Goal: Task Accomplishment & Management: Use online tool/utility

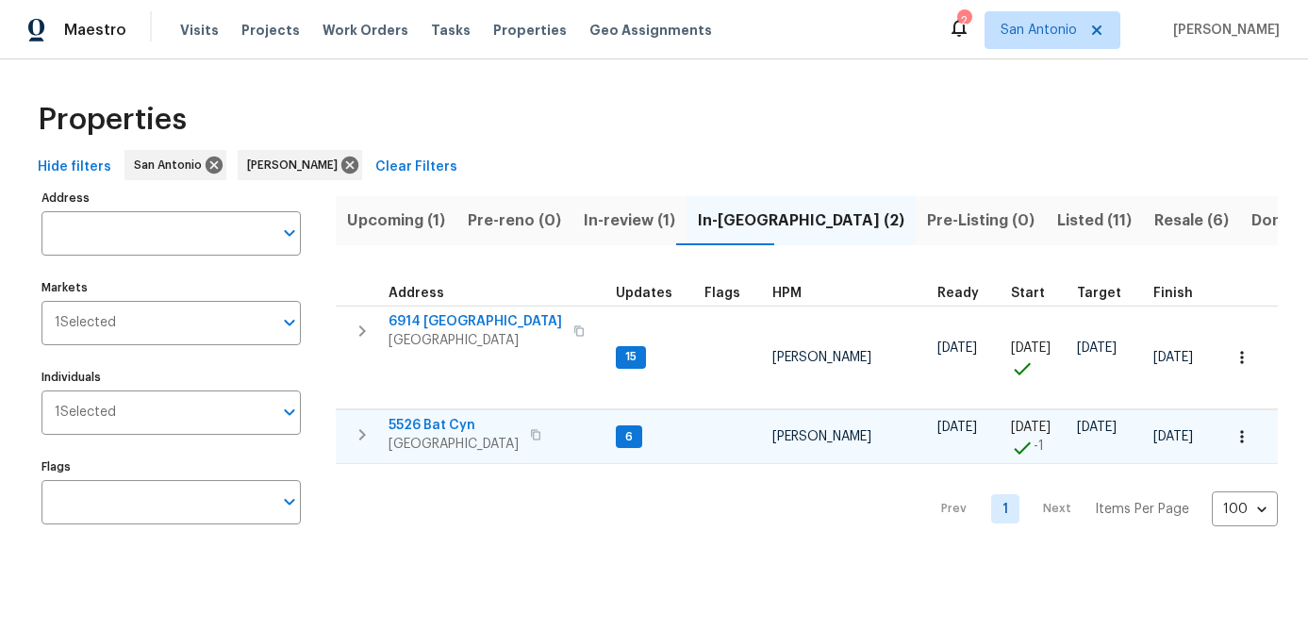
click at [432, 444] on span "San Antonio, TX 78252" at bounding box center [454, 444] width 130 height 19
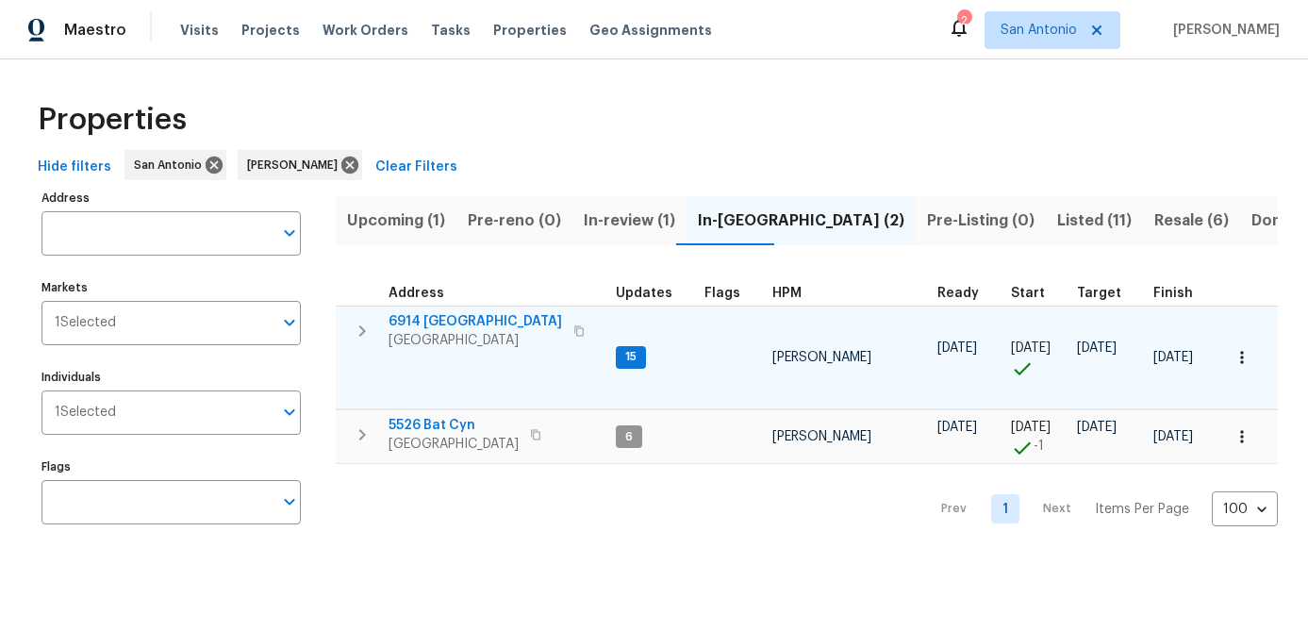
click at [428, 353] on td "6914 Port Bay San Antonio, TX 78242" at bounding box center [472, 331] width 273 height 49
click at [434, 325] on span "6914 Port Bay" at bounding box center [476, 321] width 174 height 19
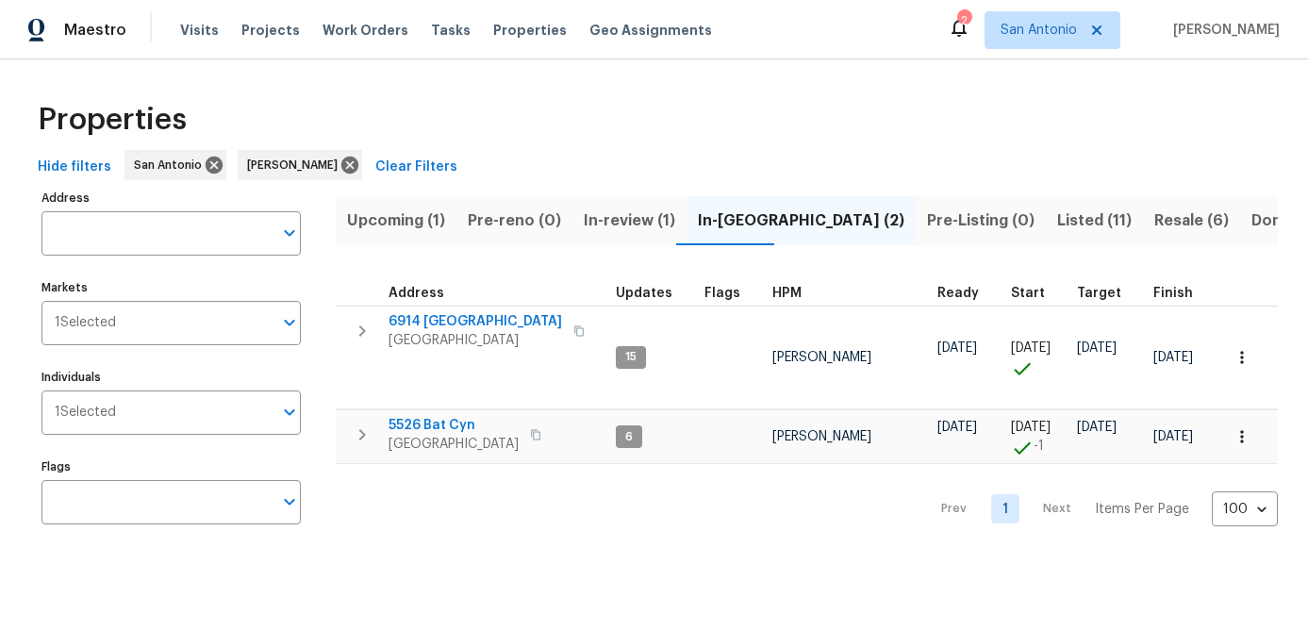
click at [375, 222] on span "Upcoming (1)" at bounding box center [396, 220] width 98 height 26
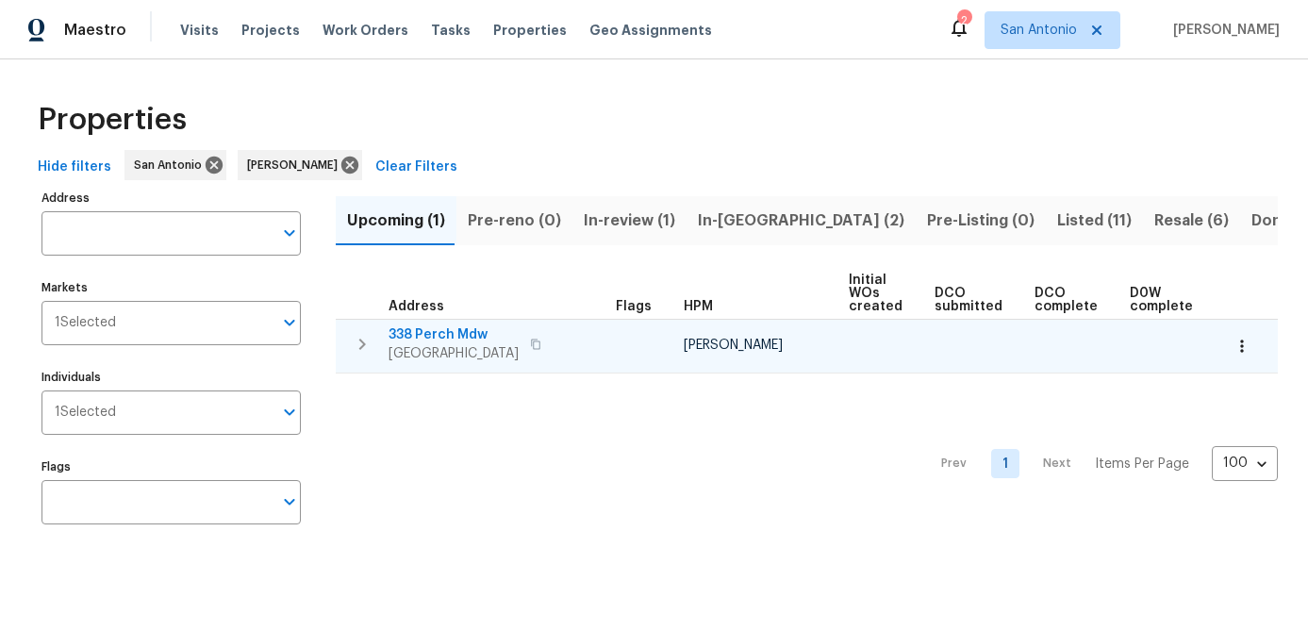
click at [1242, 355] on button "button" at bounding box center [1241, 345] width 41 height 41
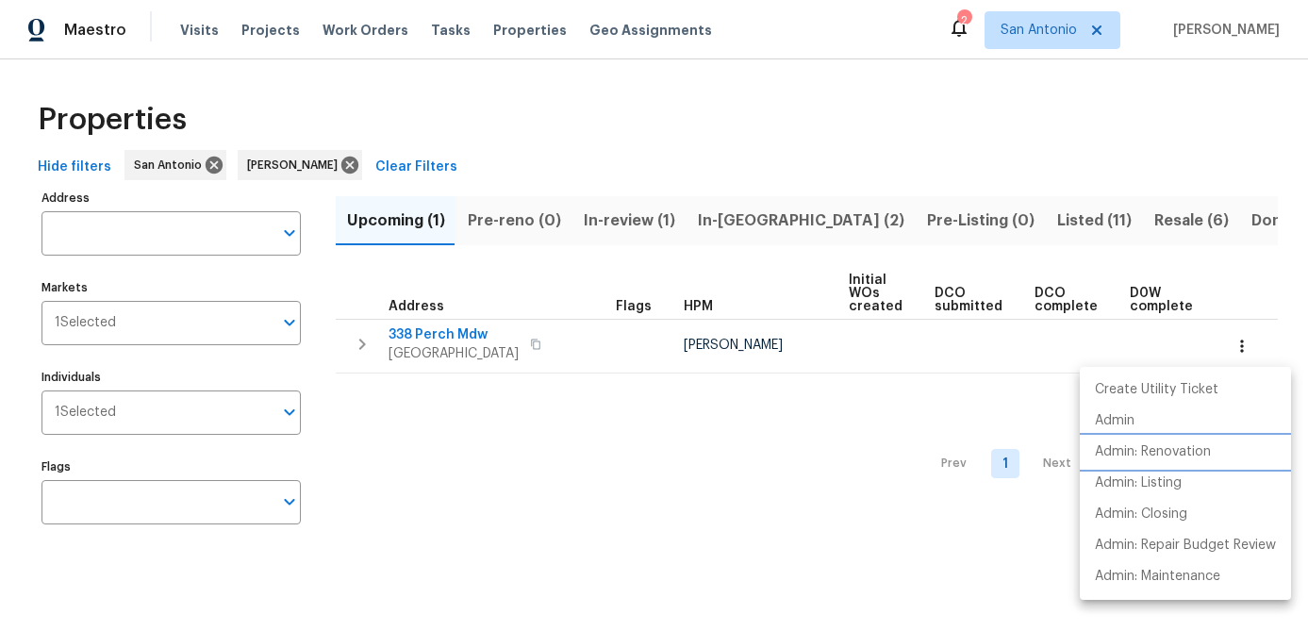
click at [1151, 454] on p "Admin: Renovation" at bounding box center [1153, 452] width 116 height 20
click at [469, 471] on div at bounding box center [654, 315] width 1308 height 631
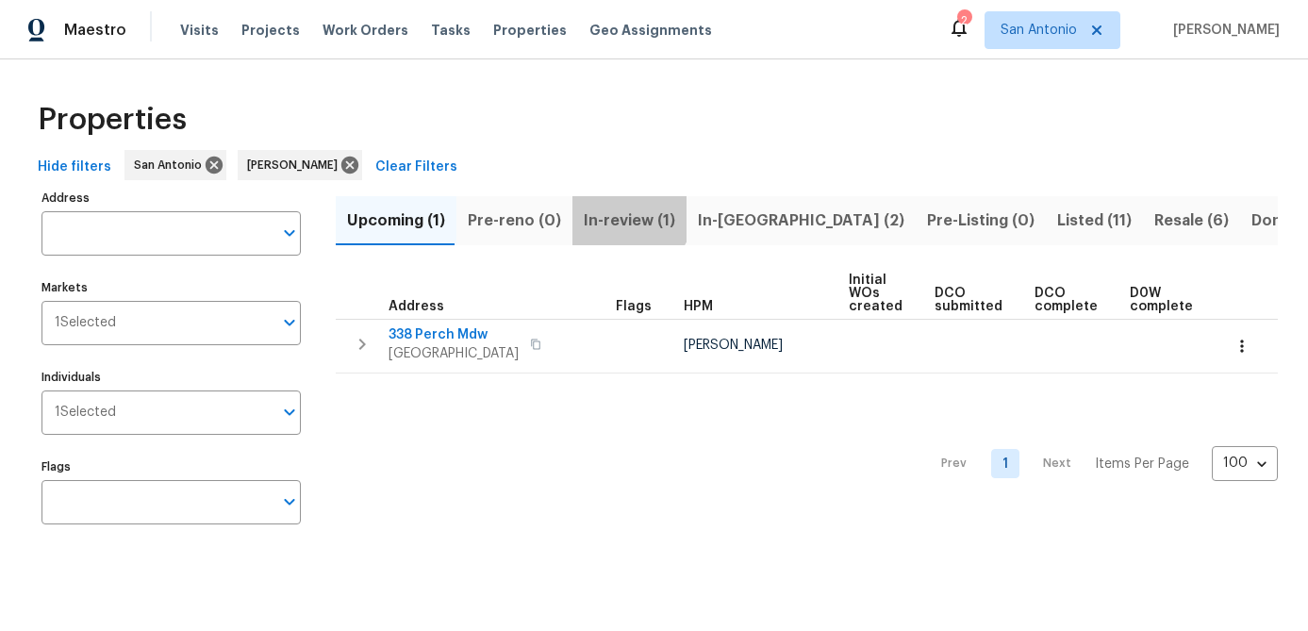
click at [613, 207] on span "In-review (1)" at bounding box center [629, 220] width 91 height 26
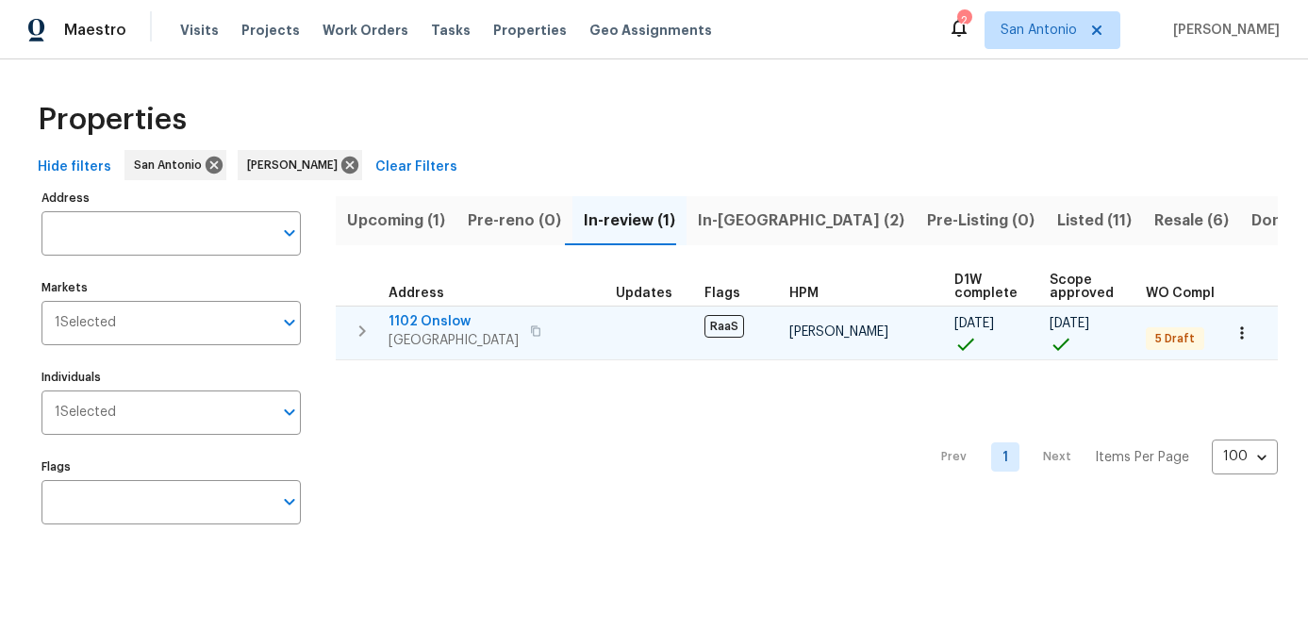
click at [411, 332] on span "San Antonio, TX 78202" at bounding box center [454, 340] width 130 height 19
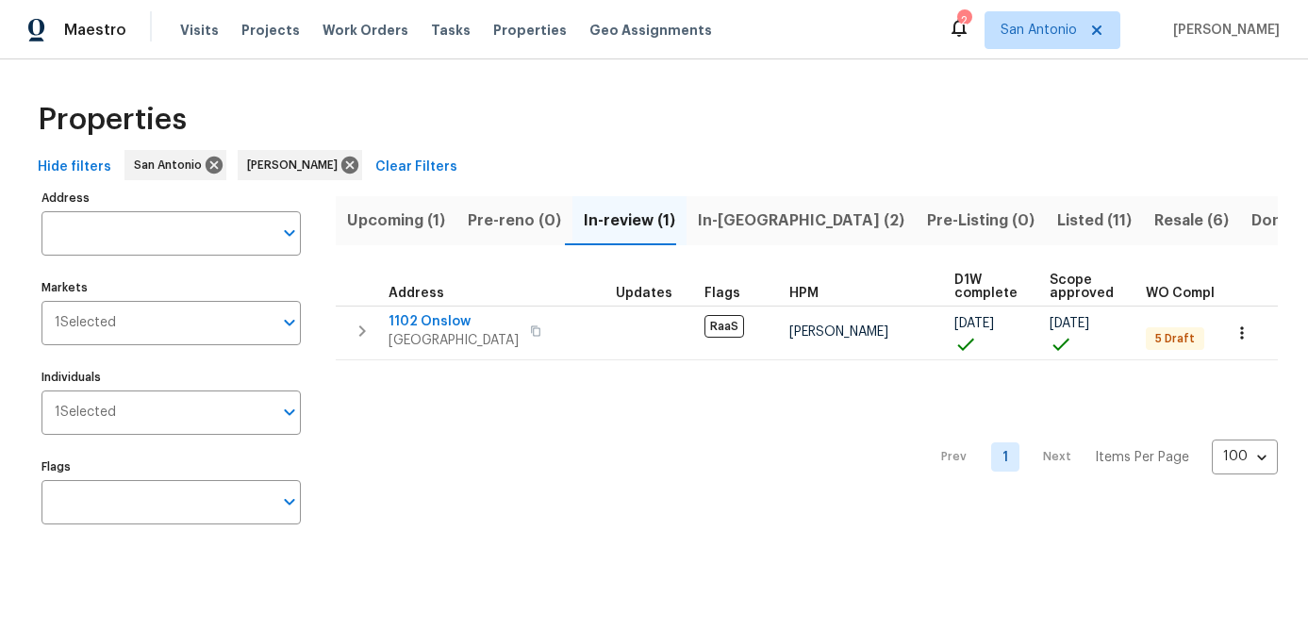
click at [638, 436] on div "Prev 1 Next Items Per Page 100 100 ​" at bounding box center [807, 451] width 942 height 183
click at [721, 237] on button "In-reno (2)" at bounding box center [801, 220] width 229 height 49
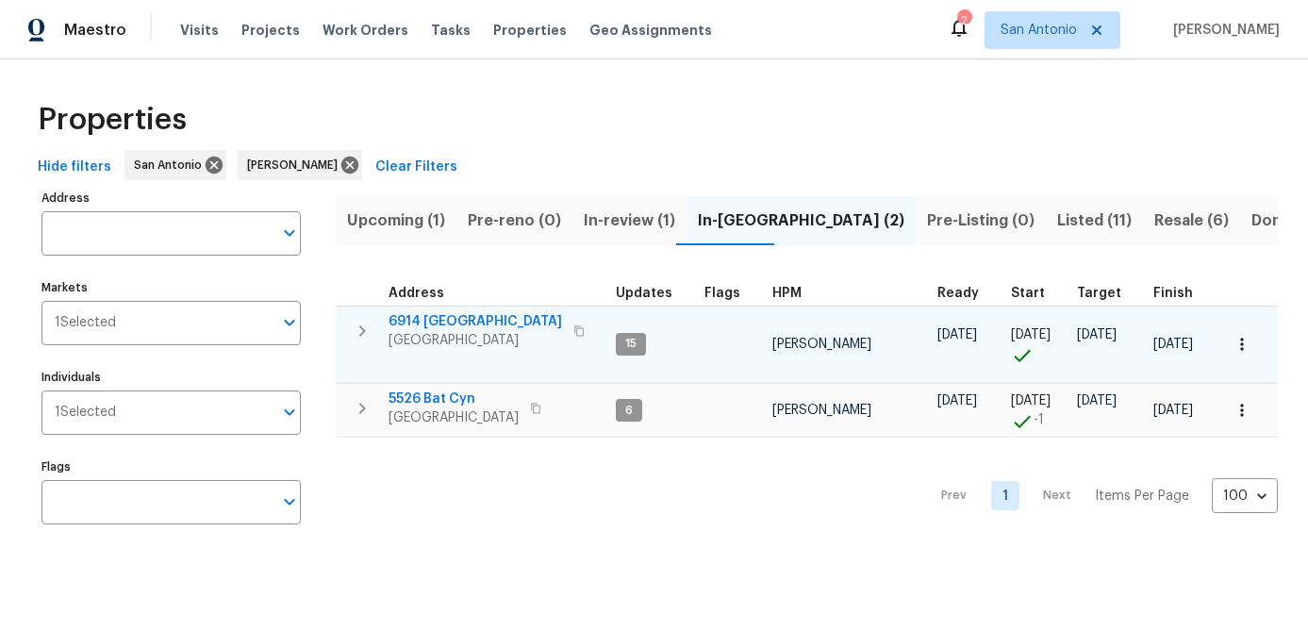
click at [1236, 351] on icon "button" at bounding box center [1242, 344] width 19 height 19
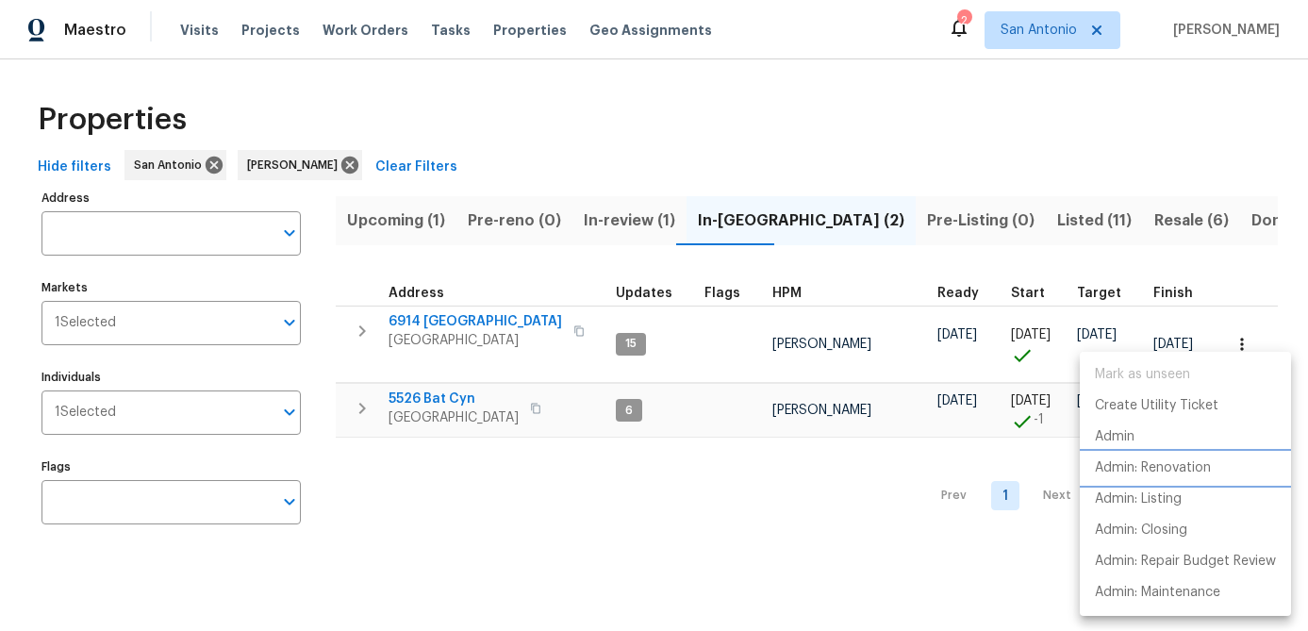
click at [1157, 476] on p "Admin: Renovation" at bounding box center [1153, 468] width 116 height 20
click at [750, 545] on div at bounding box center [654, 315] width 1308 height 631
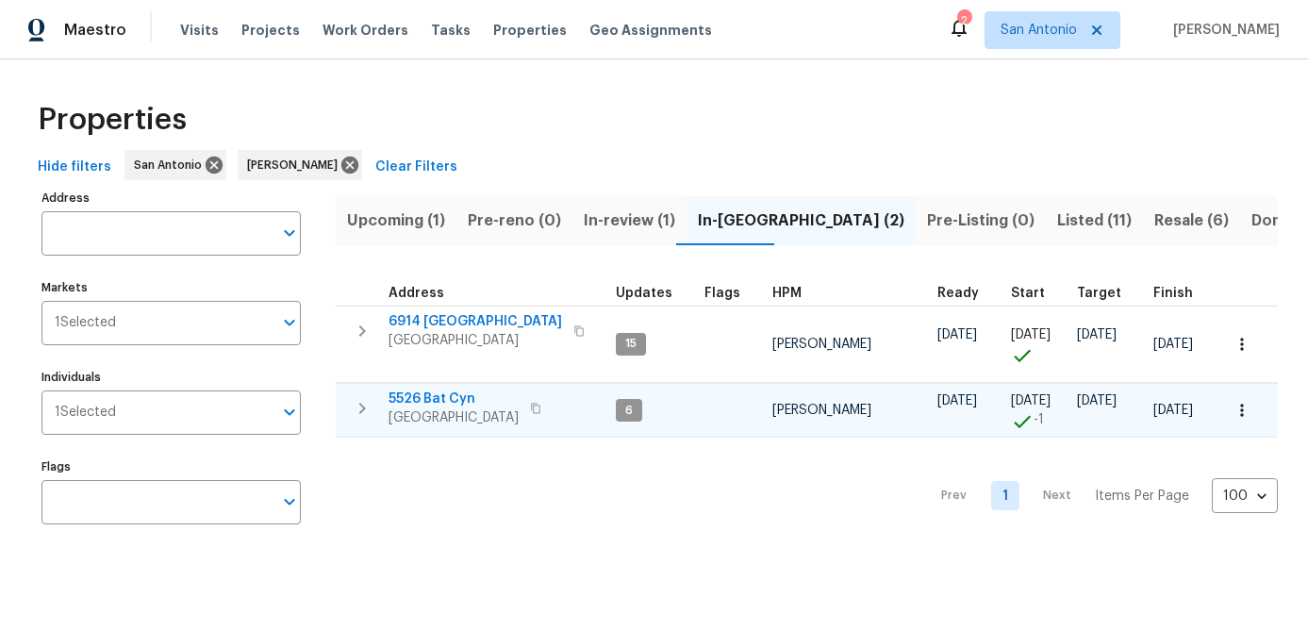
click at [1245, 416] on icon "button" at bounding box center [1242, 410] width 19 height 19
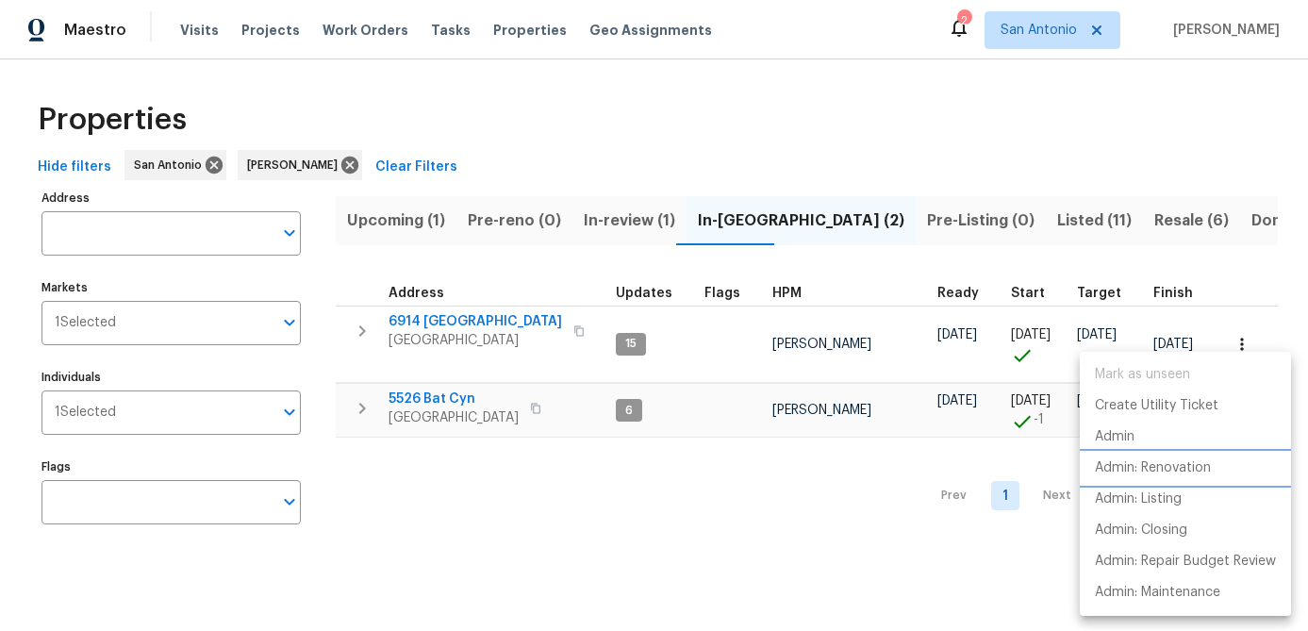
click at [1173, 460] on p "Admin: Renovation" at bounding box center [1153, 468] width 116 height 20
click at [429, 403] on div at bounding box center [654, 315] width 1308 height 631
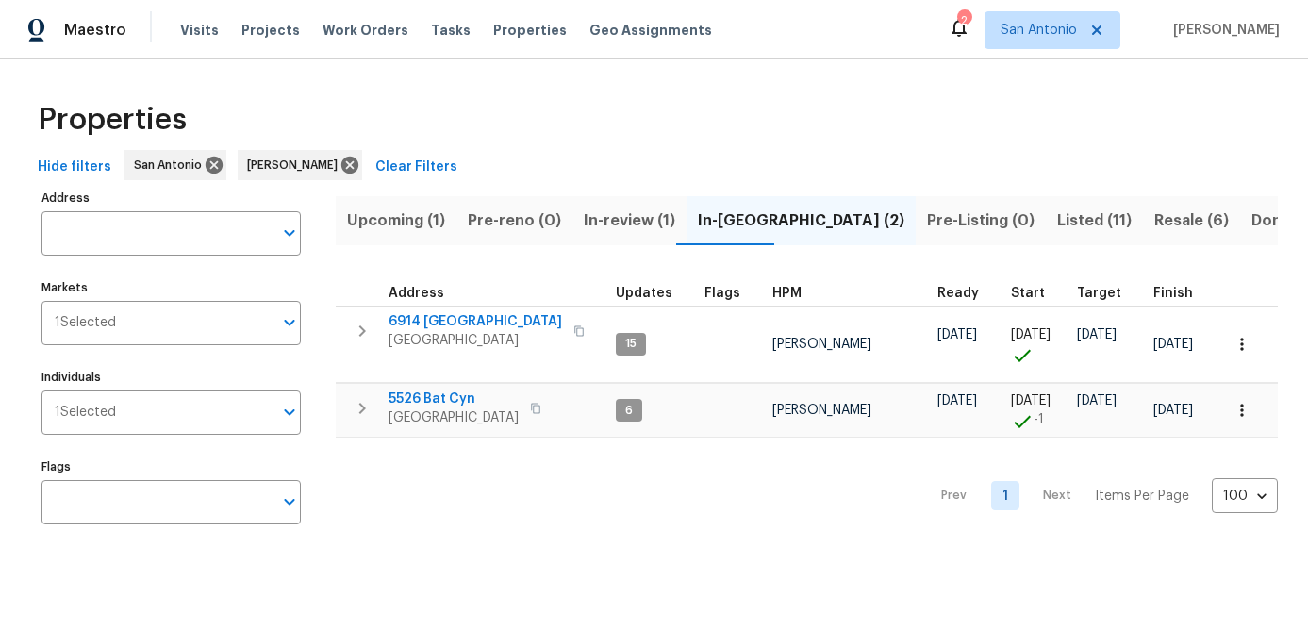
click at [429, 403] on span "5526 Bat Cyn" at bounding box center [454, 398] width 130 height 19
click at [391, 224] on span "Upcoming (1)" at bounding box center [396, 220] width 98 height 26
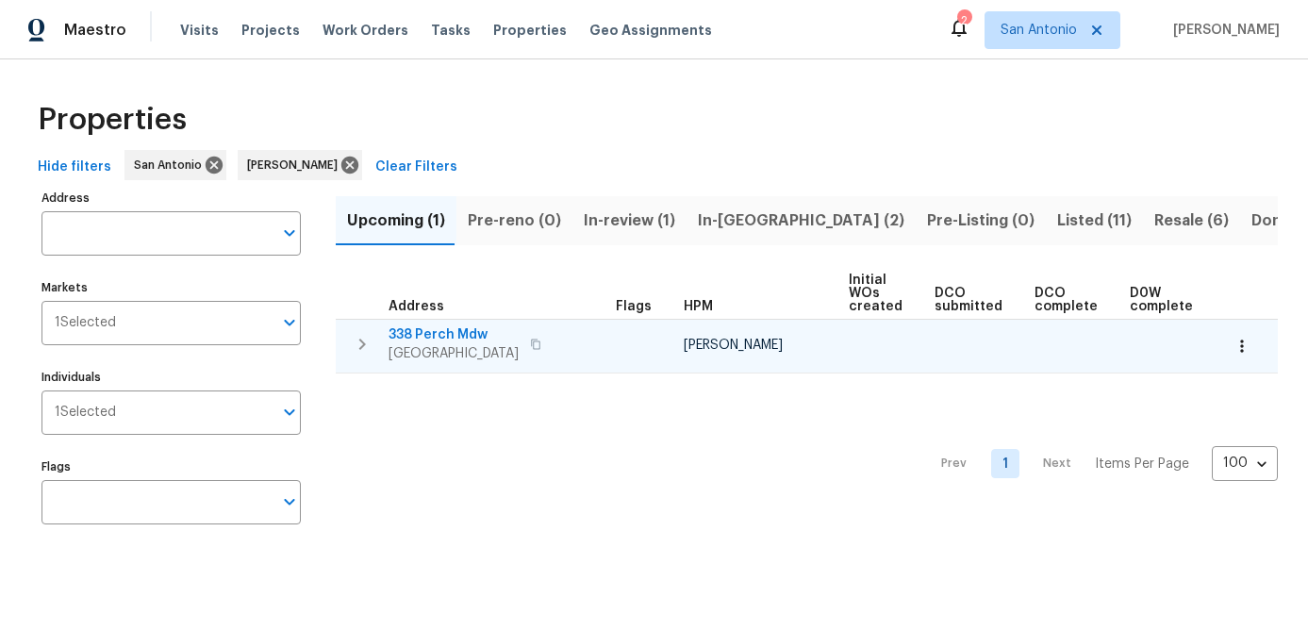
click at [413, 348] on span "San Antonio, TX 78253" at bounding box center [454, 353] width 130 height 19
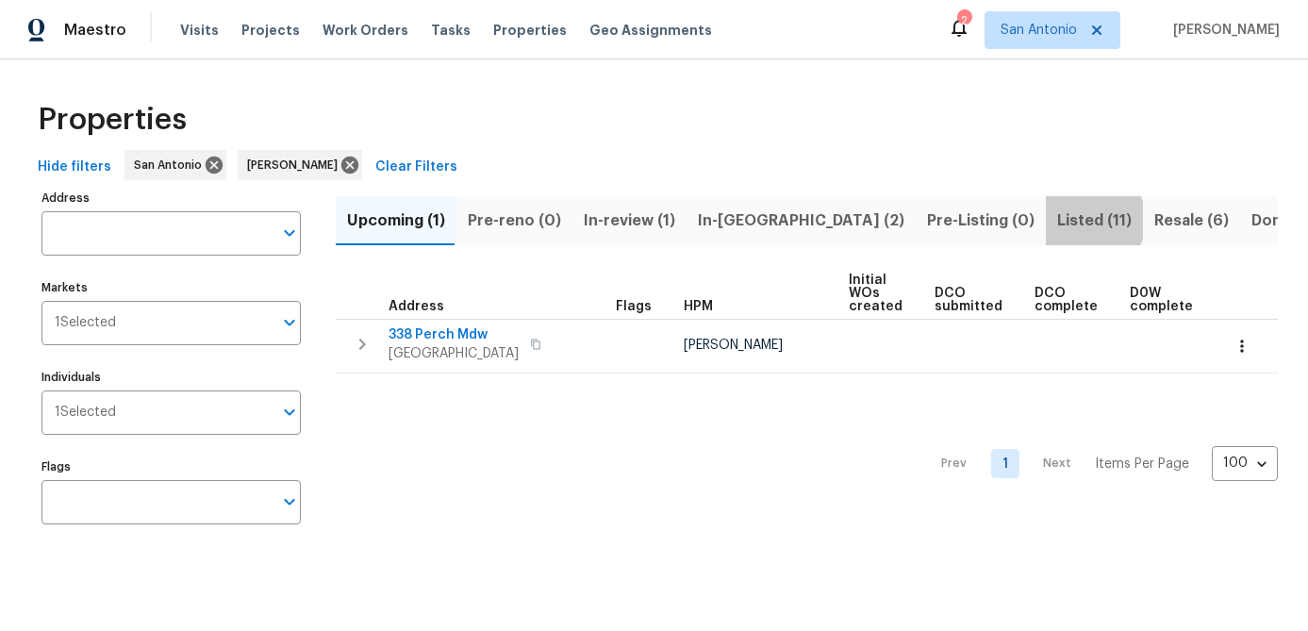
click at [1057, 220] on span "Listed (11)" at bounding box center [1094, 220] width 75 height 26
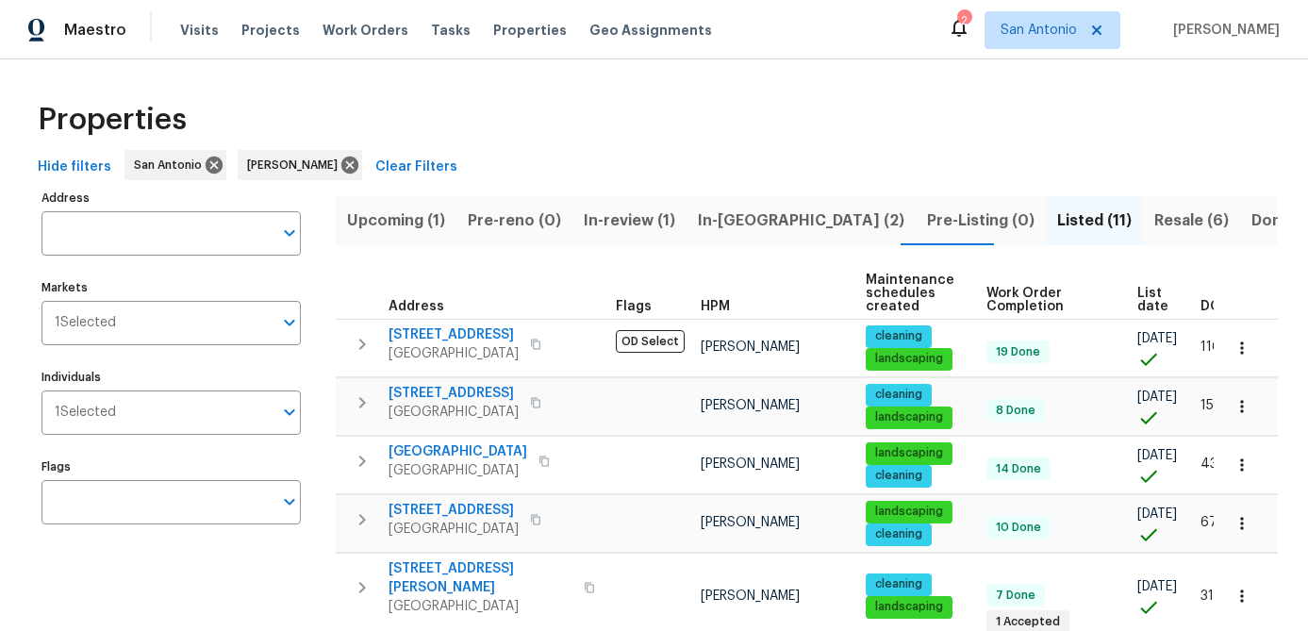
click at [1137, 302] on span "List date" at bounding box center [1152, 300] width 31 height 26
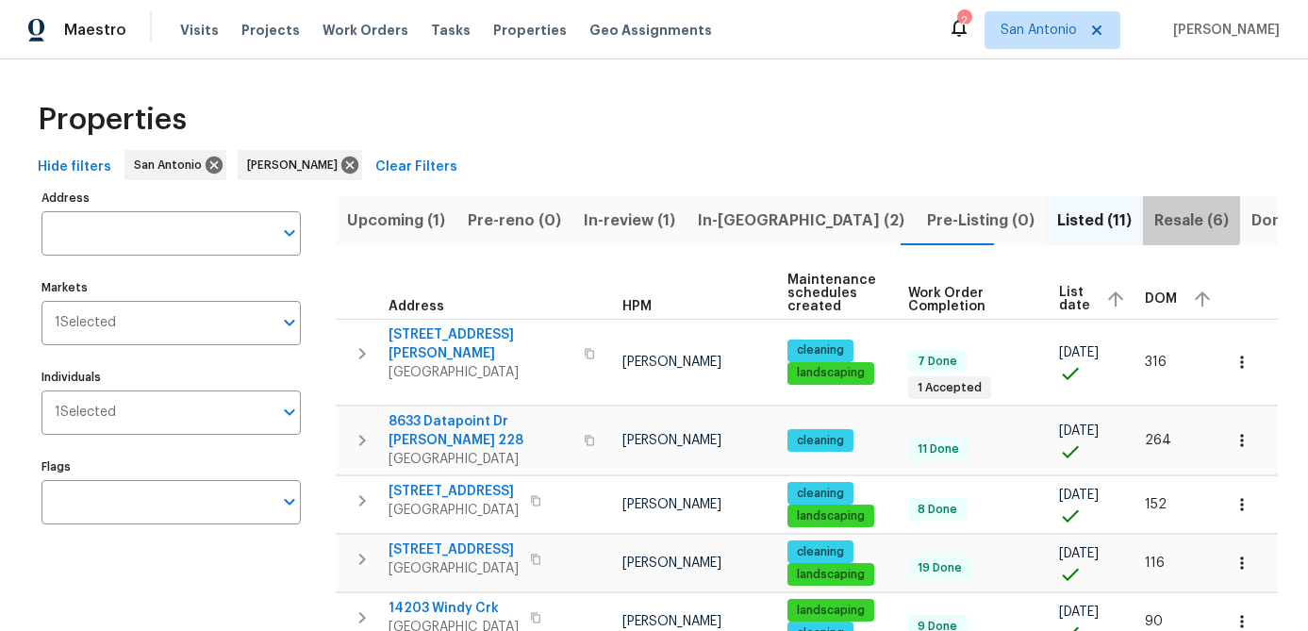
click at [1154, 219] on span "Resale (6)" at bounding box center [1191, 220] width 75 height 26
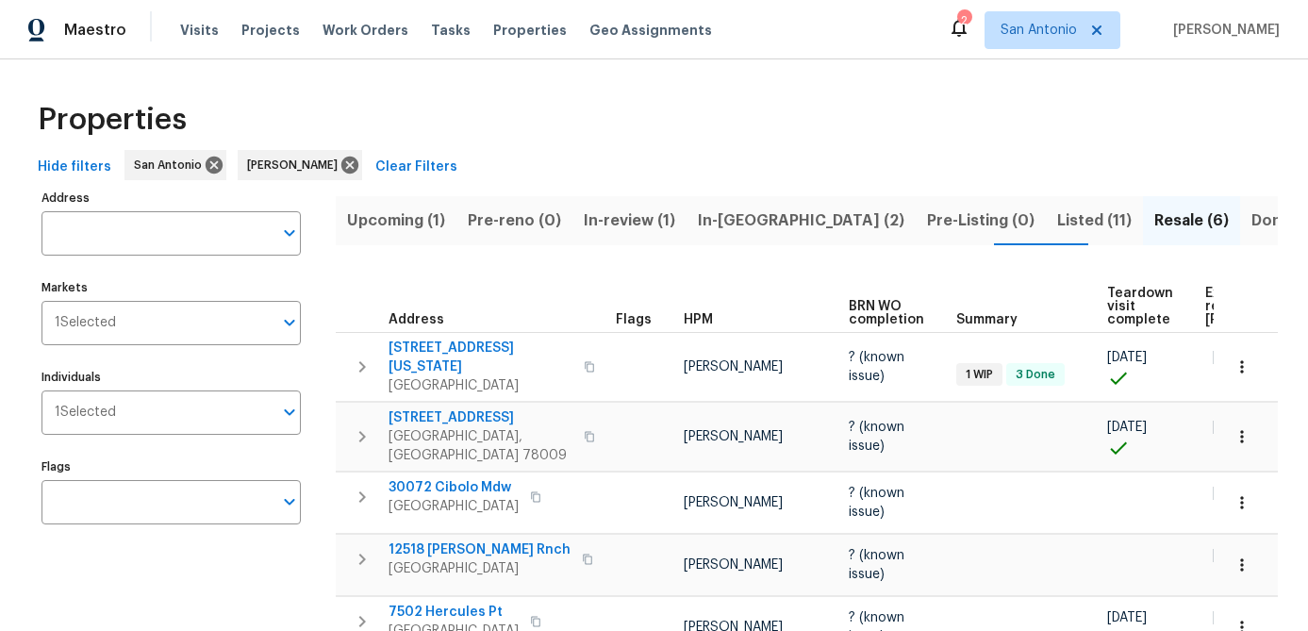
scroll to position [0, 162]
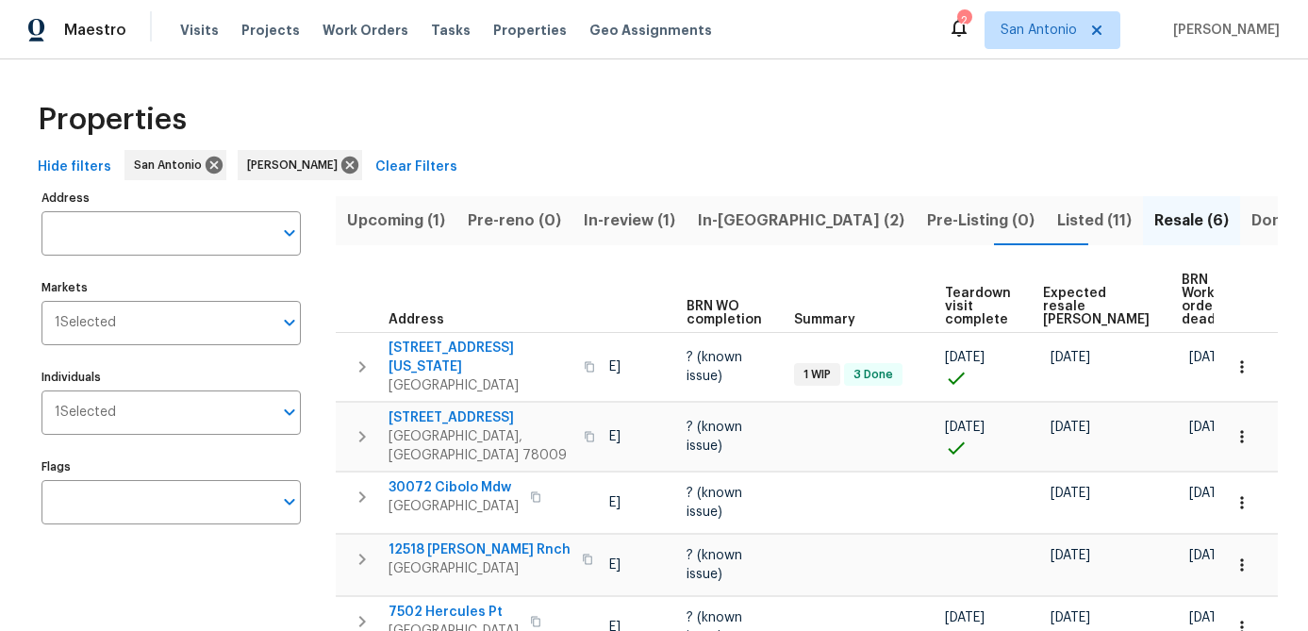
click at [1050, 287] on span "Expected resale COE" at bounding box center [1096, 307] width 107 height 40
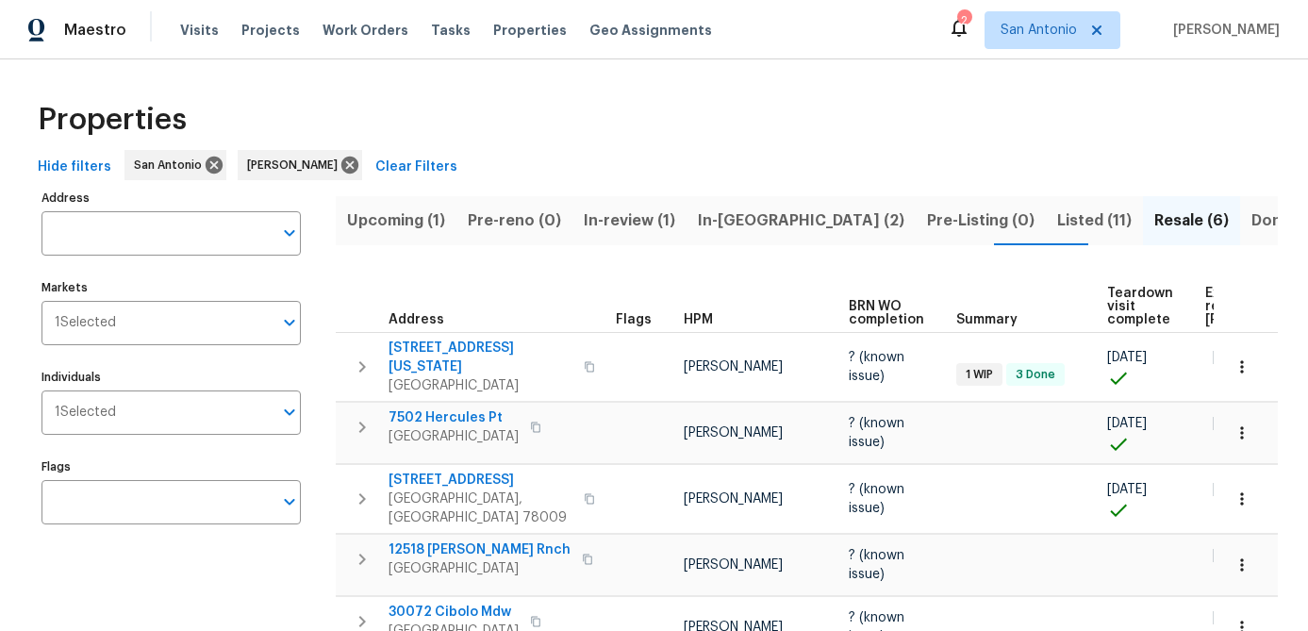
scroll to position [0, 197]
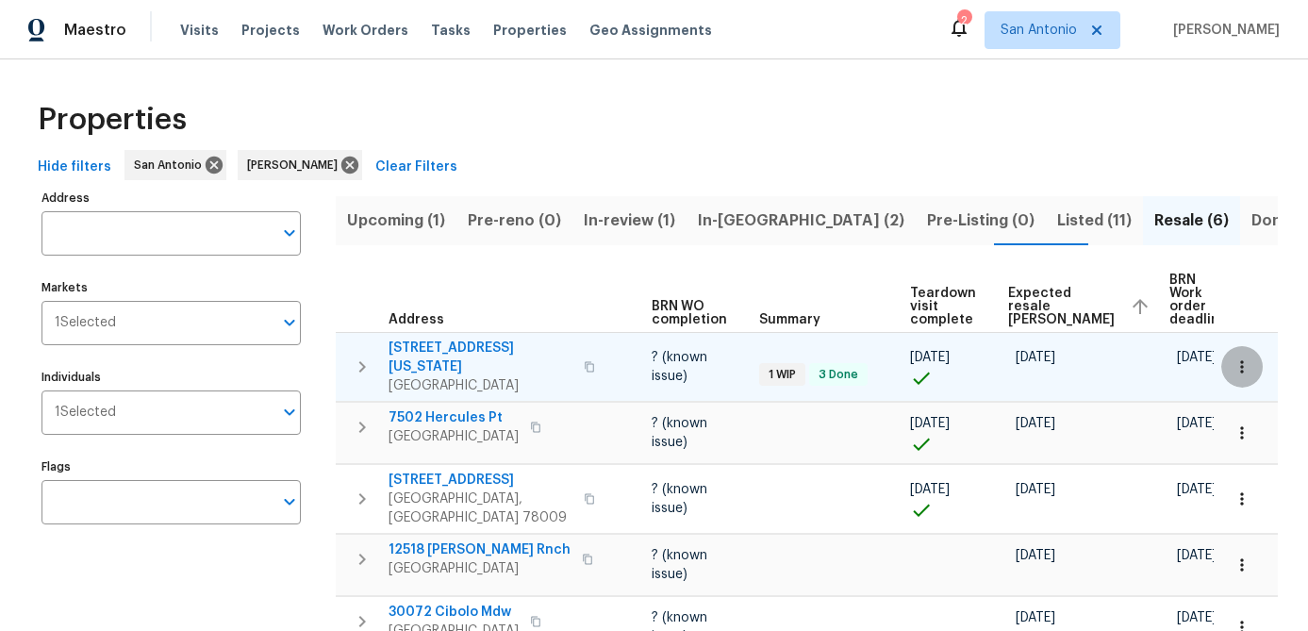
click at [1249, 358] on icon "button" at bounding box center [1242, 366] width 19 height 19
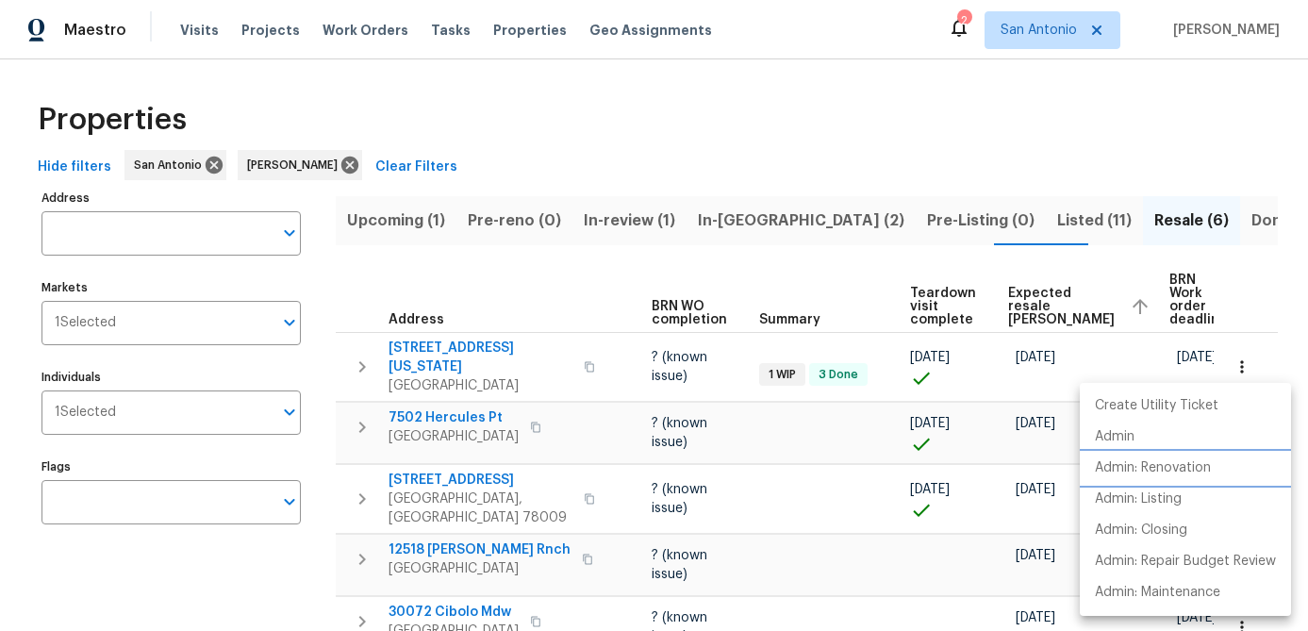
click at [1176, 465] on p "Admin: Renovation" at bounding box center [1153, 468] width 116 height 20
click at [601, 272] on div at bounding box center [654, 315] width 1308 height 631
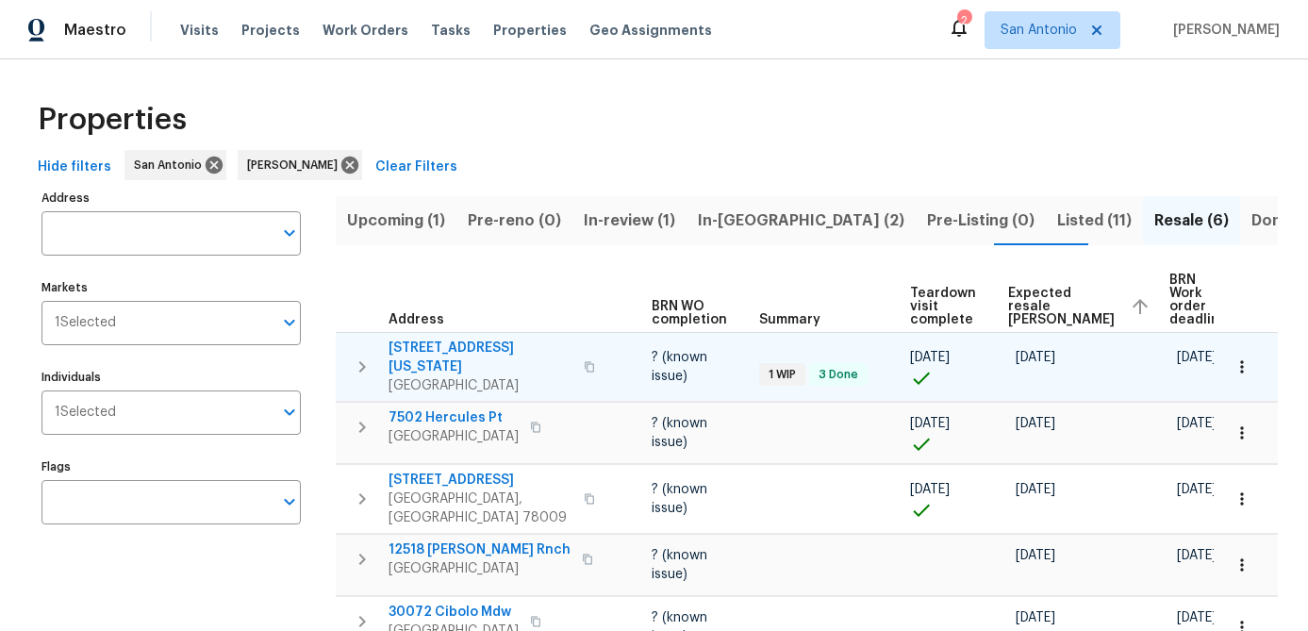
click at [456, 346] on span "2134 Virginia Blvd" at bounding box center [481, 358] width 184 height 38
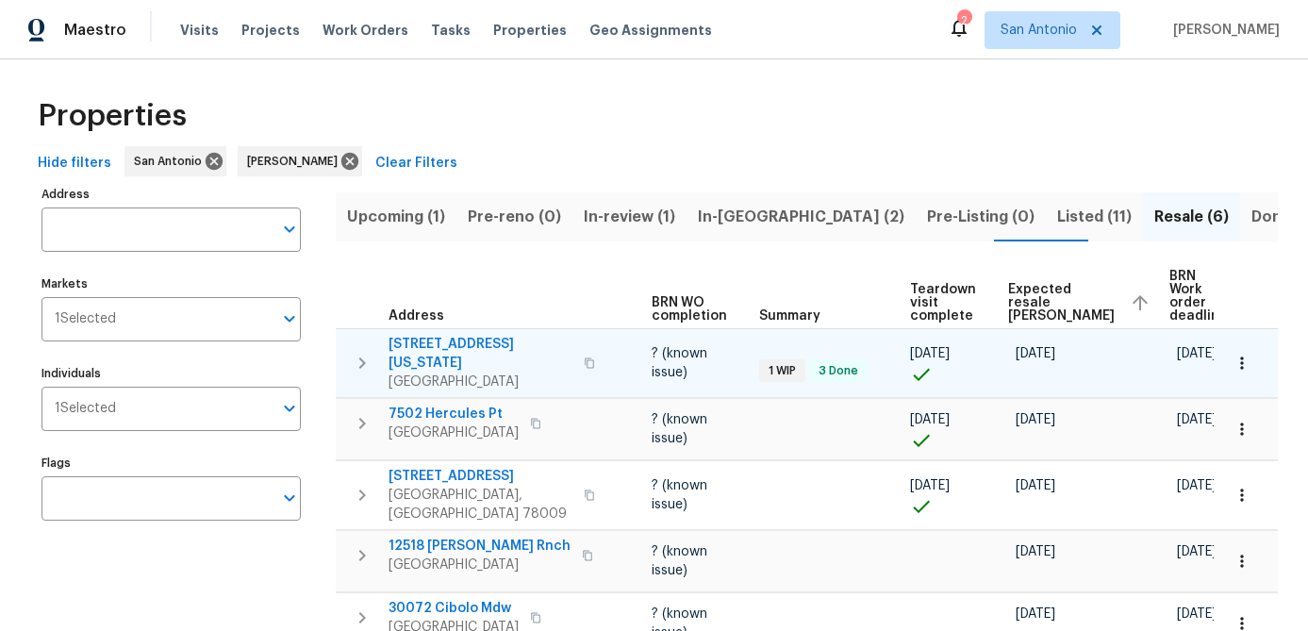
scroll to position [0, 0]
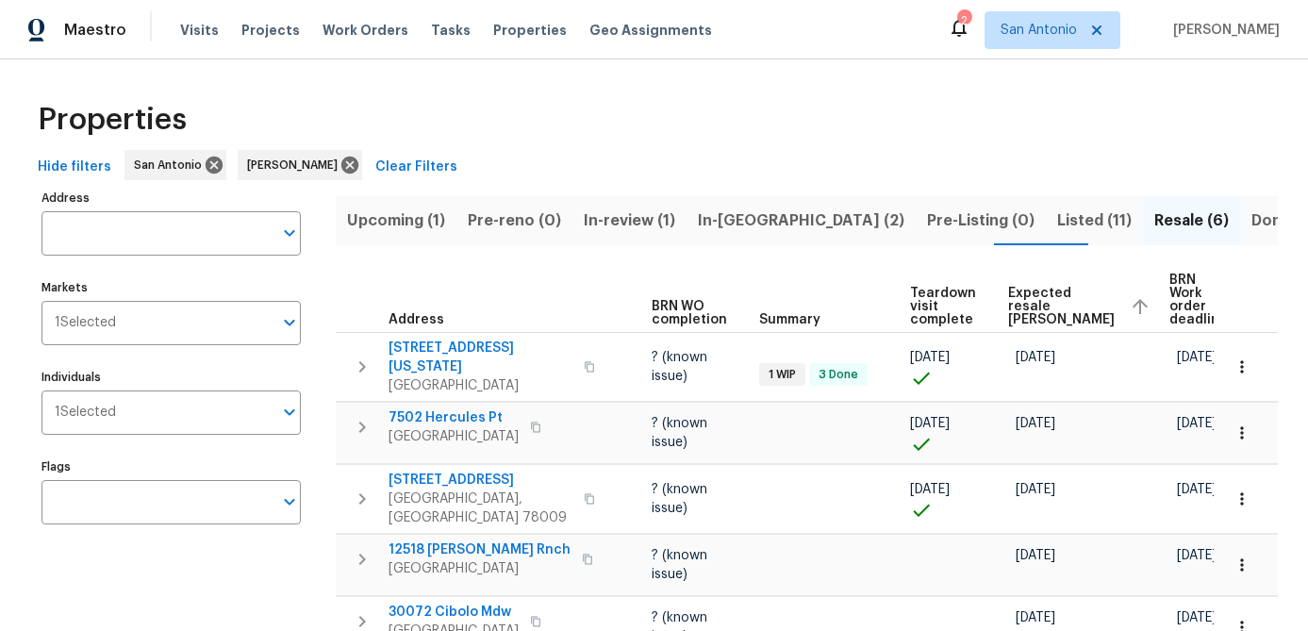
click at [1057, 214] on span "Listed (11)" at bounding box center [1094, 220] width 75 height 26
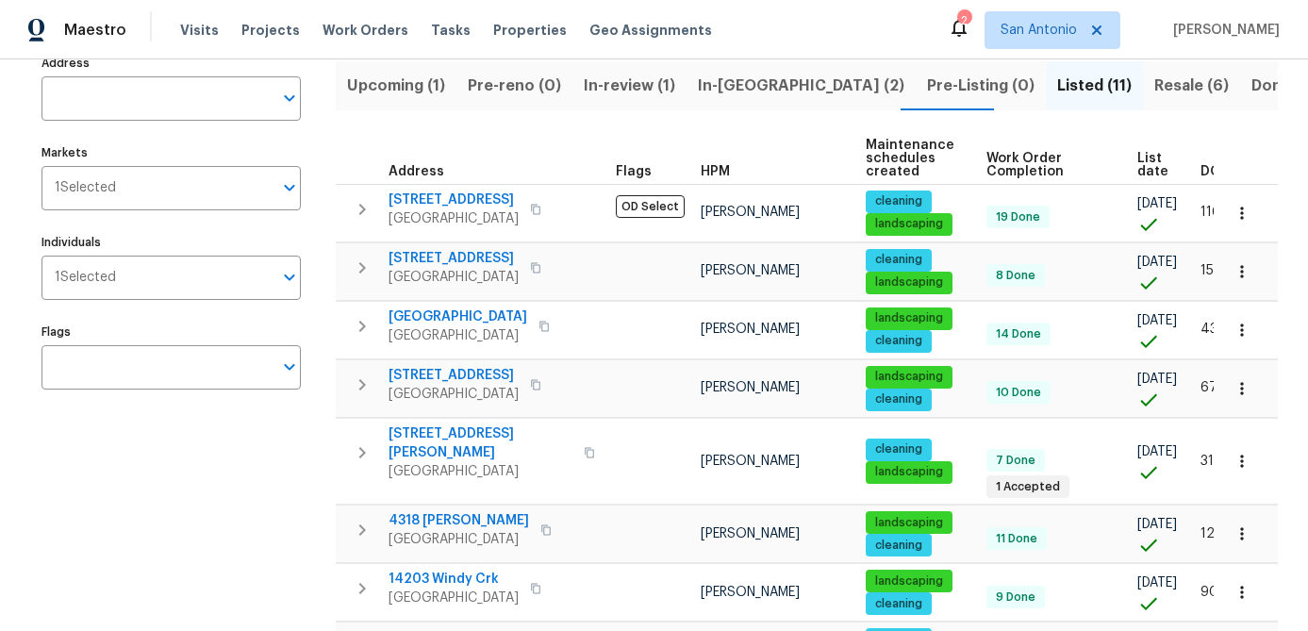
scroll to position [0, 46]
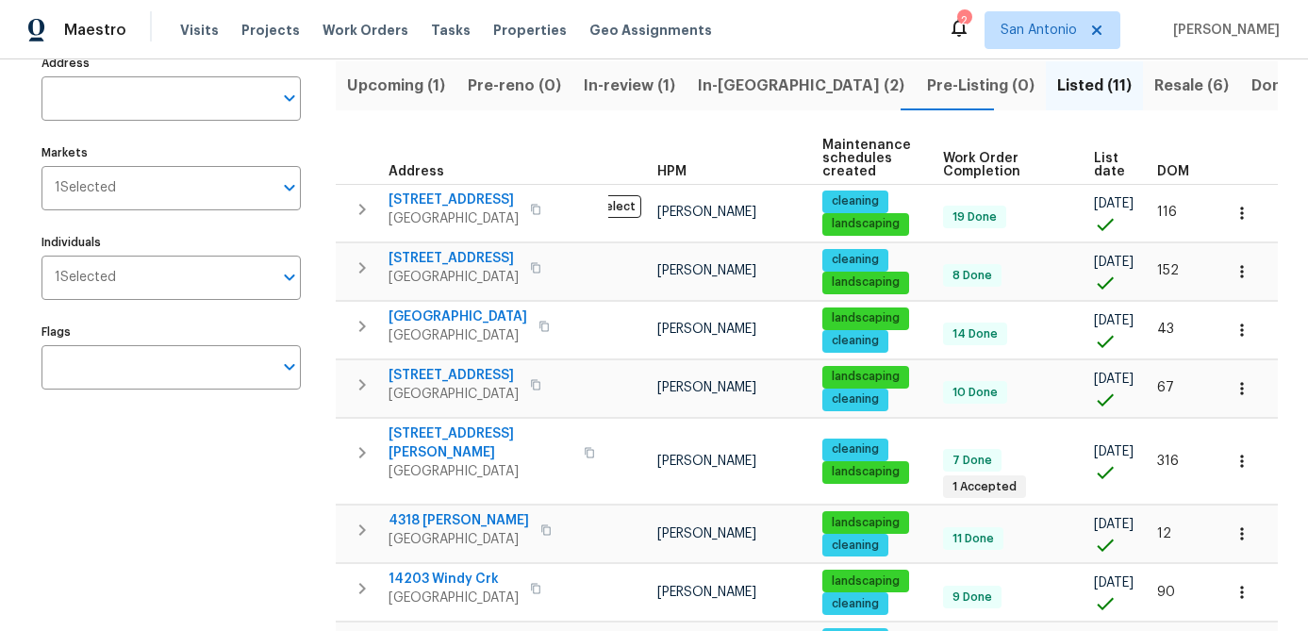
click at [1095, 169] on span "List date" at bounding box center [1109, 165] width 31 height 26
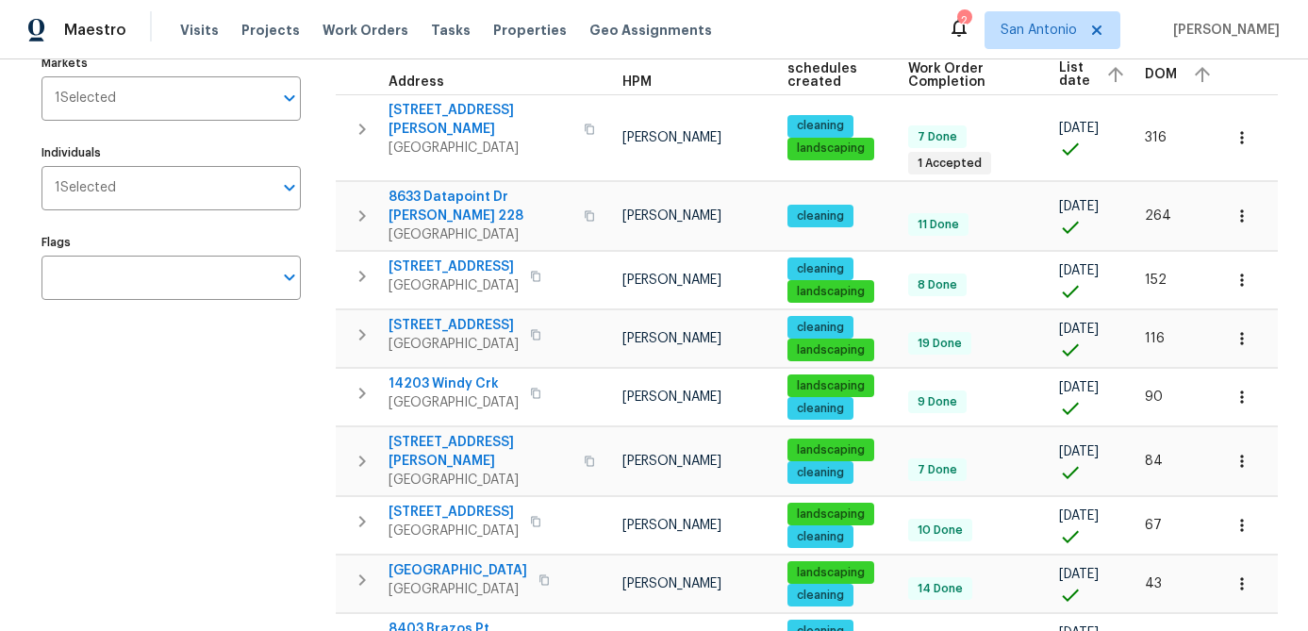
scroll to position [229, 0]
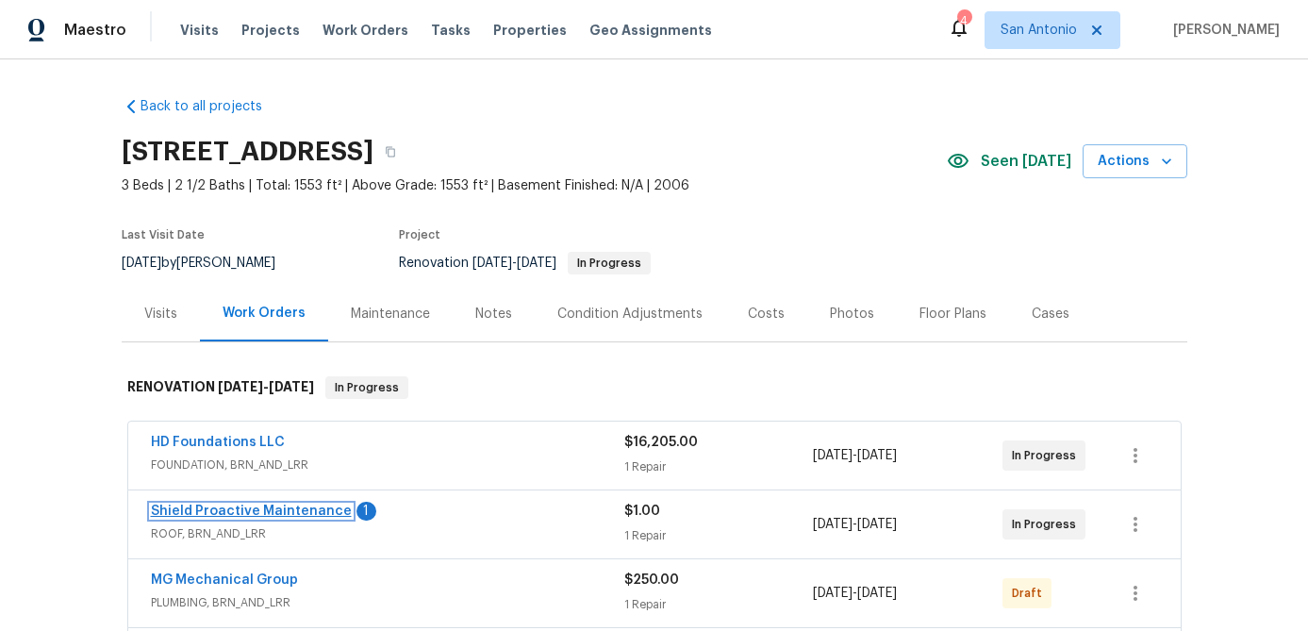
click at [294, 514] on link "Shield Proactive Maintenance" at bounding box center [251, 511] width 201 height 13
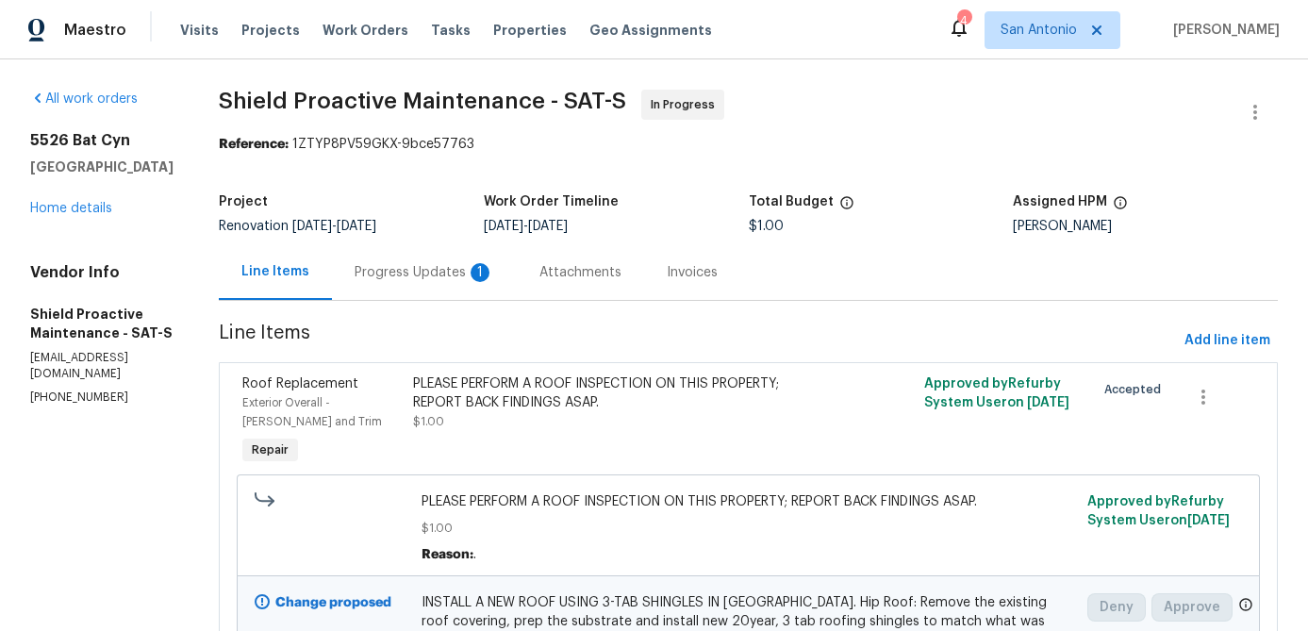
click at [416, 273] on div "Progress Updates 1" at bounding box center [425, 272] width 140 height 19
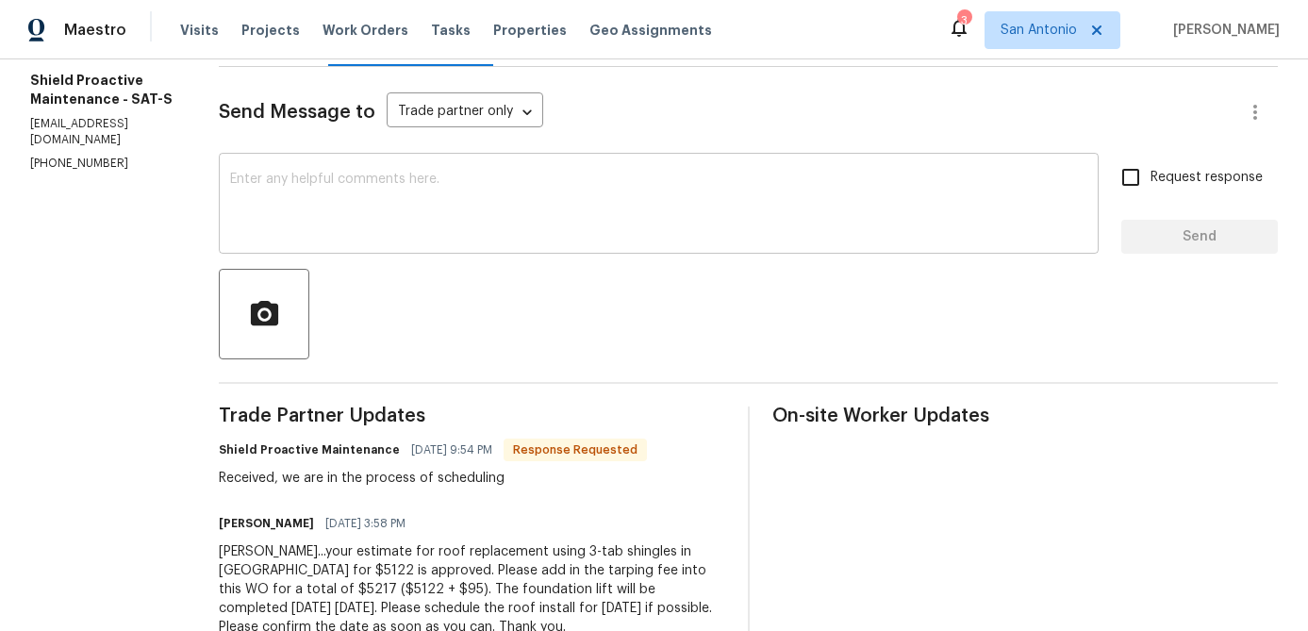
scroll to position [235, 0]
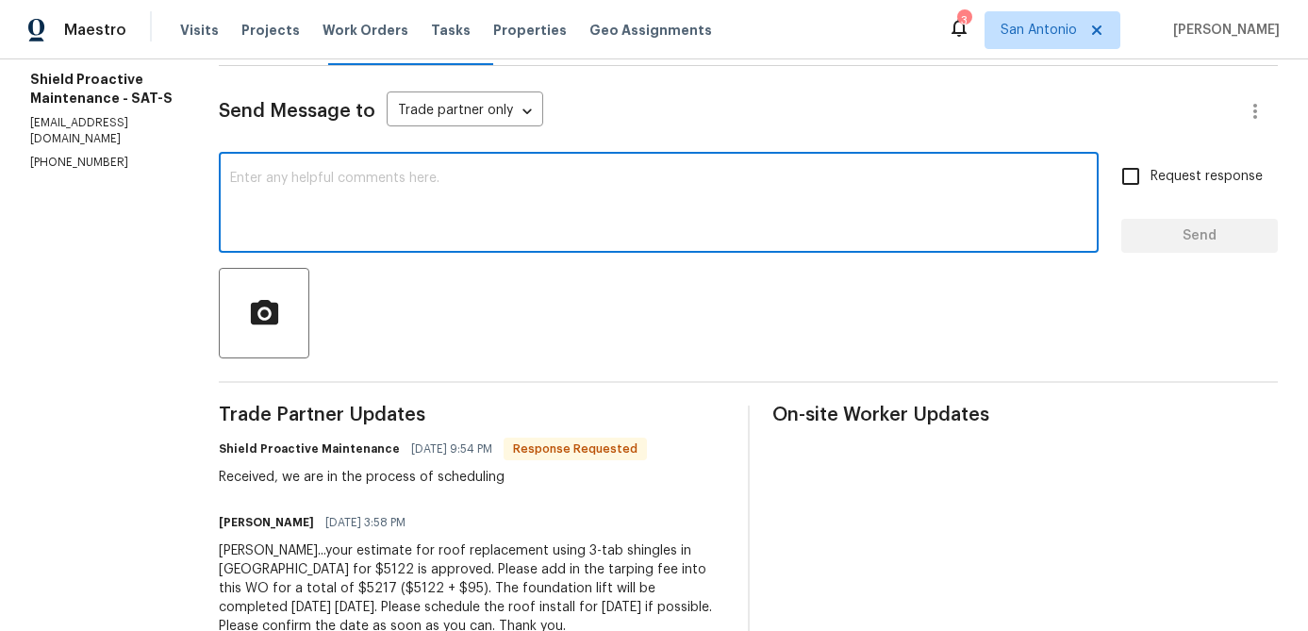
click at [439, 232] on textarea at bounding box center [658, 205] width 857 height 66
type textarea "P"
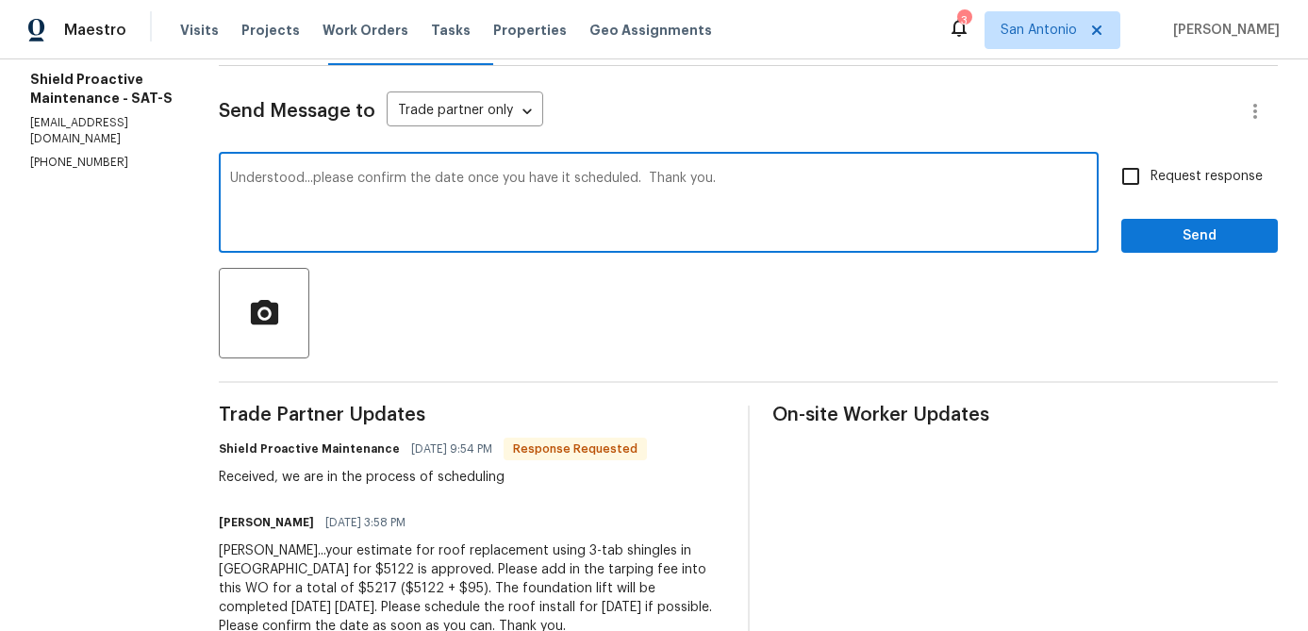
type textarea "Understood...please confirm the date once you have it scheduled. Thank you."
click at [1135, 166] on input "Request response" at bounding box center [1131, 177] width 40 height 40
checkbox input "true"
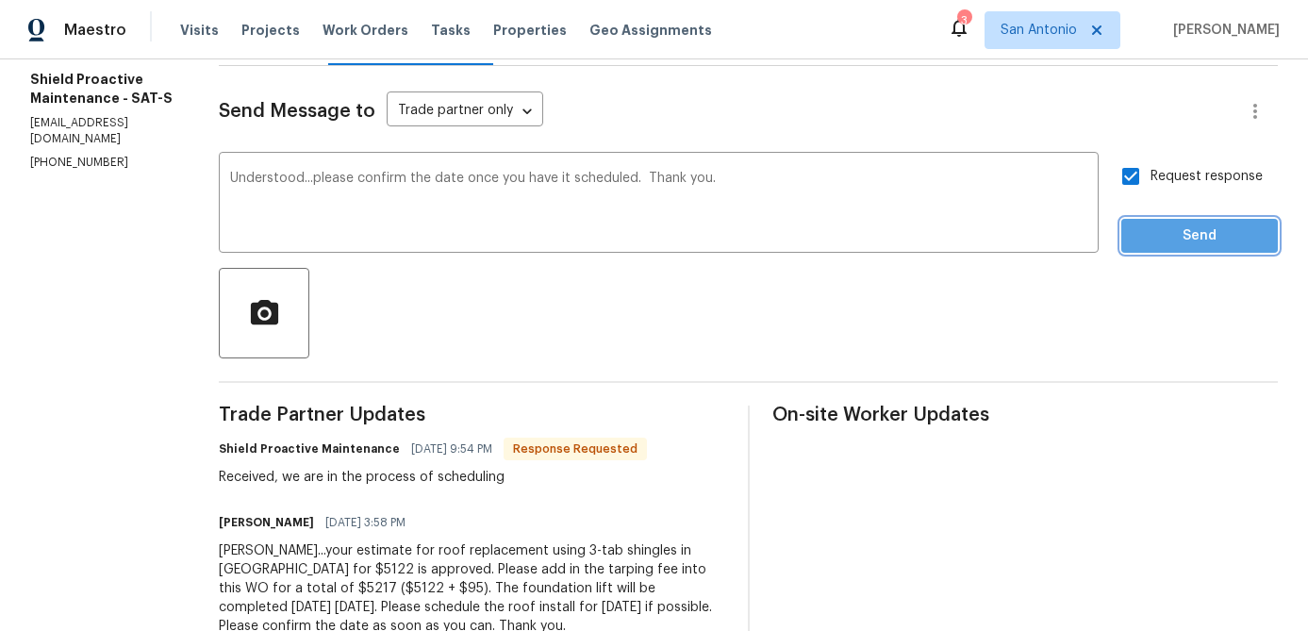
click at [1182, 223] on button "Send" at bounding box center [1199, 236] width 157 height 35
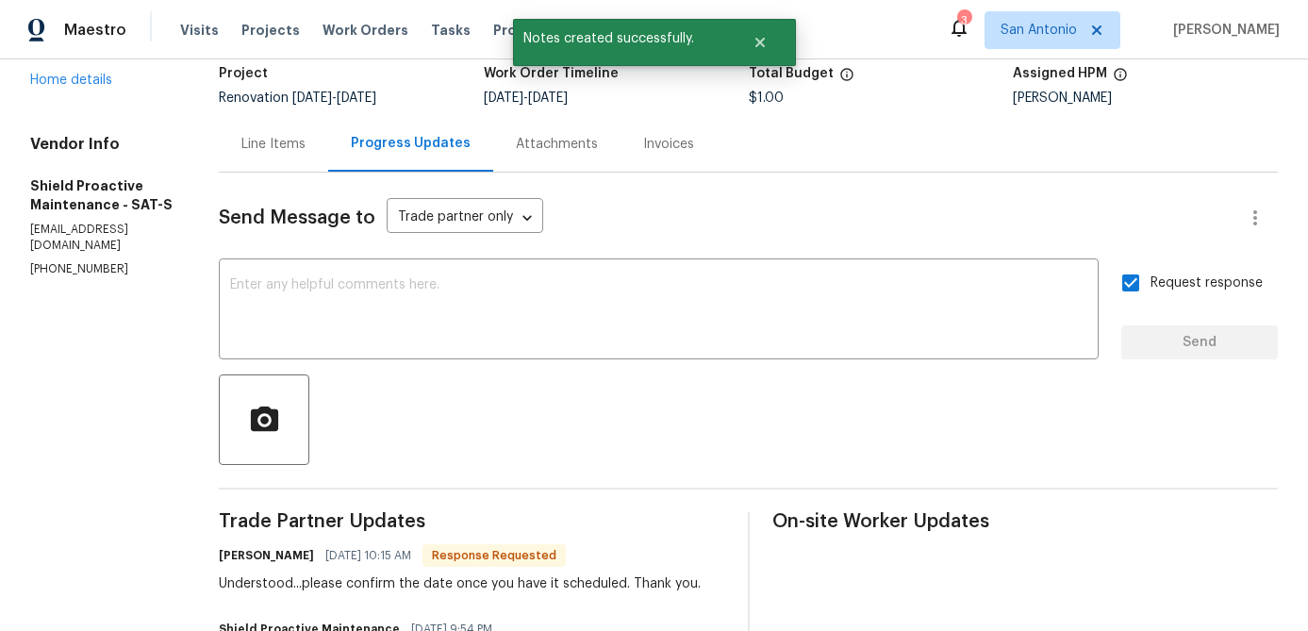
scroll to position [59, 0]
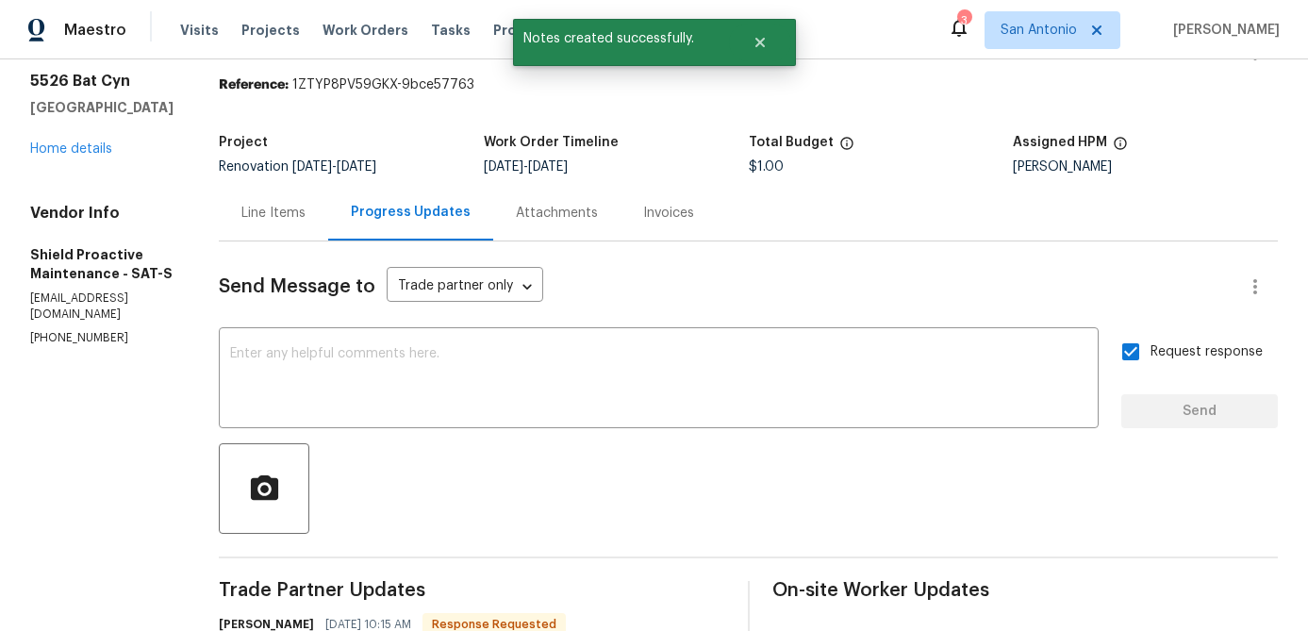
click at [84, 158] on div "5526 Bat Cyn San Antonio, TX 78252 Home details" at bounding box center [101, 115] width 143 height 87
click at [83, 156] on link "Home details" at bounding box center [71, 148] width 82 height 13
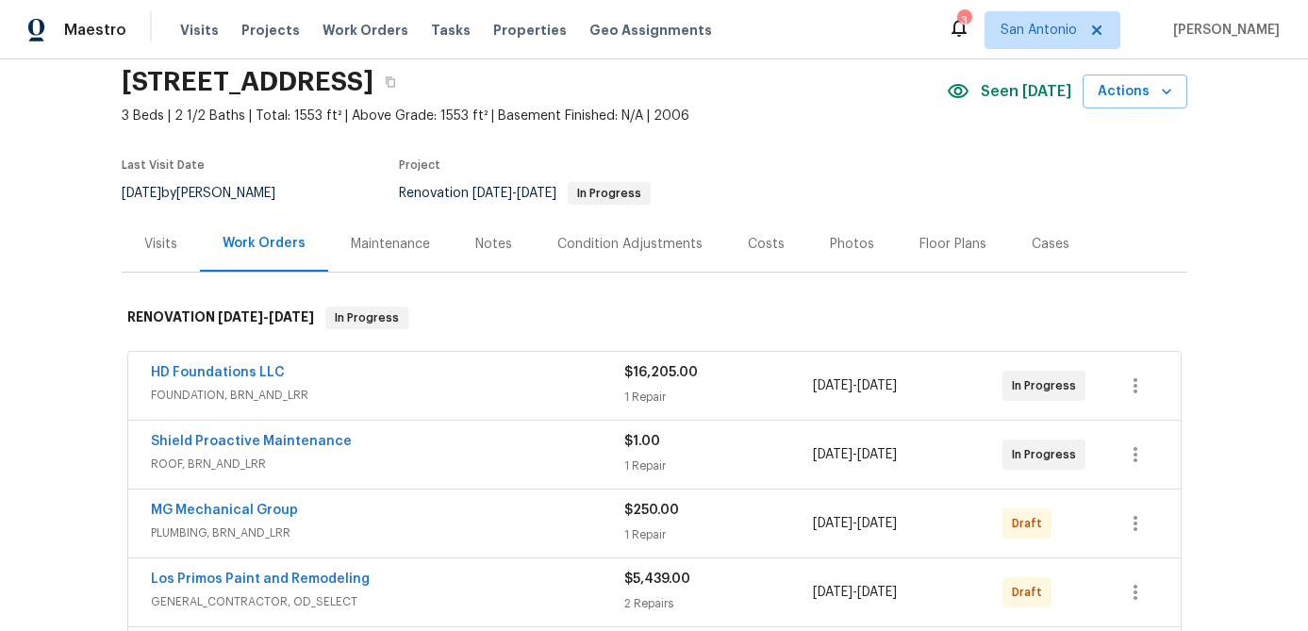
scroll to position [124, 0]
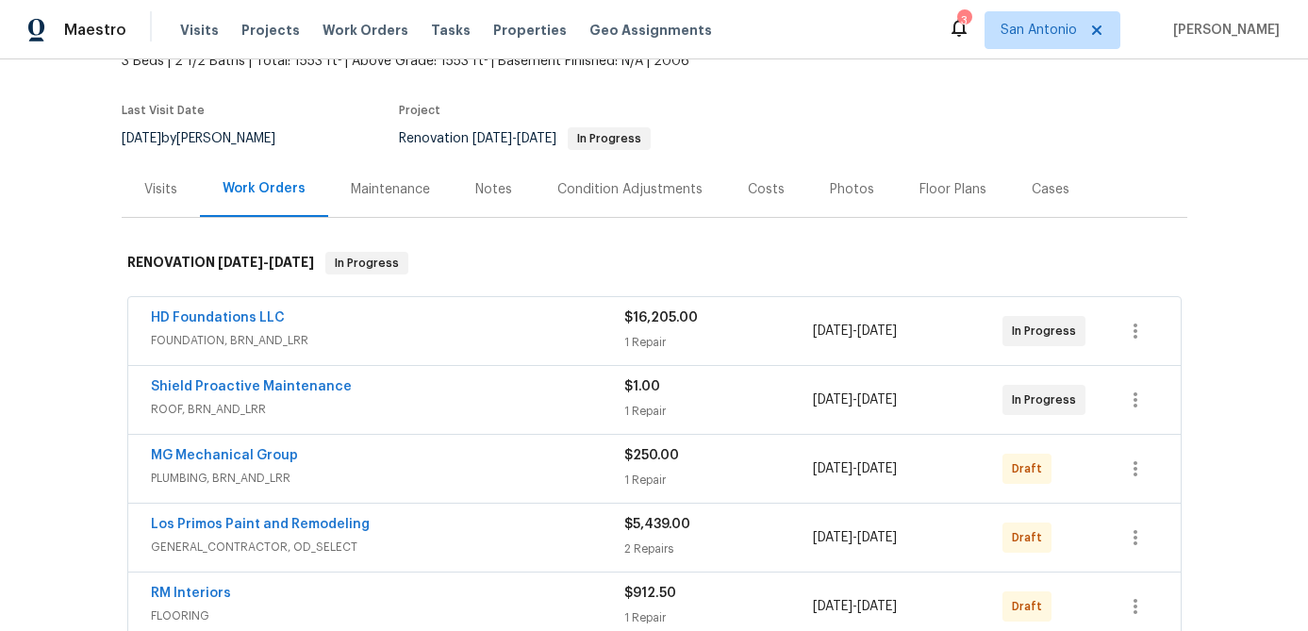
click at [311, 398] on div "Shield Proactive Maintenance" at bounding box center [387, 388] width 473 height 23
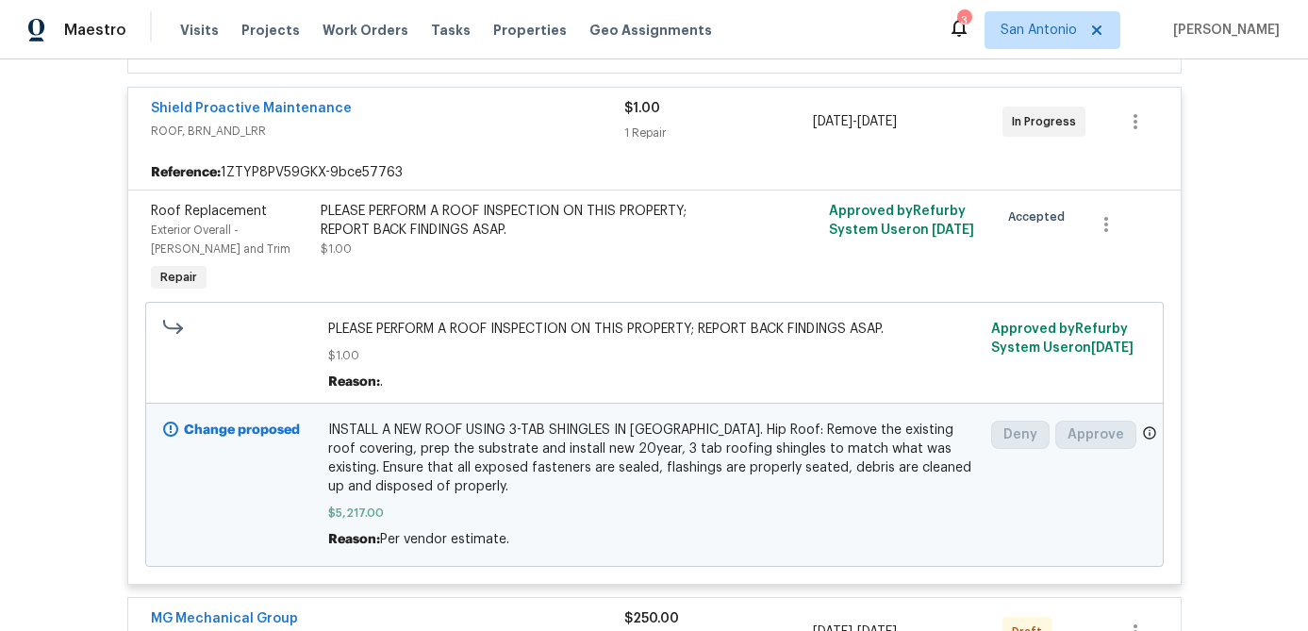
scroll to position [423, 0]
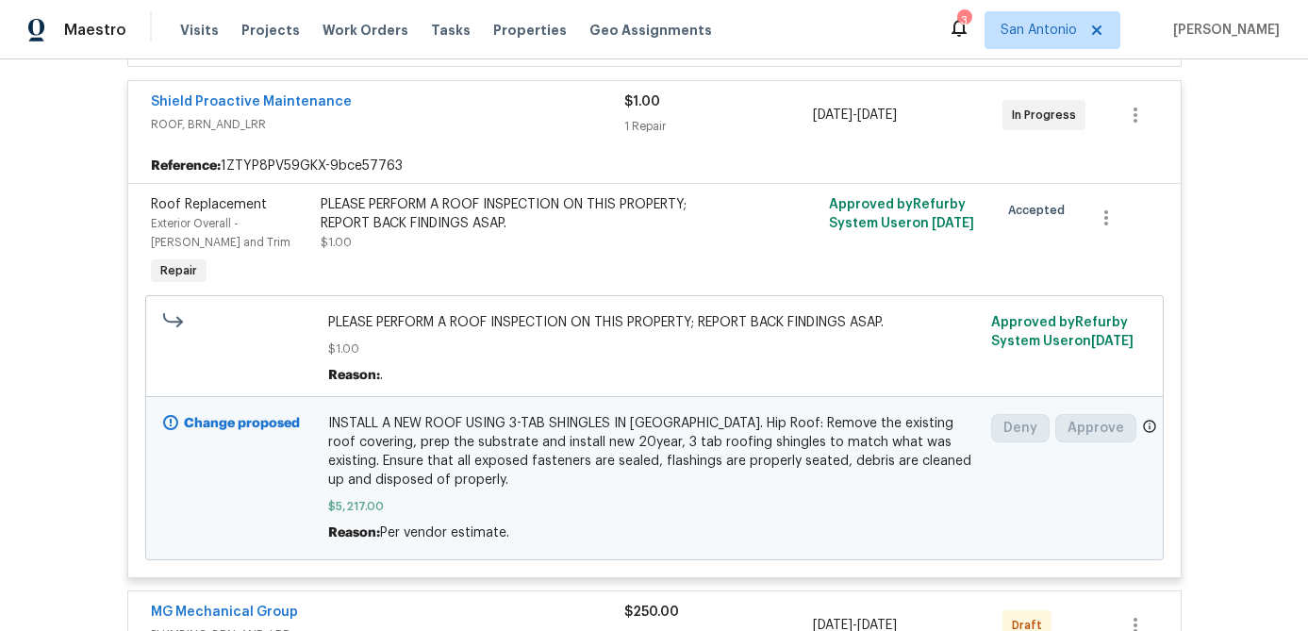
click at [430, 100] on div "Shield Proactive Maintenance" at bounding box center [387, 103] width 473 height 23
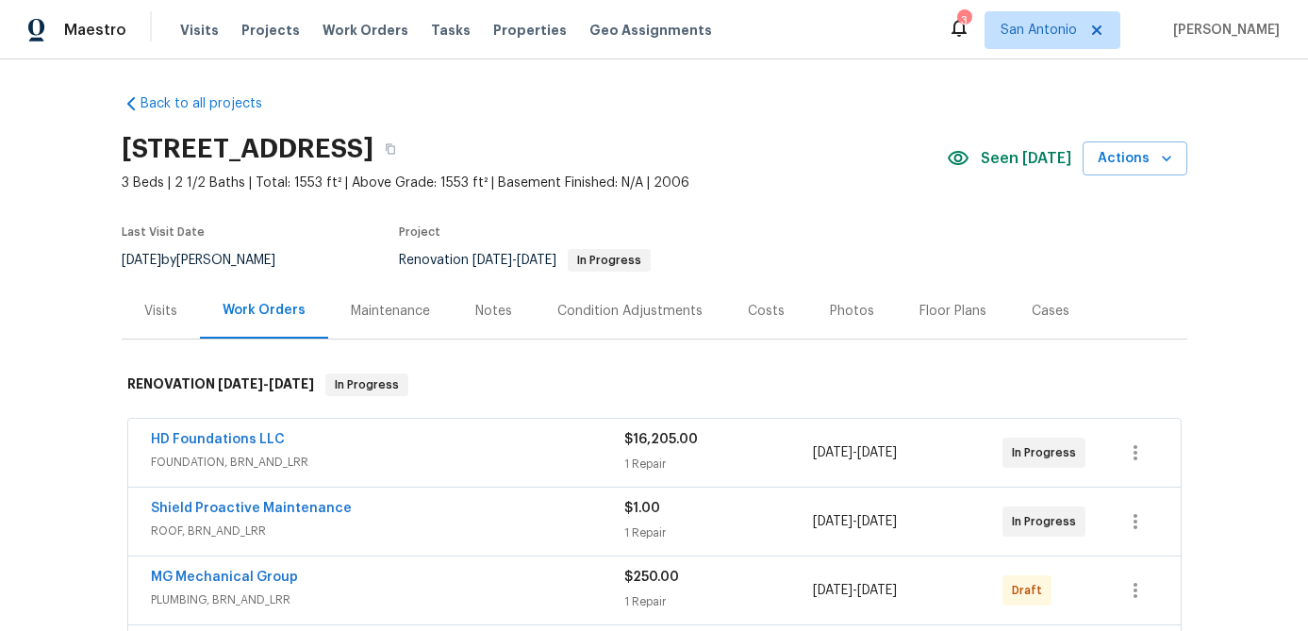
scroll to position [0, 0]
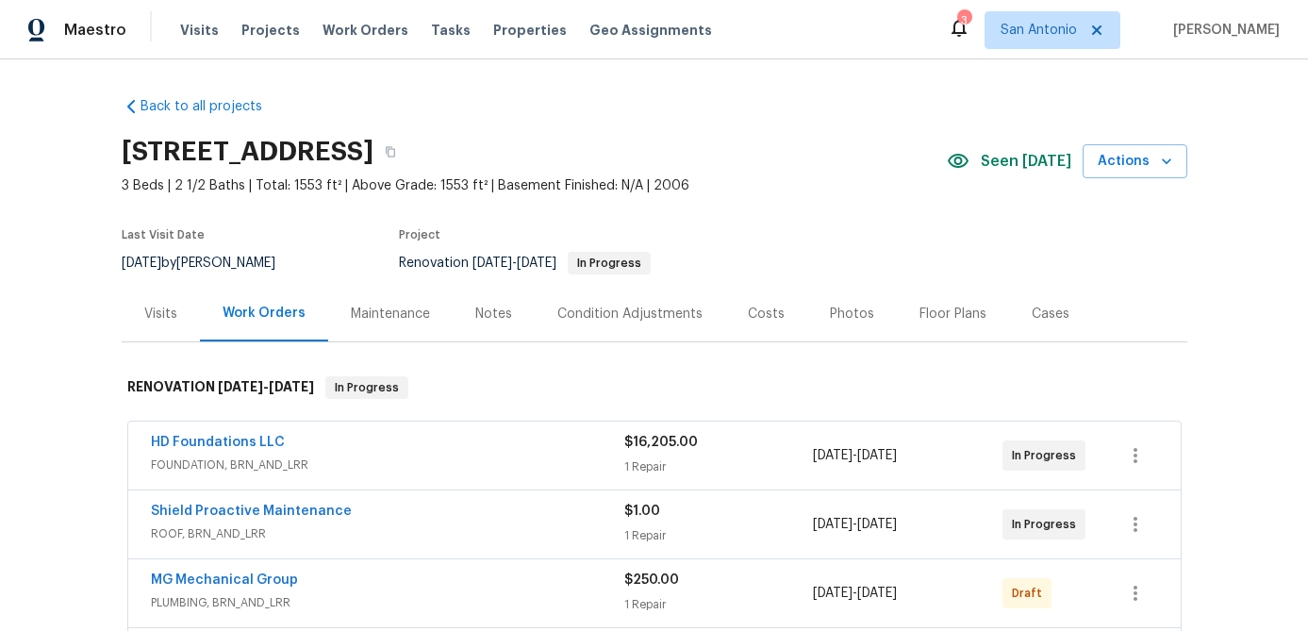
click at [487, 313] on div "Notes" at bounding box center [493, 314] width 37 height 19
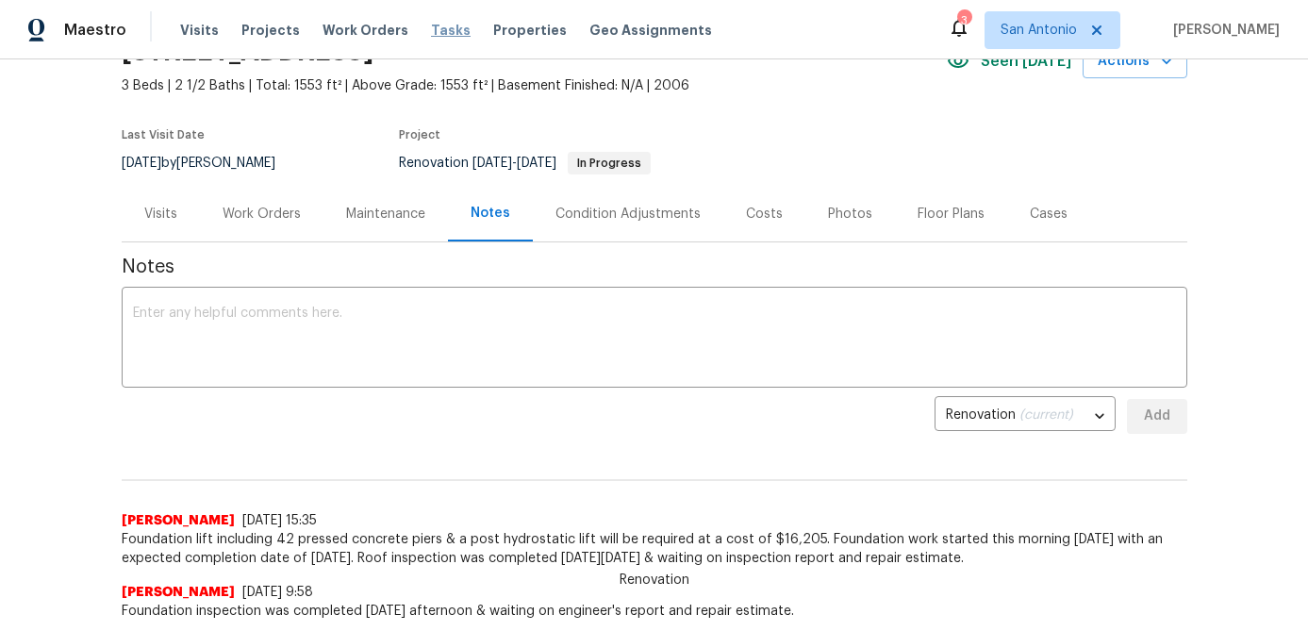
scroll to position [11, 0]
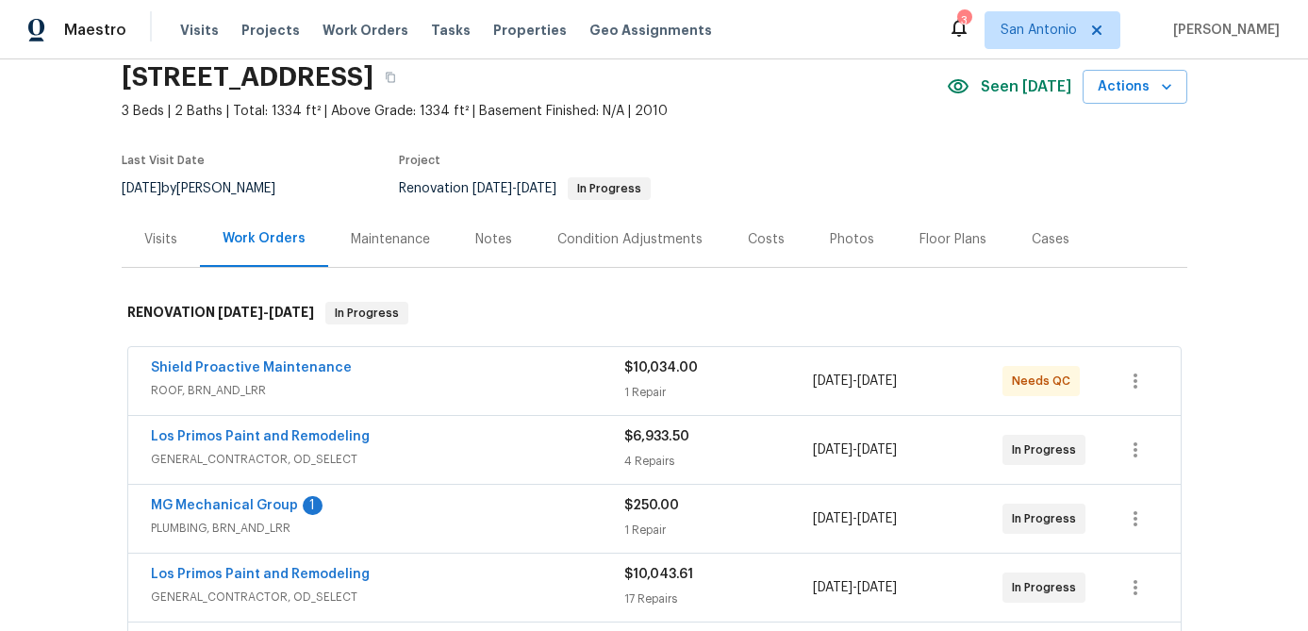
scroll to position [80, 0]
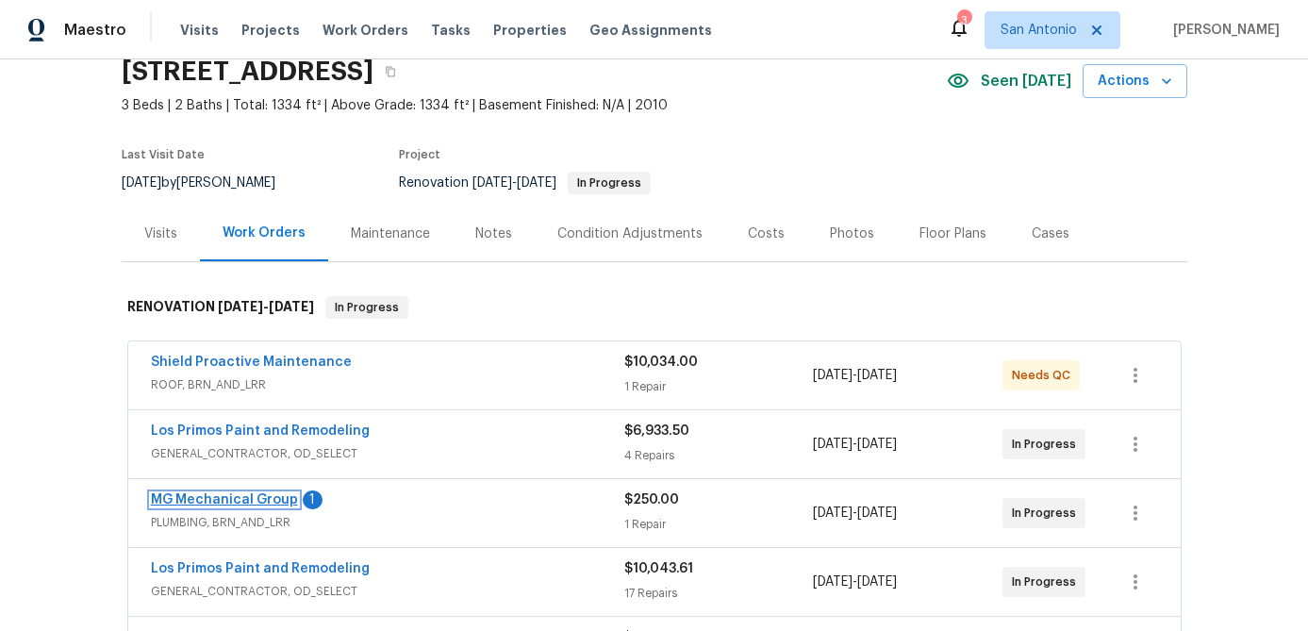
click at [234, 497] on link "MG Mechanical Group" at bounding box center [224, 499] width 147 height 13
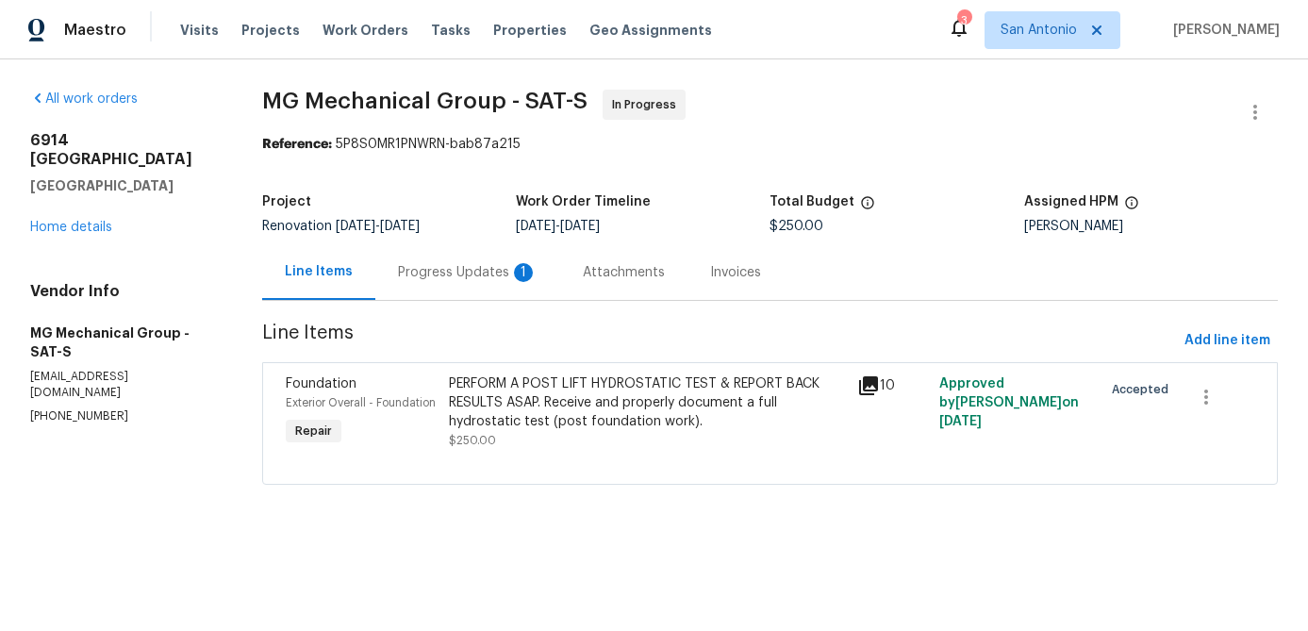
click at [473, 263] on div "Progress Updates 1" at bounding box center [468, 272] width 140 height 19
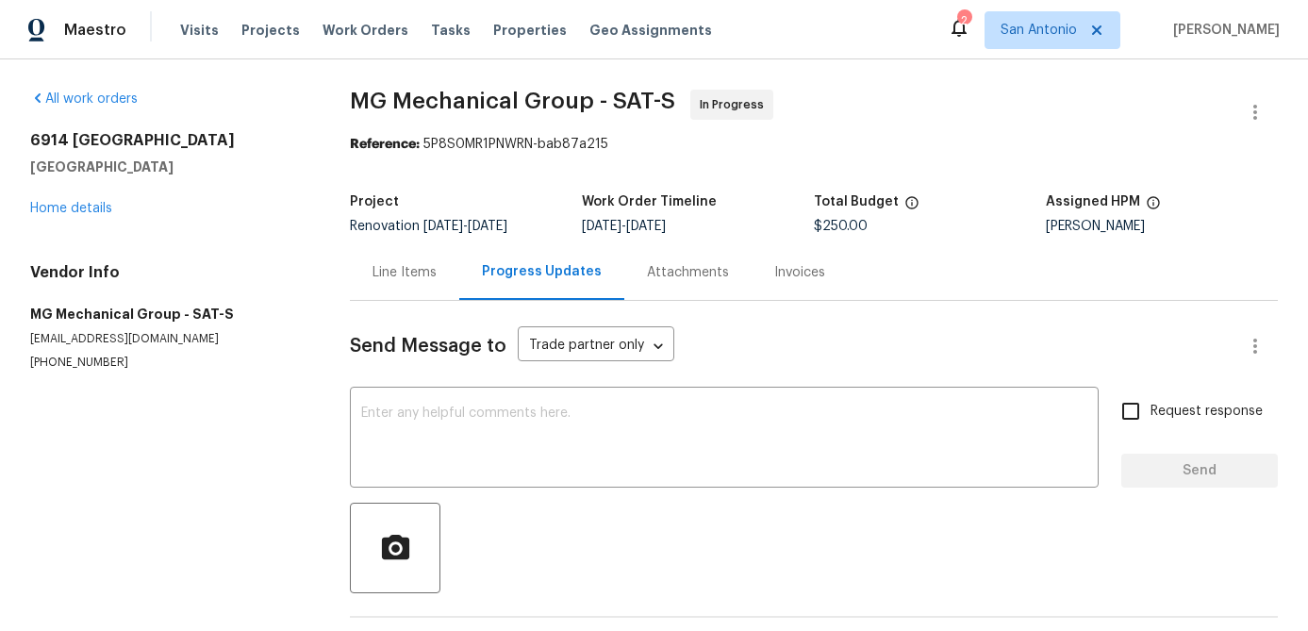
click at [409, 274] on div "Line Items" at bounding box center [405, 272] width 64 height 19
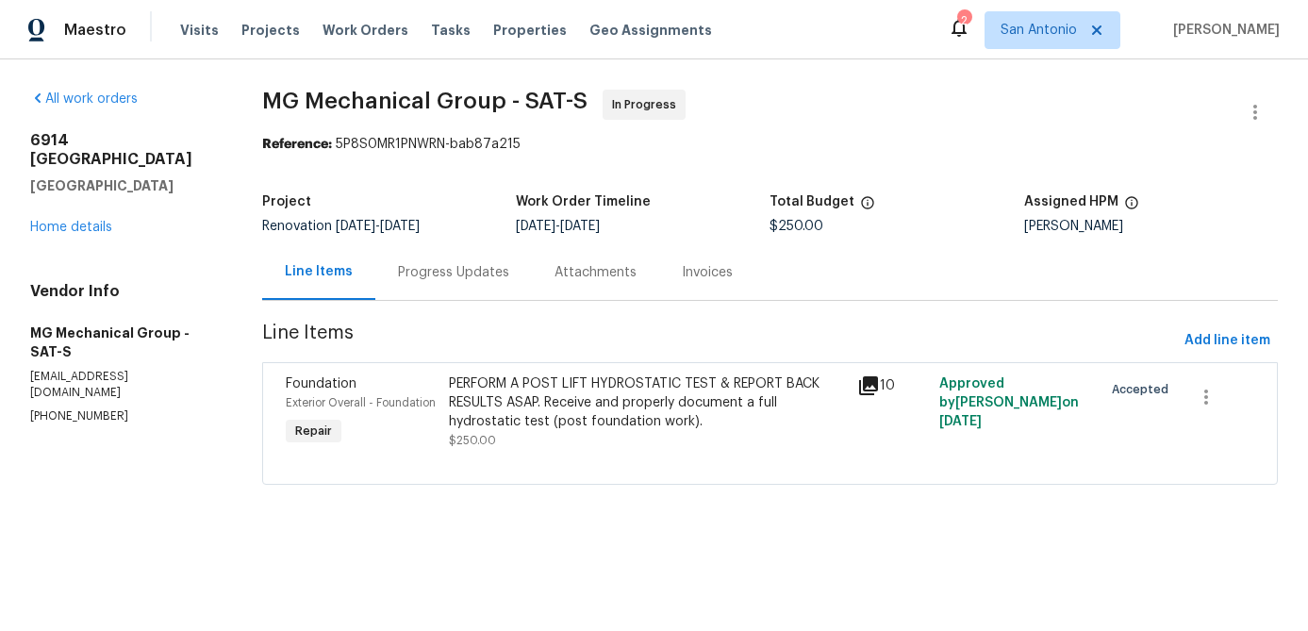
click at [578, 401] on div "PERFORM A POST LIFT HYDROSTATIC TEST & REPORT BACK RESULTS ASAP. Receive and pr…" at bounding box center [647, 402] width 397 height 57
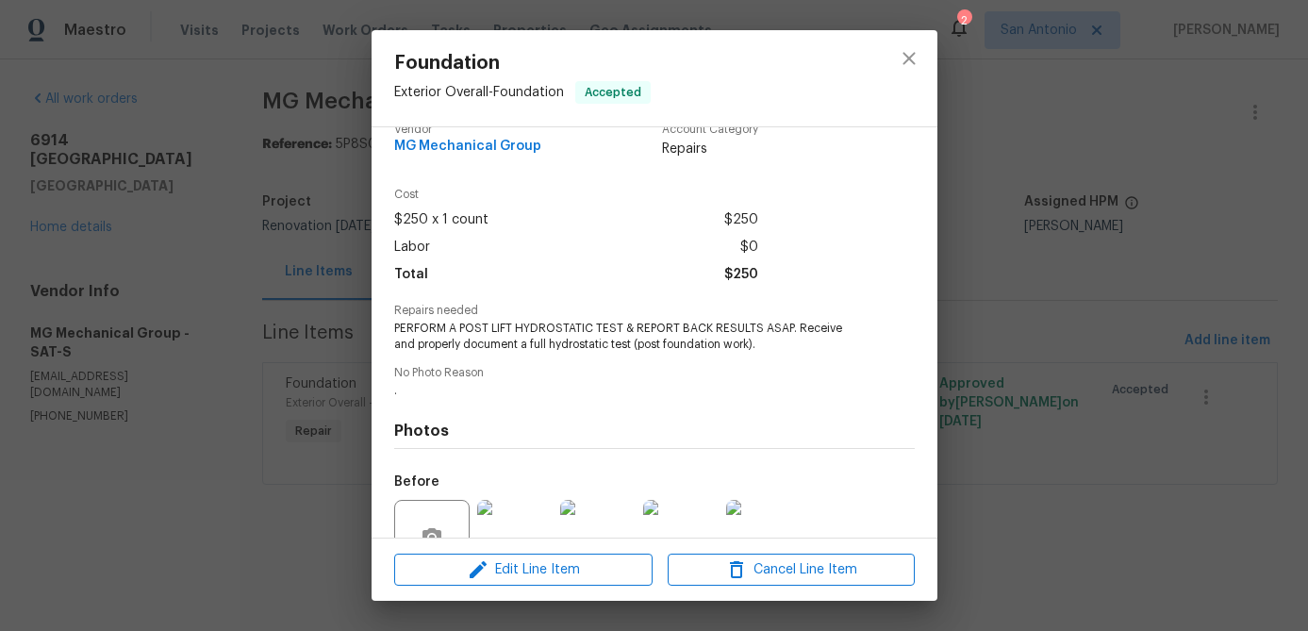
scroll to position [206, 0]
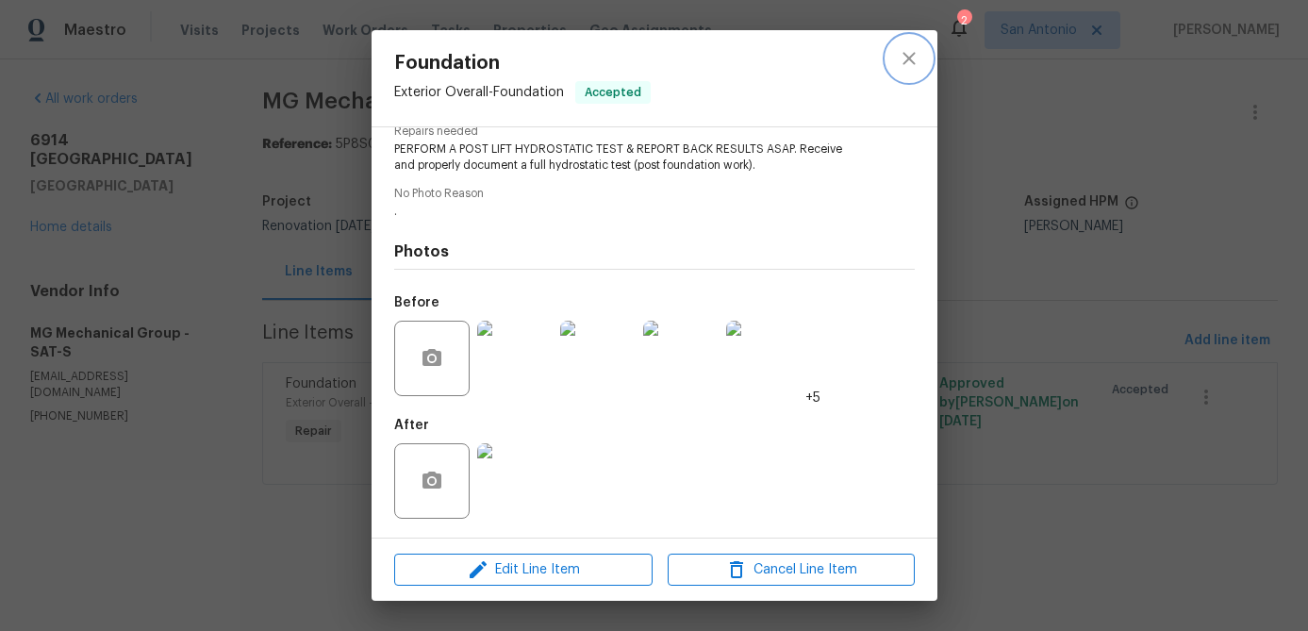
click at [917, 56] on icon "close" at bounding box center [909, 58] width 23 height 23
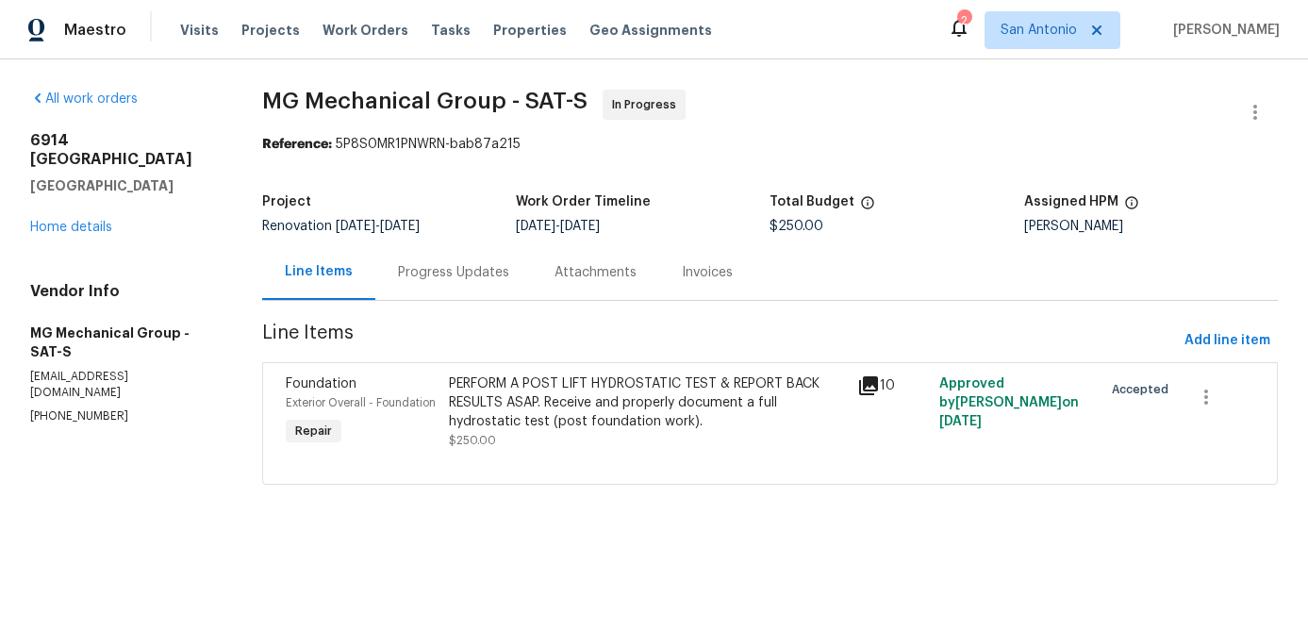
click at [578, 396] on div "PERFORM A POST LIFT HYDROSTATIC TEST & REPORT BACK RESULTS ASAP. Receive and pr…" at bounding box center [647, 402] width 397 height 57
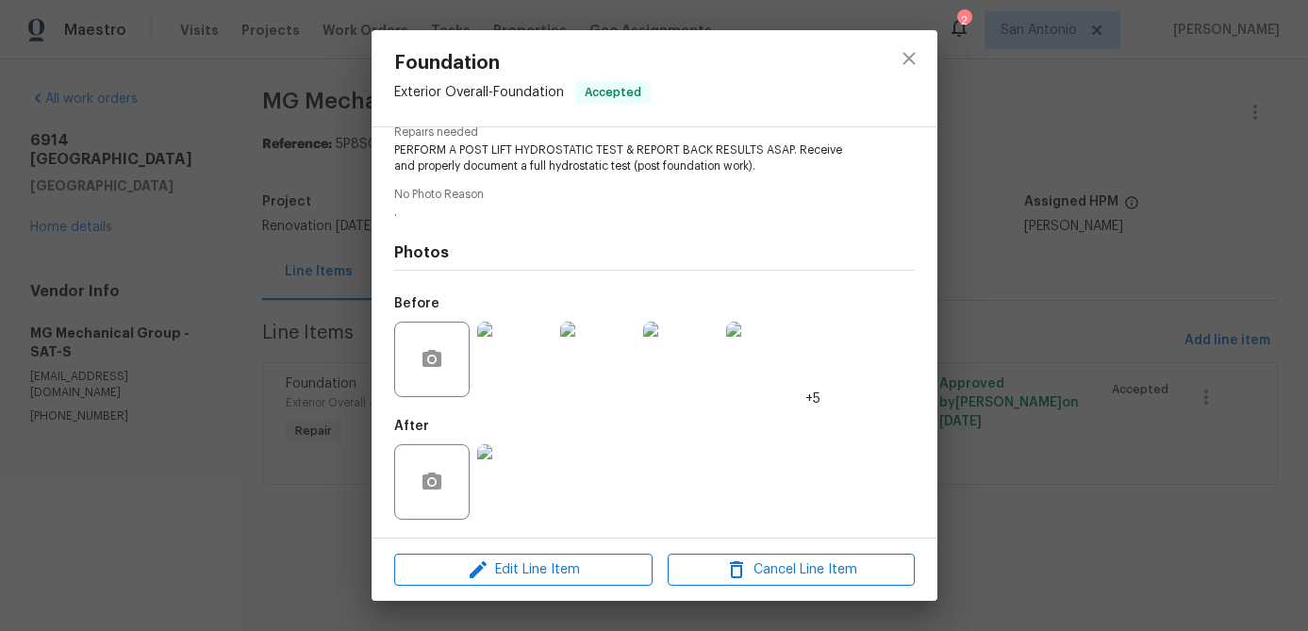
scroll to position [206, 0]
click at [909, 65] on icon "close" at bounding box center [909, 58] width 23 height 23
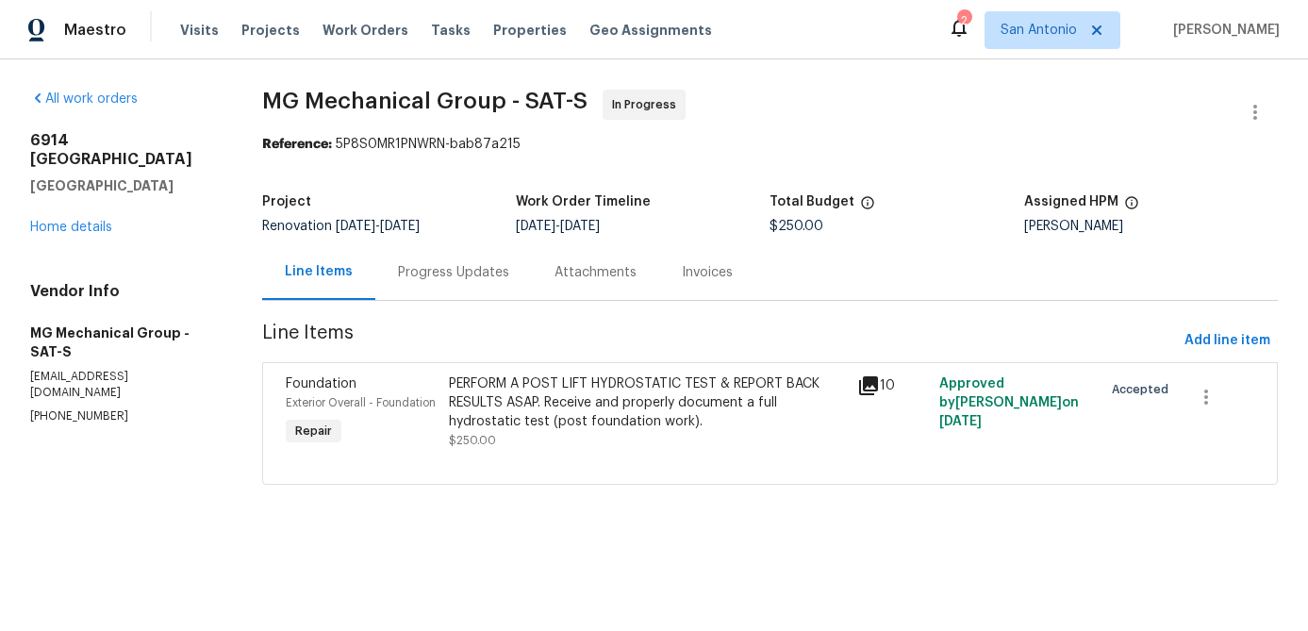
click at [872, 386] on icon at bounding box center [868, 385] width 23 height 23
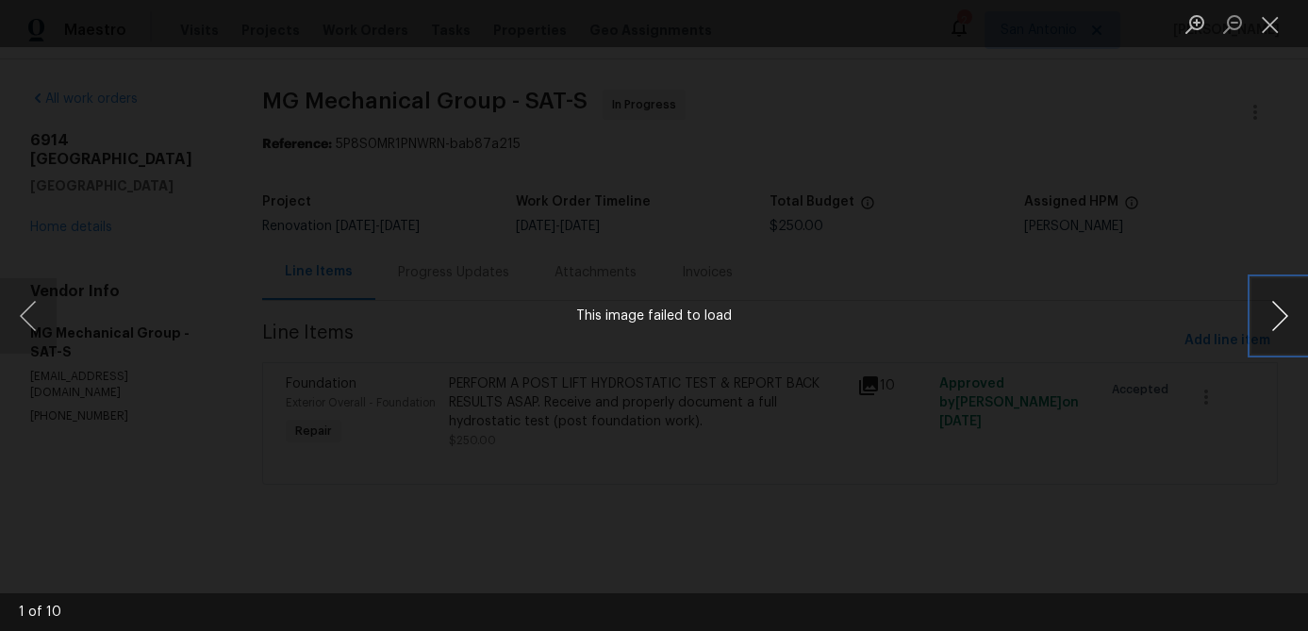
click at [1286, 323] on button "Next image" at bounding box center [1279, 315] width 57 height 75
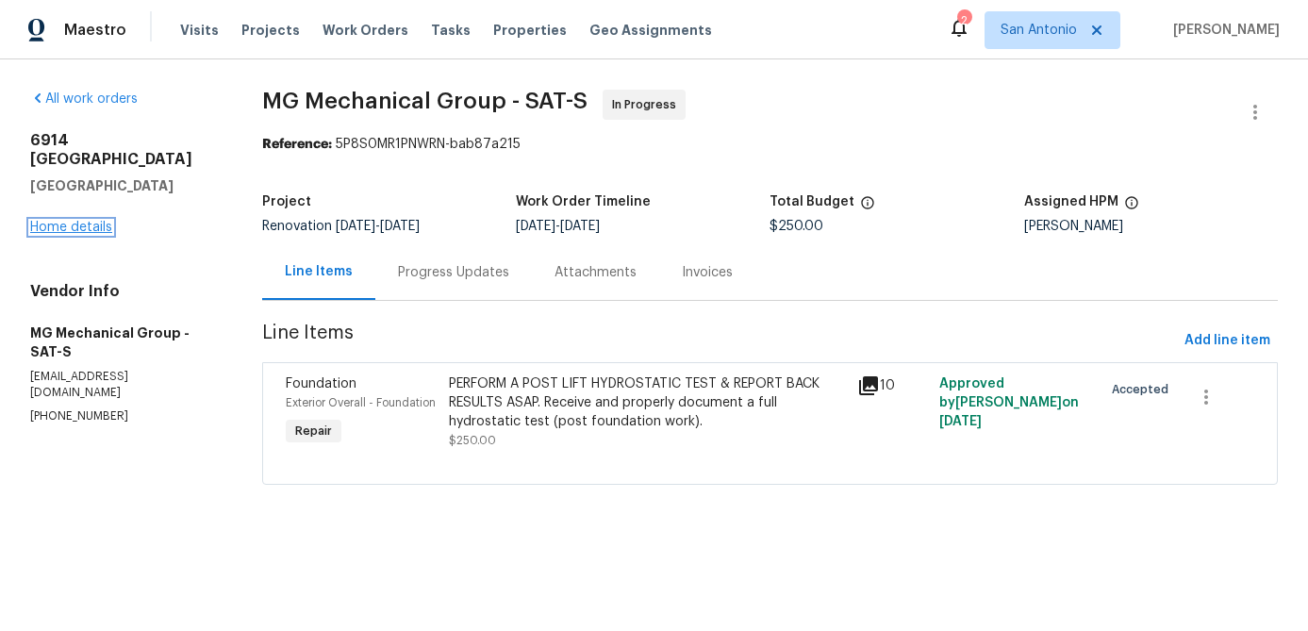
click at [60, 221] on link "Home details" at bounding box center [71, 227] width 82 height 13
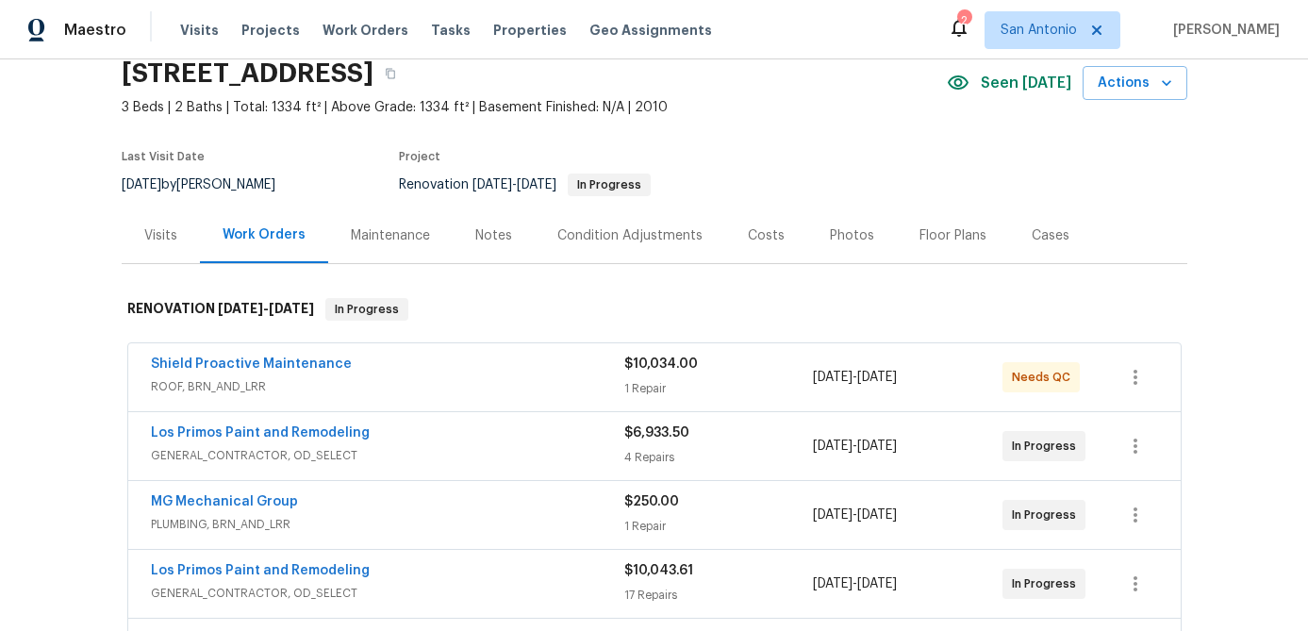
scroll to position [81, 0]
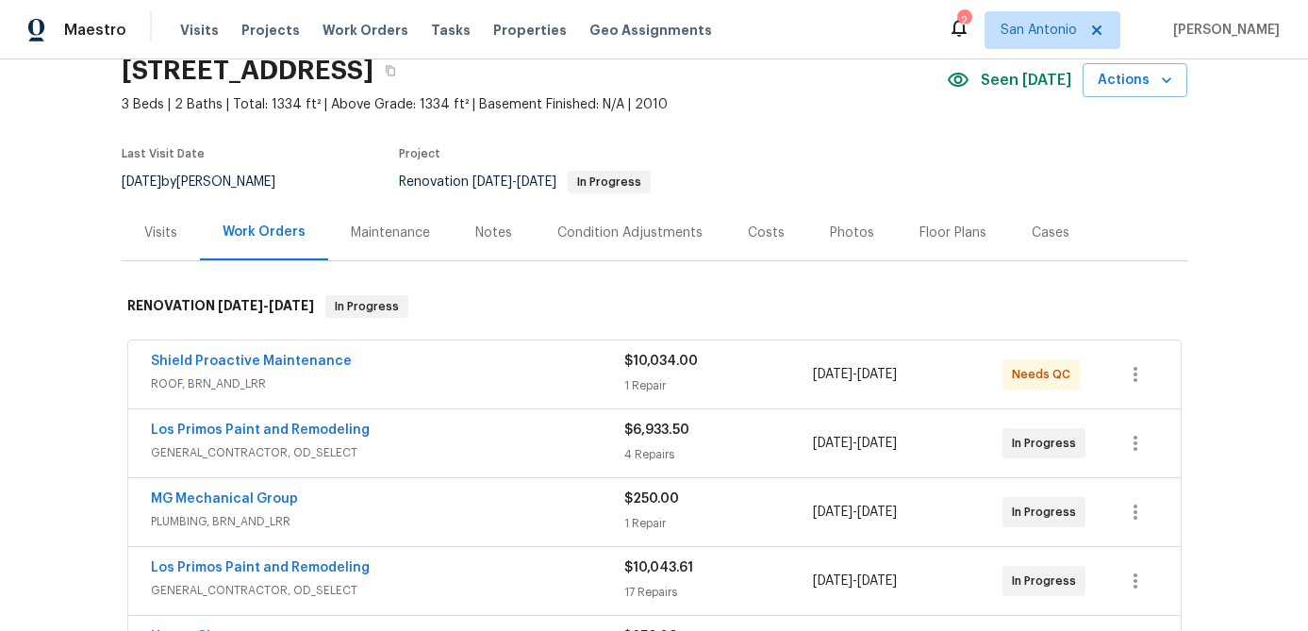
click at [396, 362] on div "Shield Proactive Maintenance" at bounding box center [387, 363] width 473 height 23
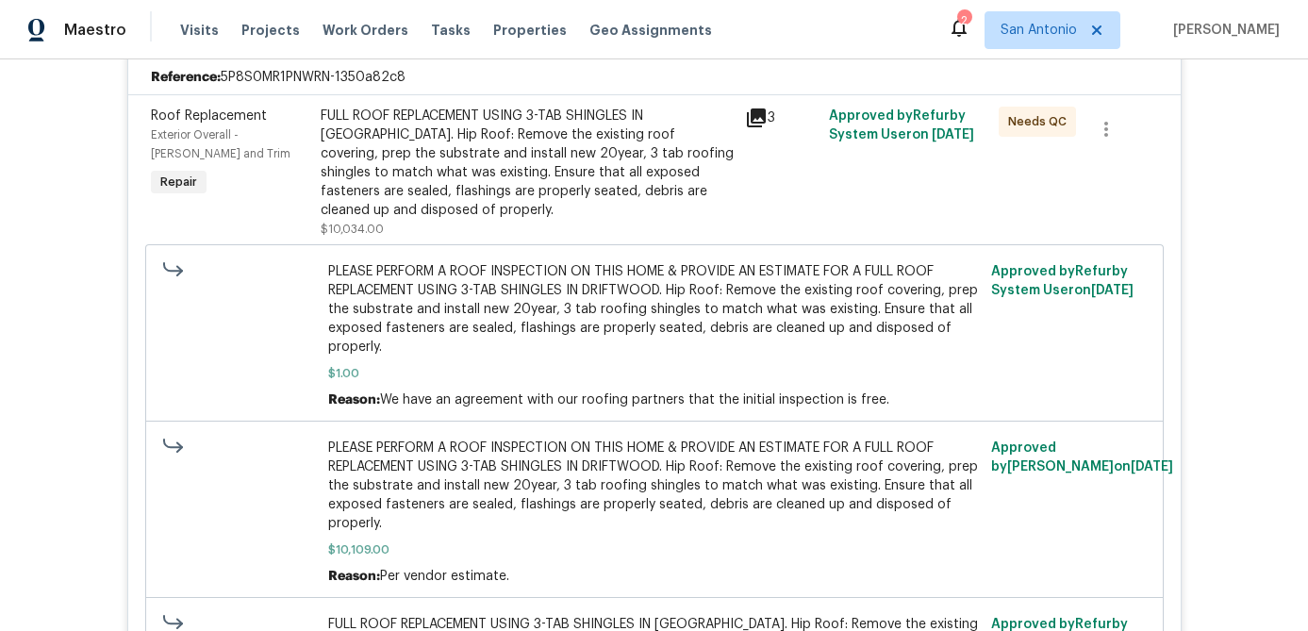
scroll to position [426, 0]
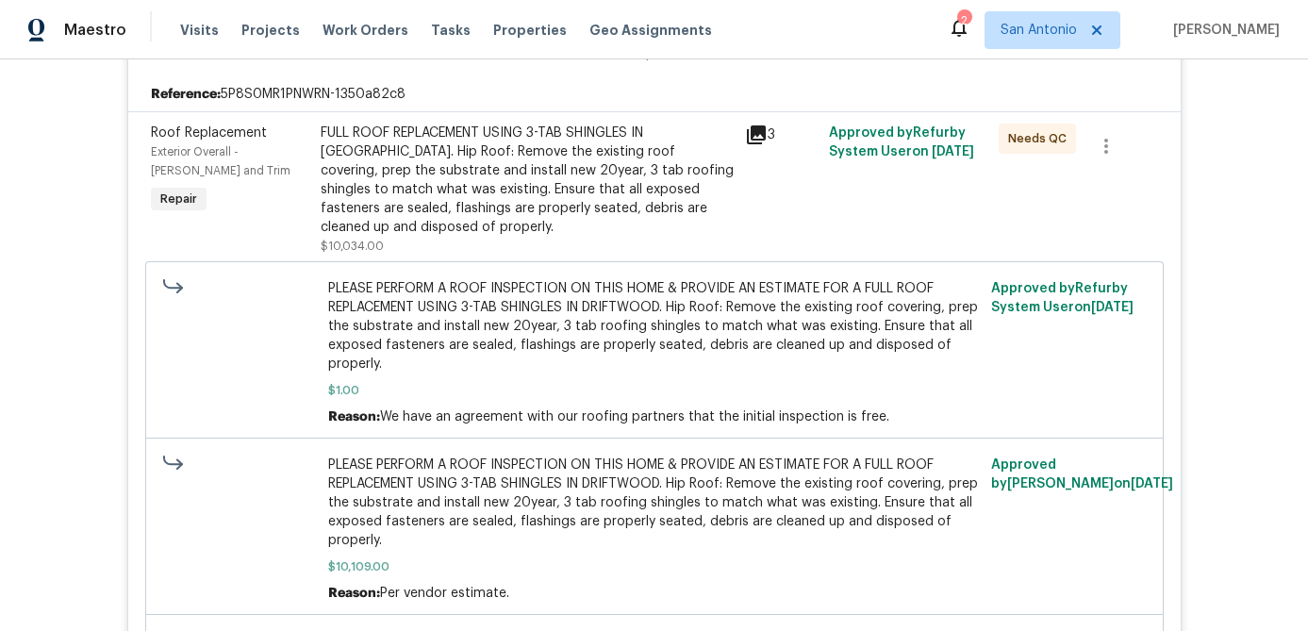
click at [439, 174] on div "FULL ROOF REPLACEMENT USING 3-TAB SHINGLES IN [GEOGRAPHIC_DATA]. Hip Roof: Remo…" at bounding box center [527, 180] width 413 height 113
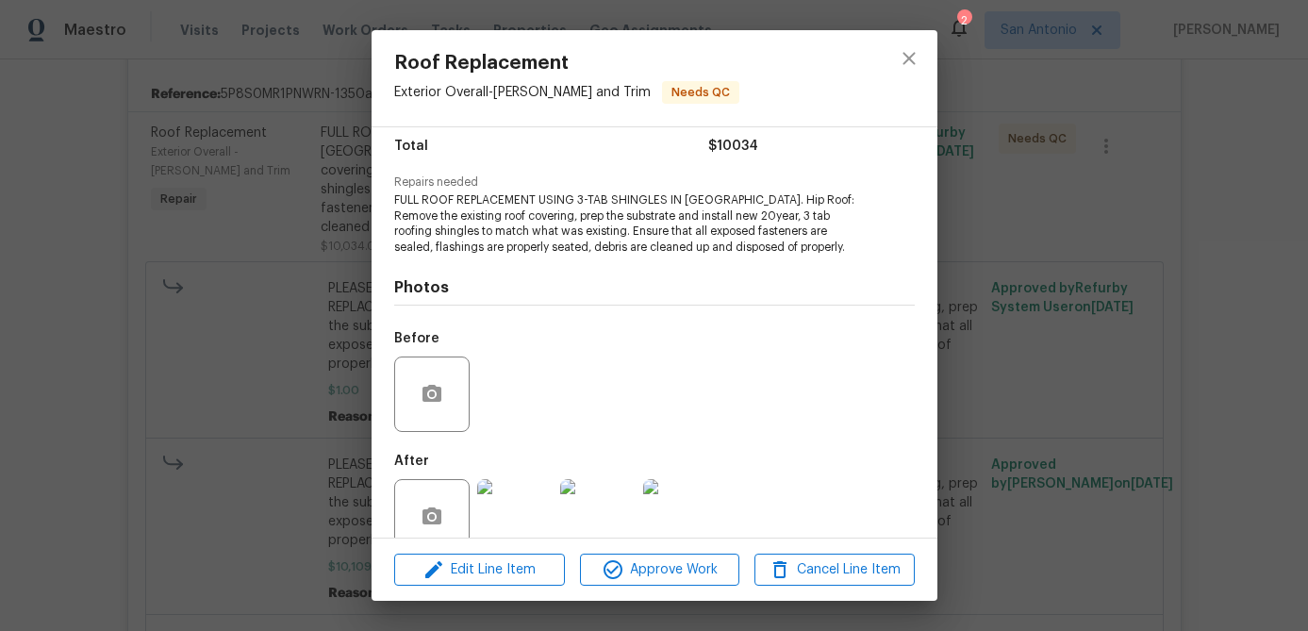
scroll to position [191, 0]
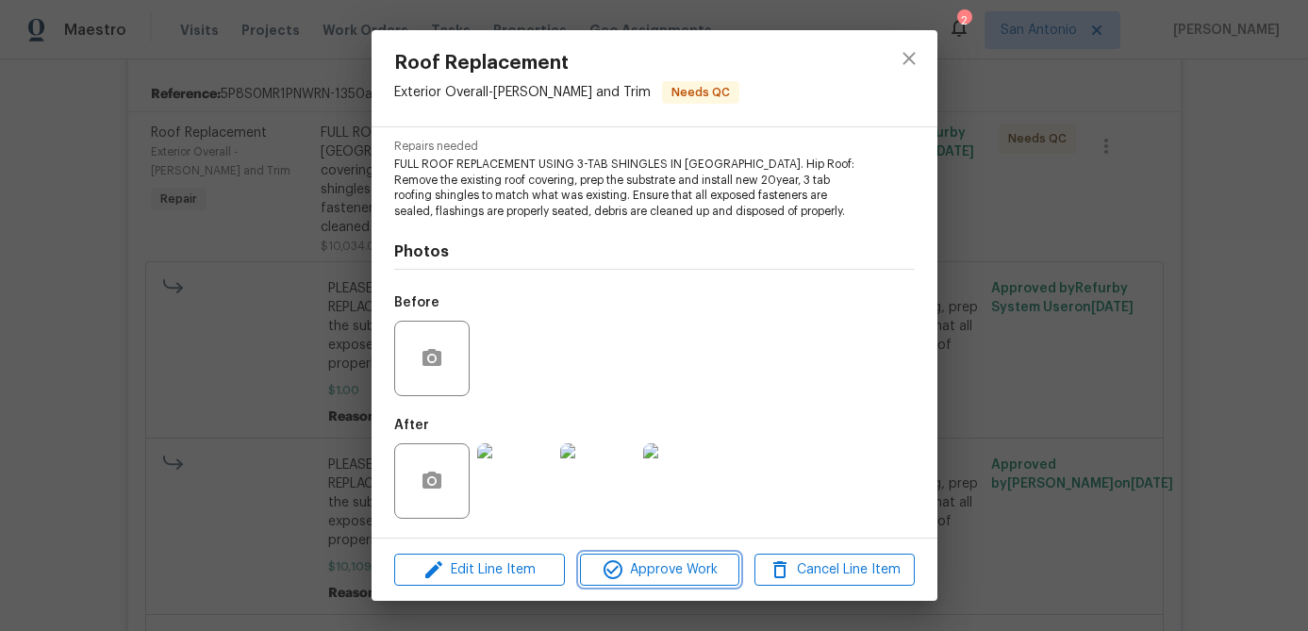
click at [680, 577] on span "Approve Work" at bounding box center [660, 570] width 148 height 24
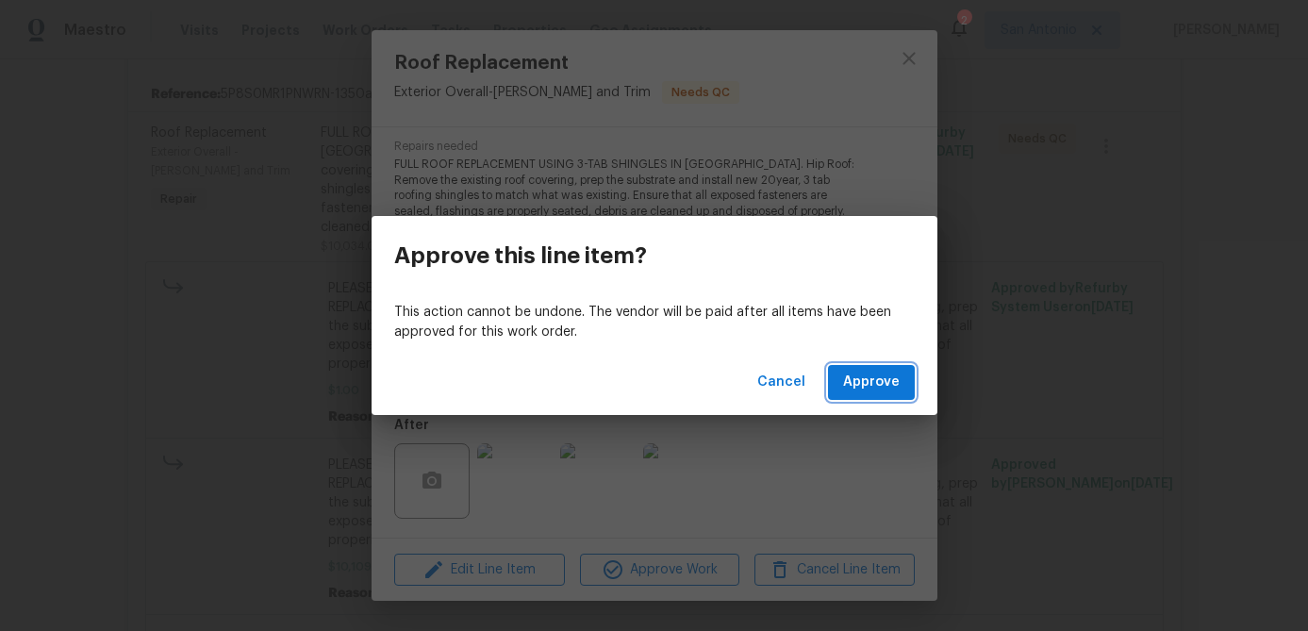
click at [854, 379] on span "Approve" at bounding box center [871, 383] width 57 height 24
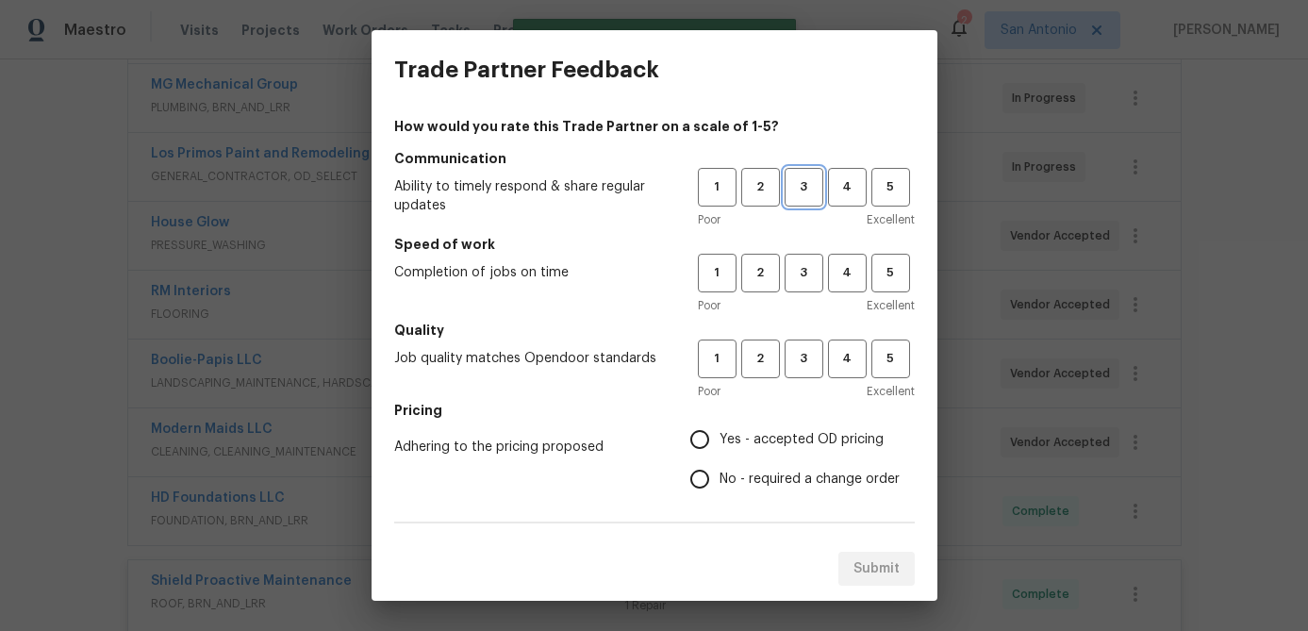
click at [805, 191] on span "3" at bounding box center [804, 187] width 35 height 22
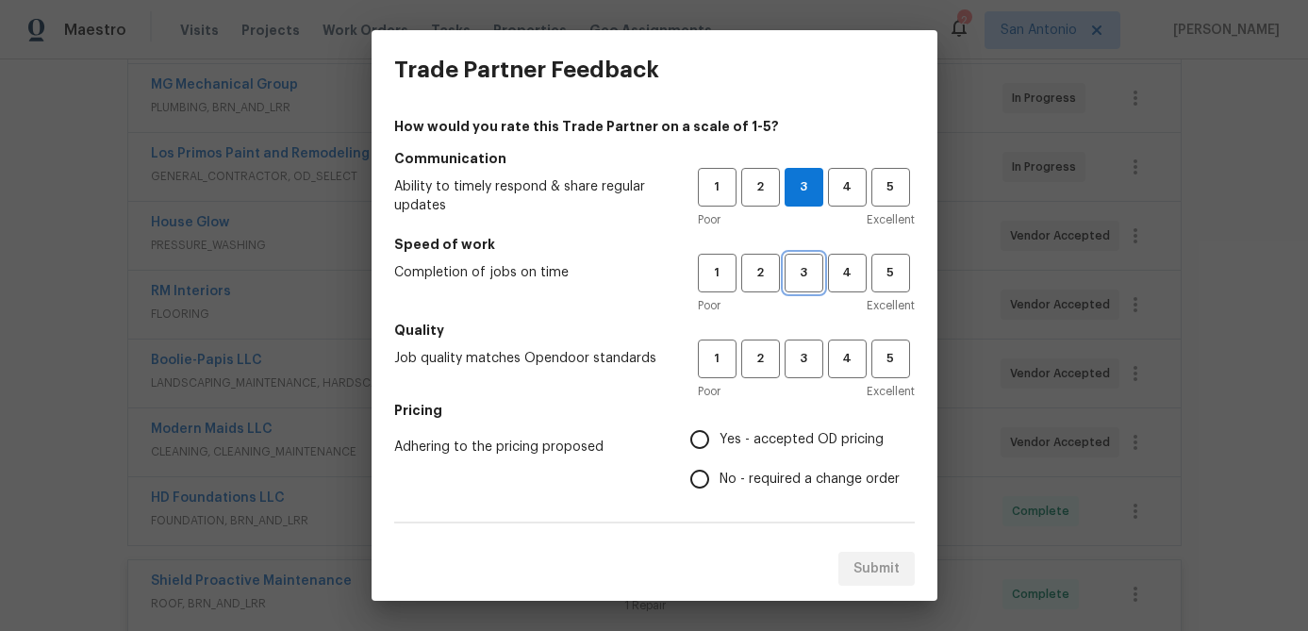
click at [807, 273] on span "3" at bounding box center [804, 273] width 35 height 22
click at [853, 368] on span "4" at bounding box center [847, 359] width 35 height 22
click at [712, 446] on input "Yes - accepted OD pricing" at bounding box center [700, 440] width 40 height 40
radio input "true"
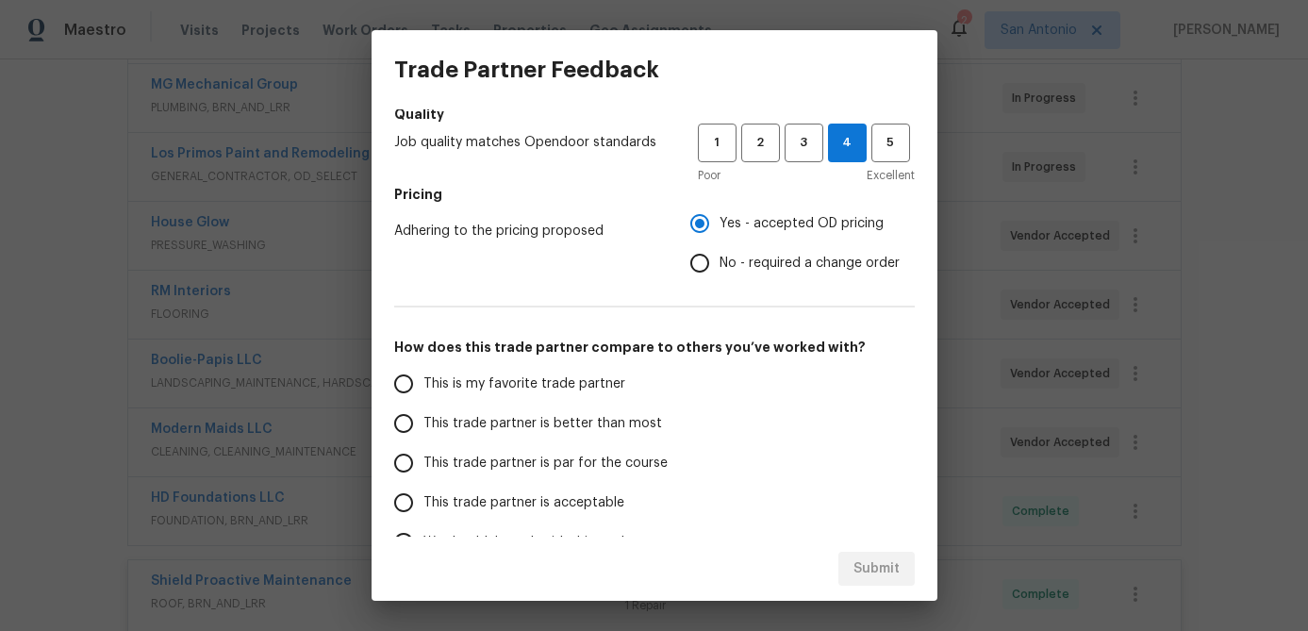
scroll to position [281, 0]
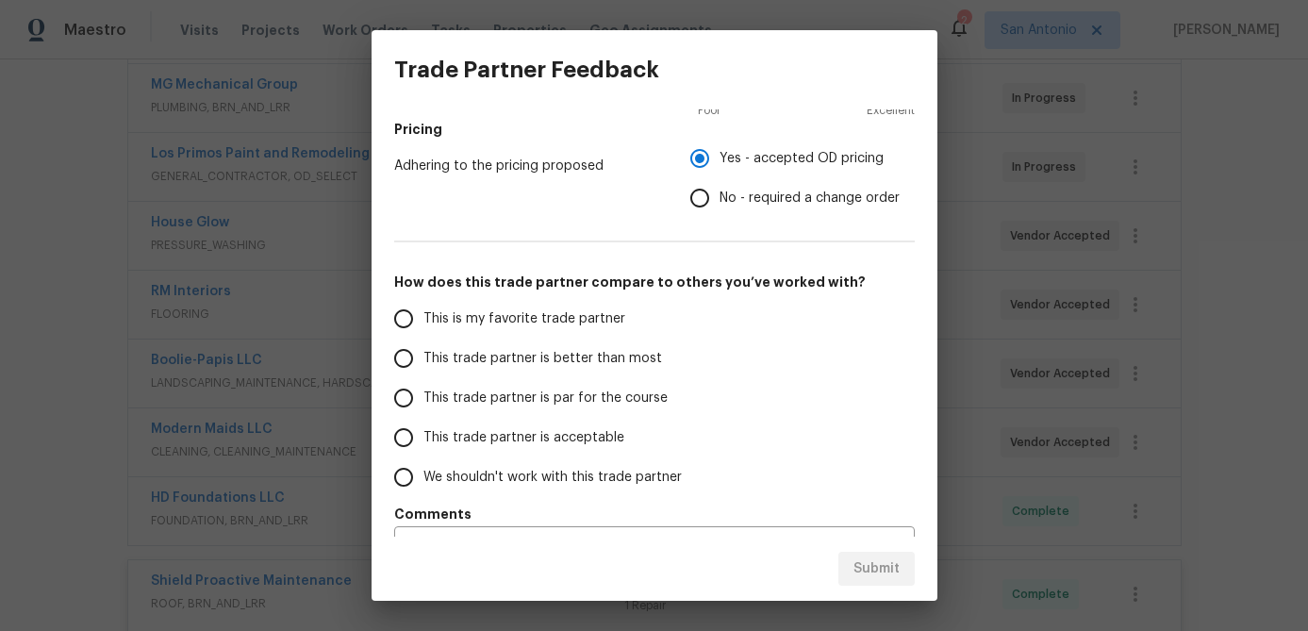
click at [412, 399] on input "This trade partner is par for the course" at bounding box center [404, 398] width 40 height 40
click at [895, 557] on span "Submit" at bounding box center [877, 569] width 46 height 24
radio input "true"
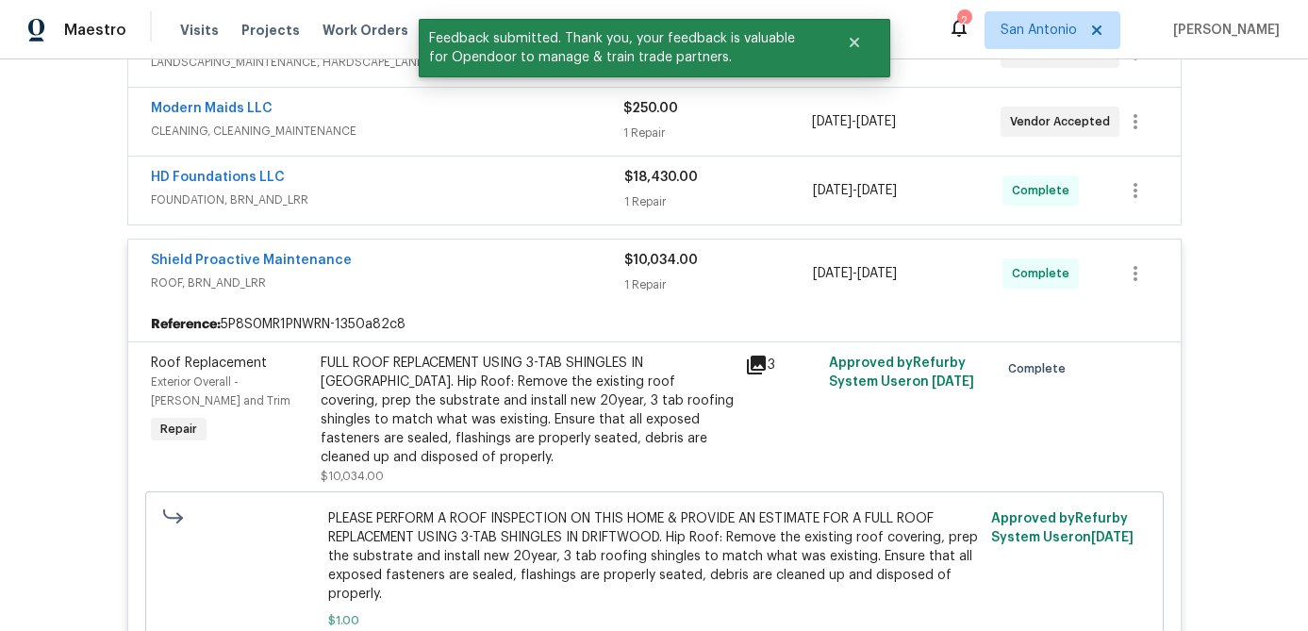
scroll to position [587, 0]
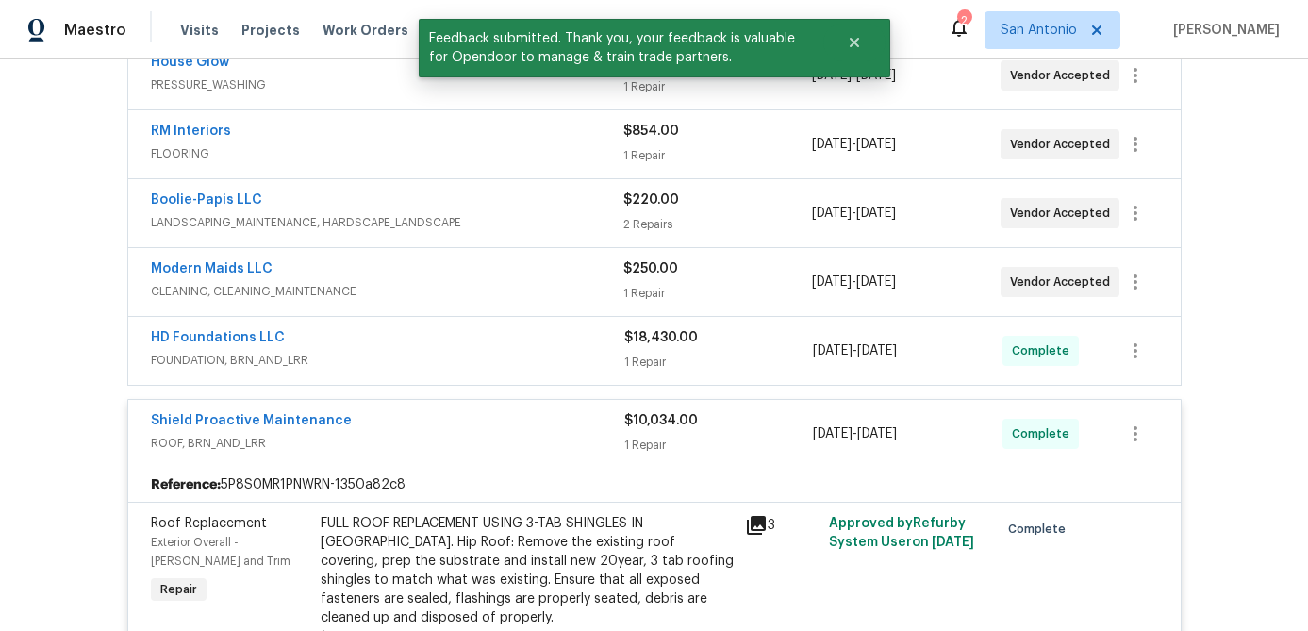
click at [487, 421] on div "Shield Proactive Maintenance" at bounding box center [387, 422] width 473 height 23
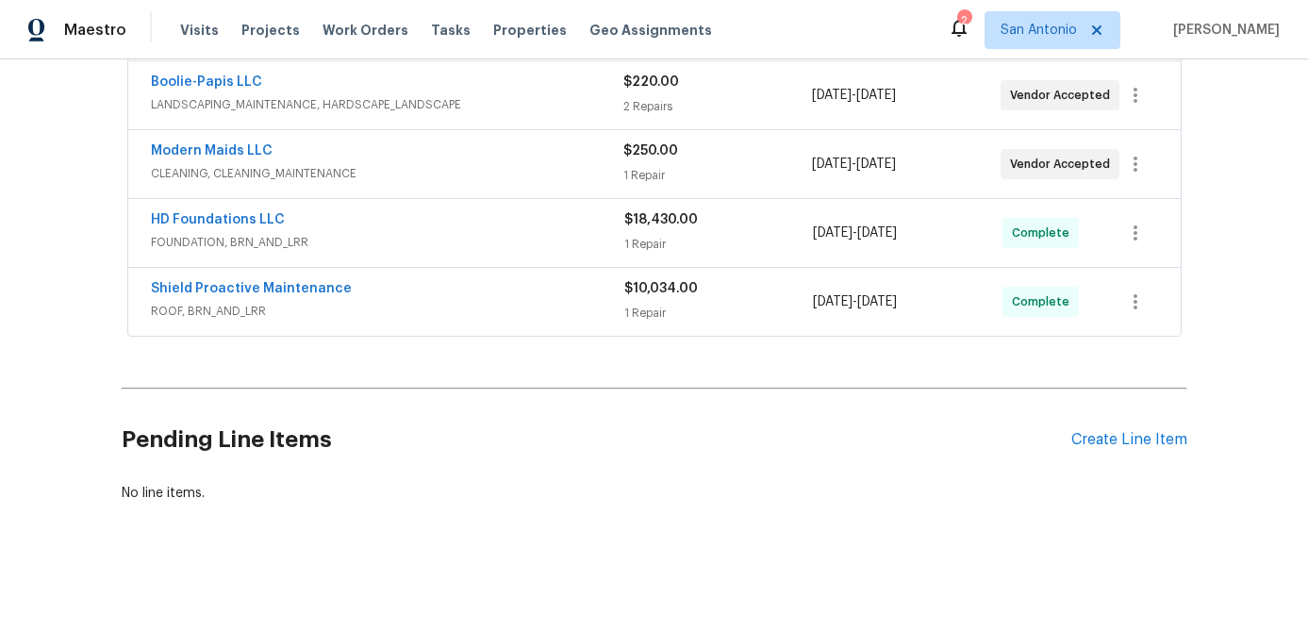
scroll to position [0, 0]
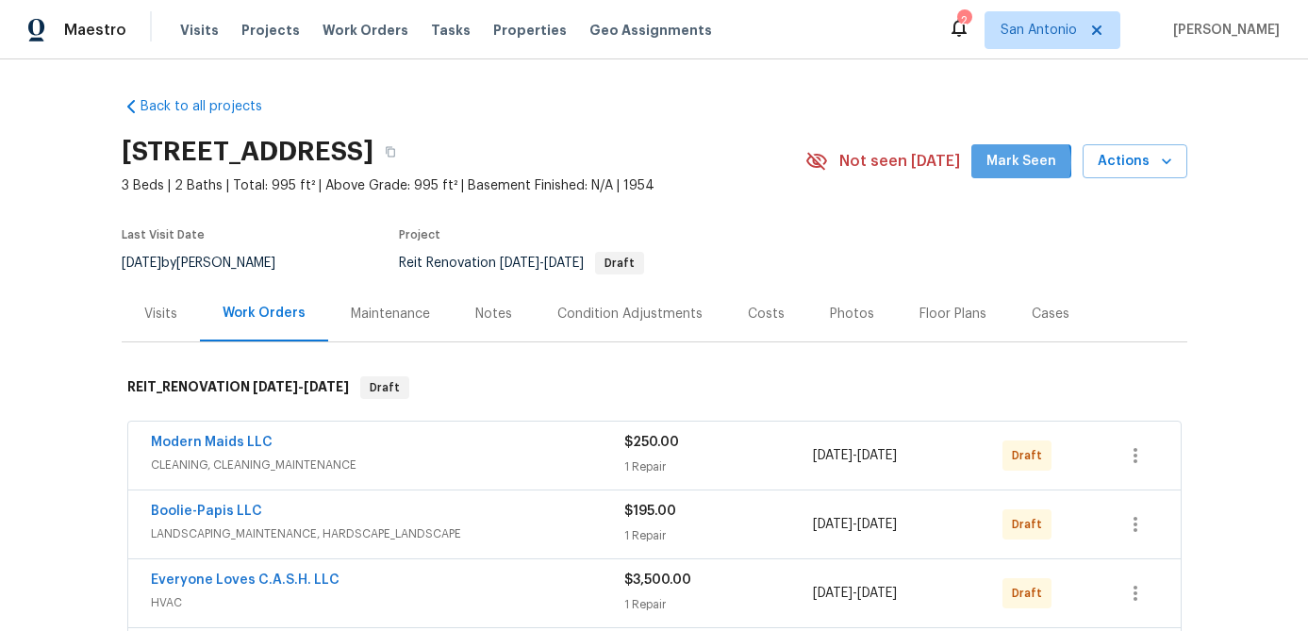
click at [1016, 163] on span "Mark Seen" at bounding box center [1021, 162] width 70 height 24
click at [489, 322] on div "Notes" at bounding box center [493, 314] width 37 height 19
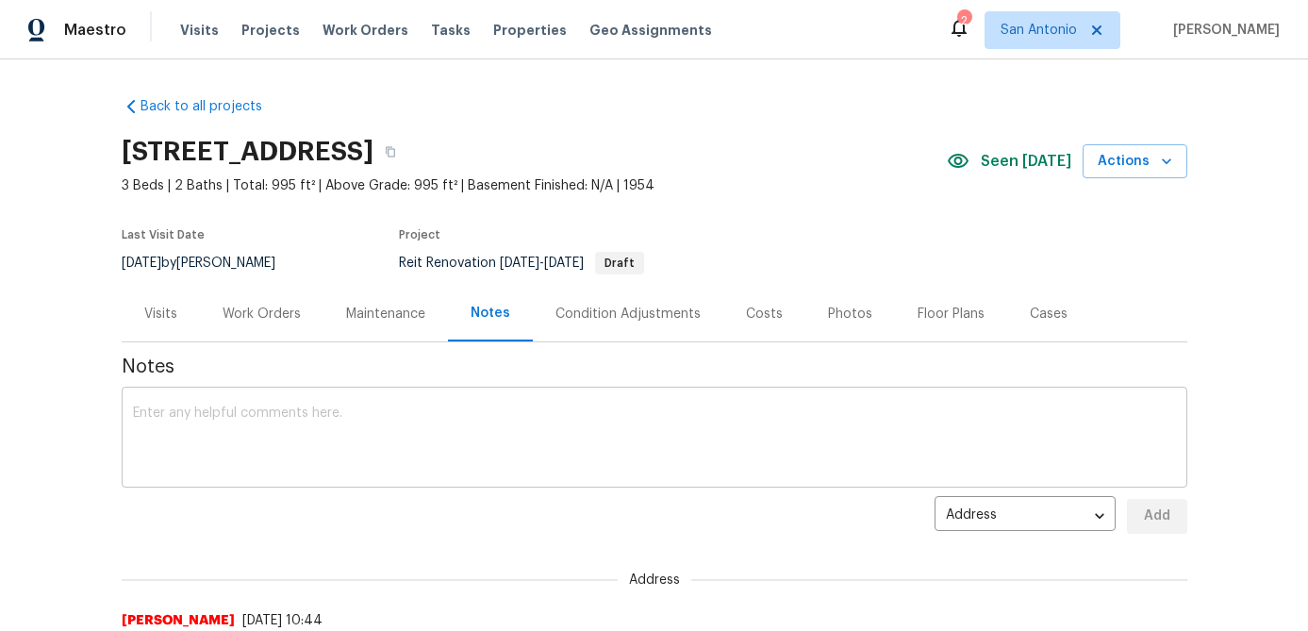
click at [453, 421] on textarea at bounding box center [654, 439] width 1043 height 66
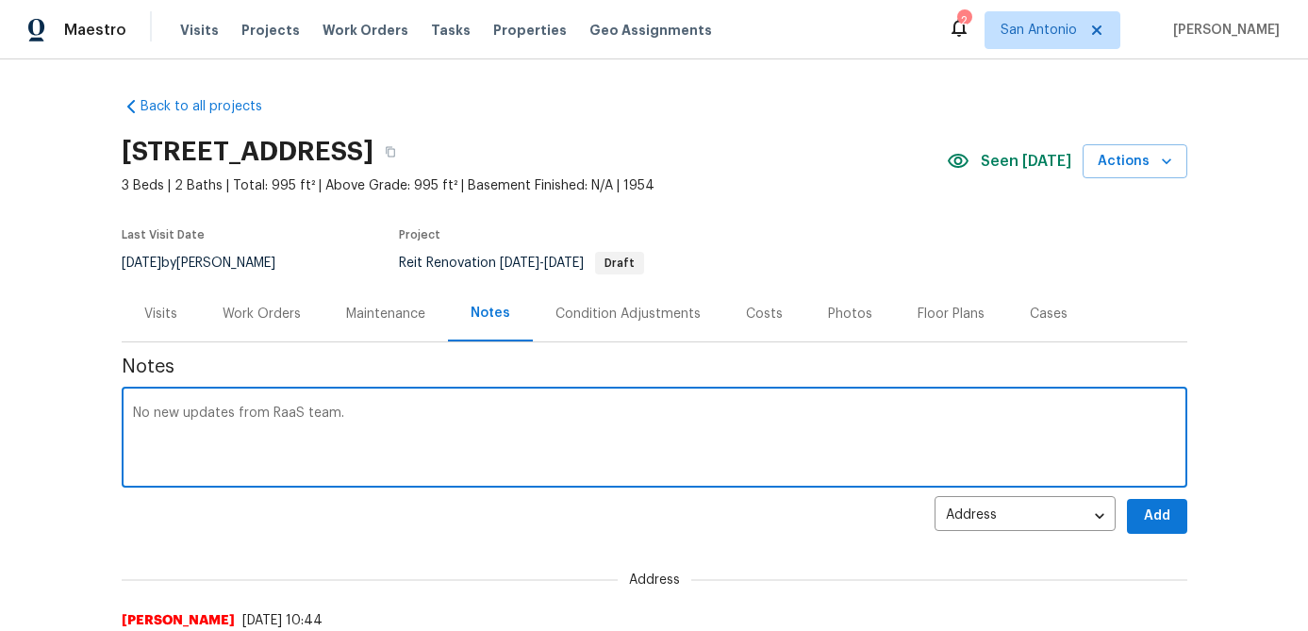
type textarea "No new updates from RaaS team."
click at [1156, 515] on span "Add" at bounding box center [1157, 517] width 30 height 24
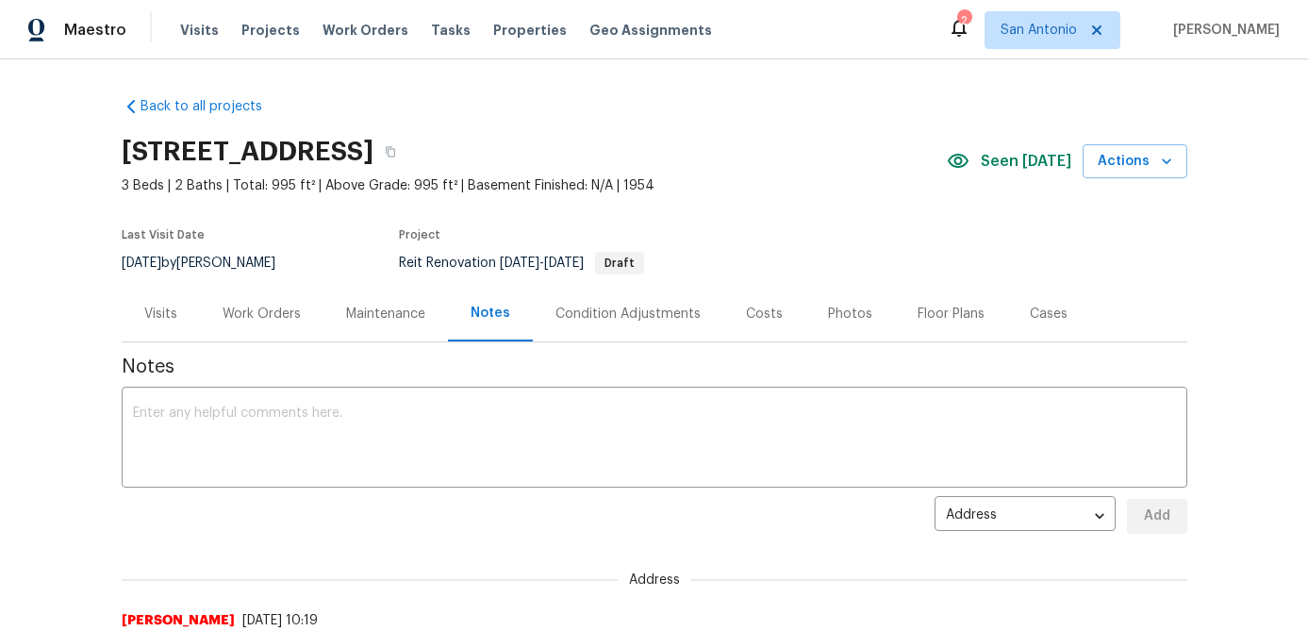
click at [276, 311] on div "Work Orders" at bounding box center [262, 314] width 78 height 19
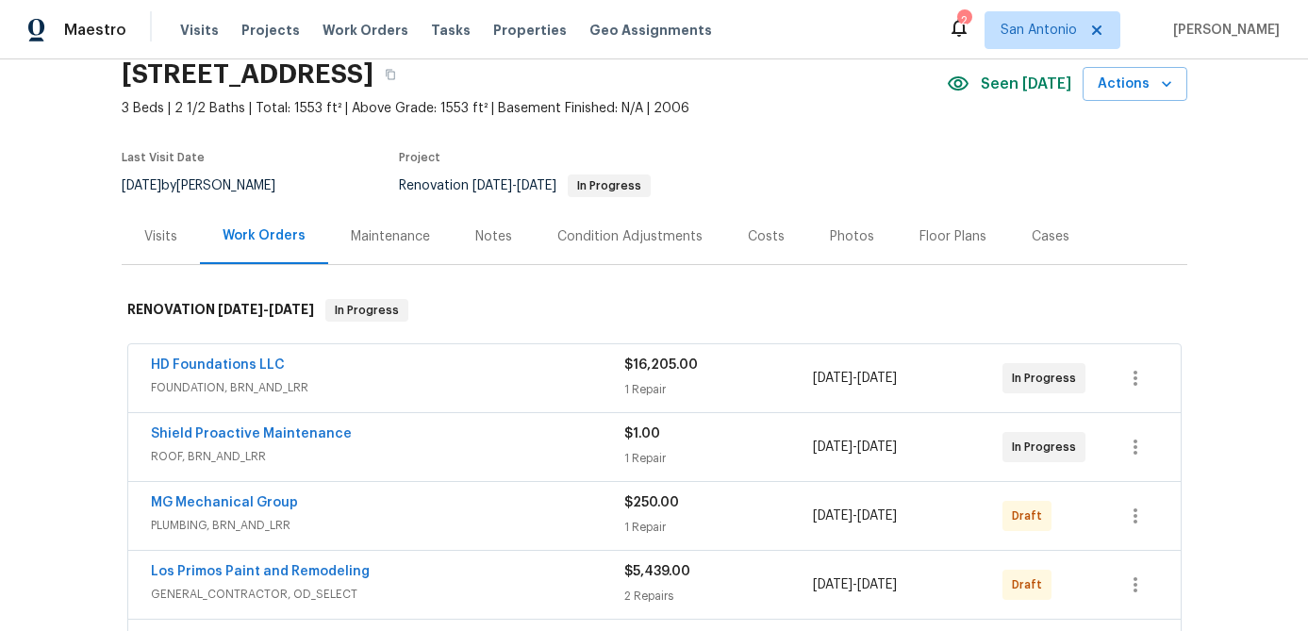
scroll to position [78, 0]
click at [317, 427] on link "Shield Proactive Maintenance" at bounding box center [251, 432] width 201 height 13
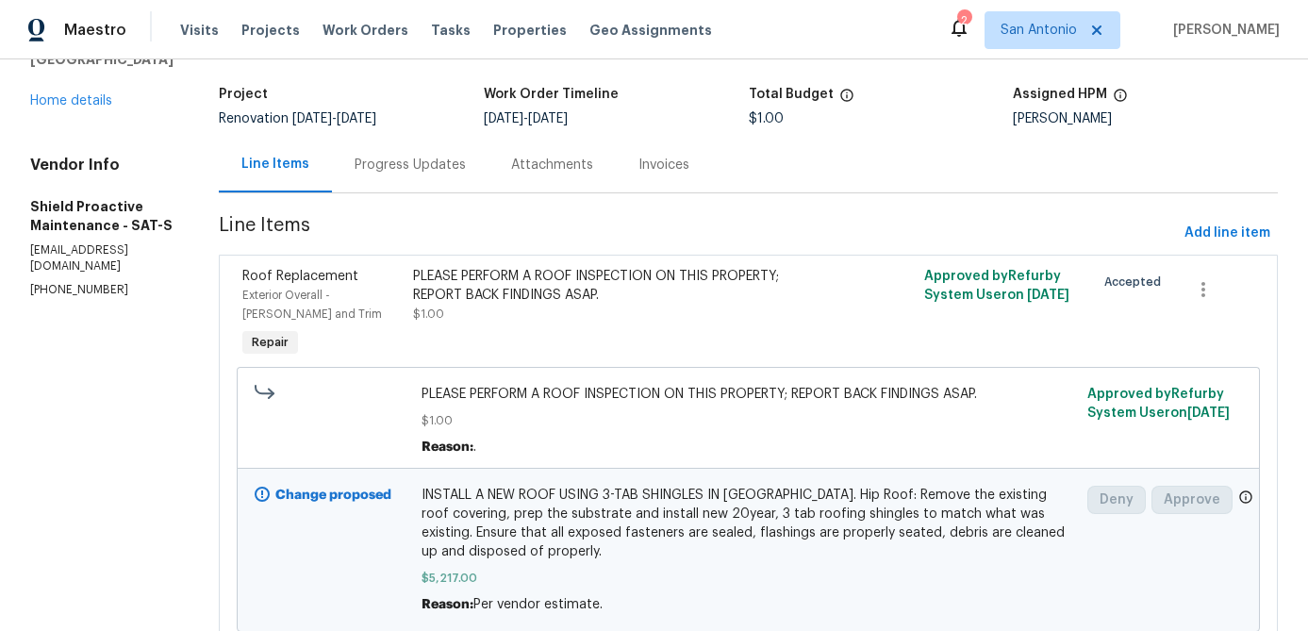
scroll to position [104, 0]
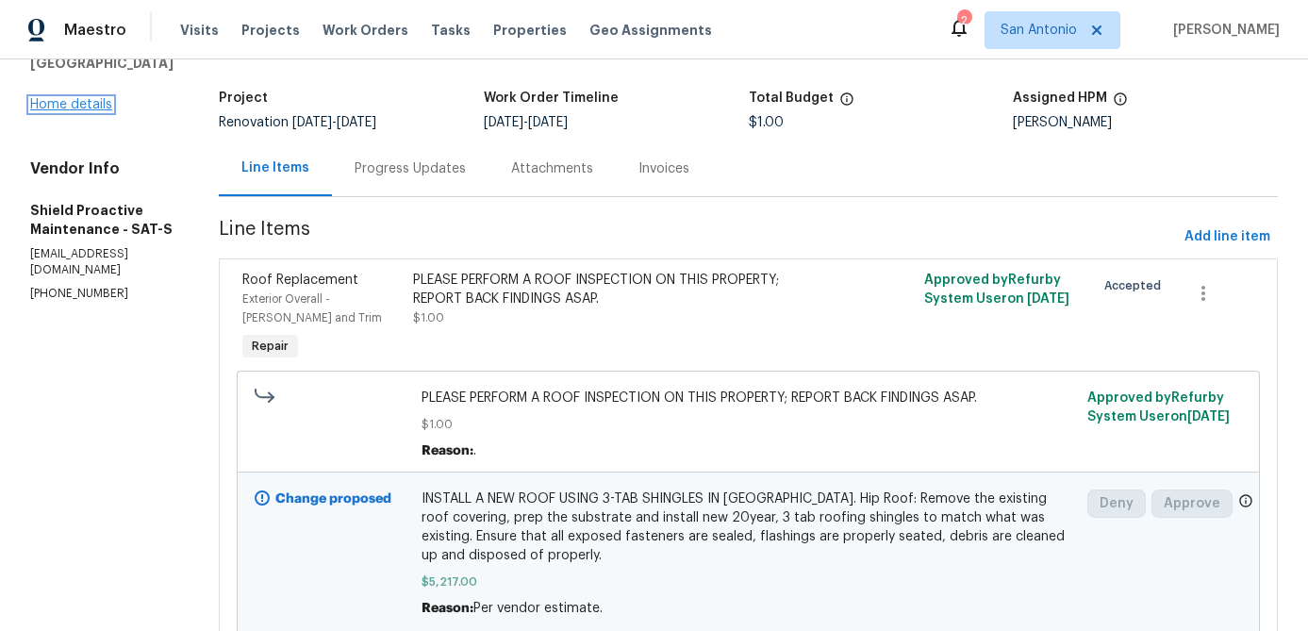
click at [59, 111] on link "Home details" at bounding box center [71, 104] width 82 height 13
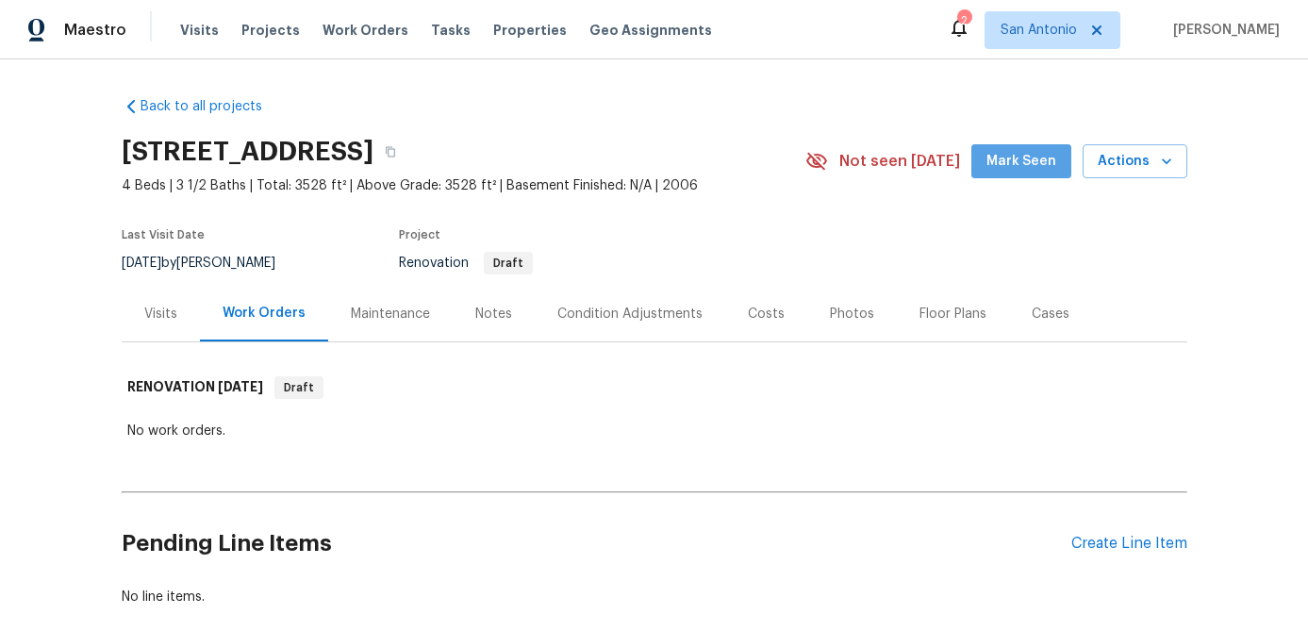
click at [1036, 149] on button "Mark Seen" at bounding box center [1021, 161] width 100 height 35
click at [484, 318] on div "Notes" at bounding box center [493, 314] width 37 height 19
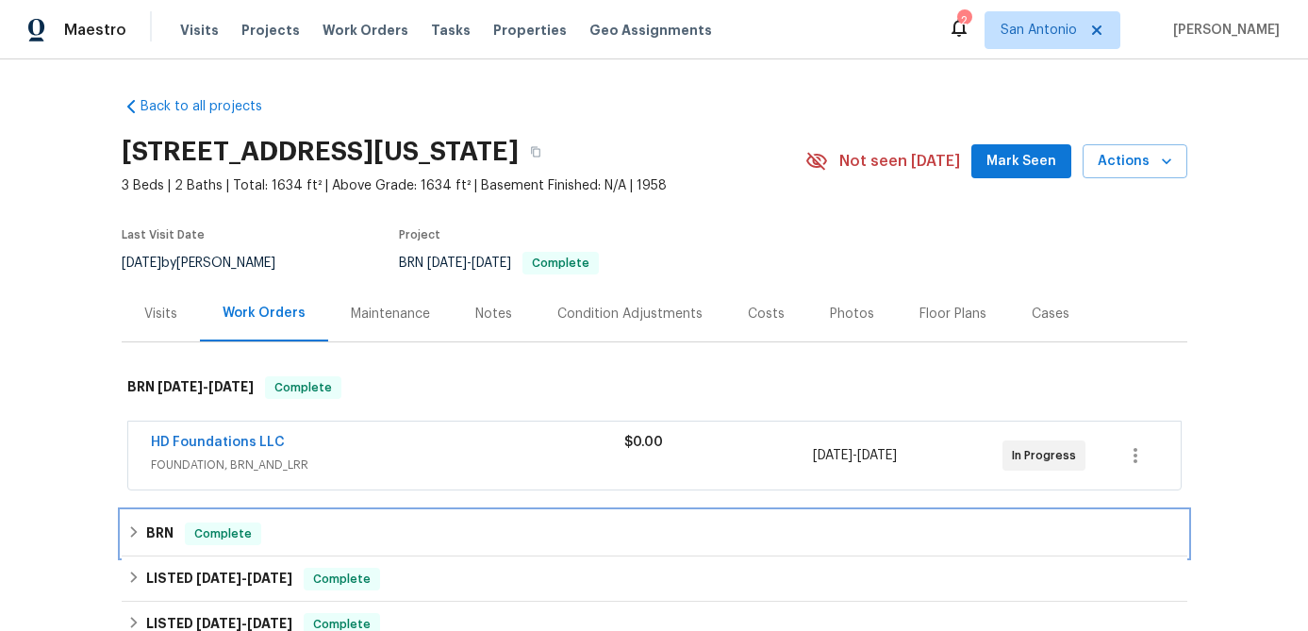
click at [210, 538] on span "Complete" at bounding box center [223, 533] width 73 height 19
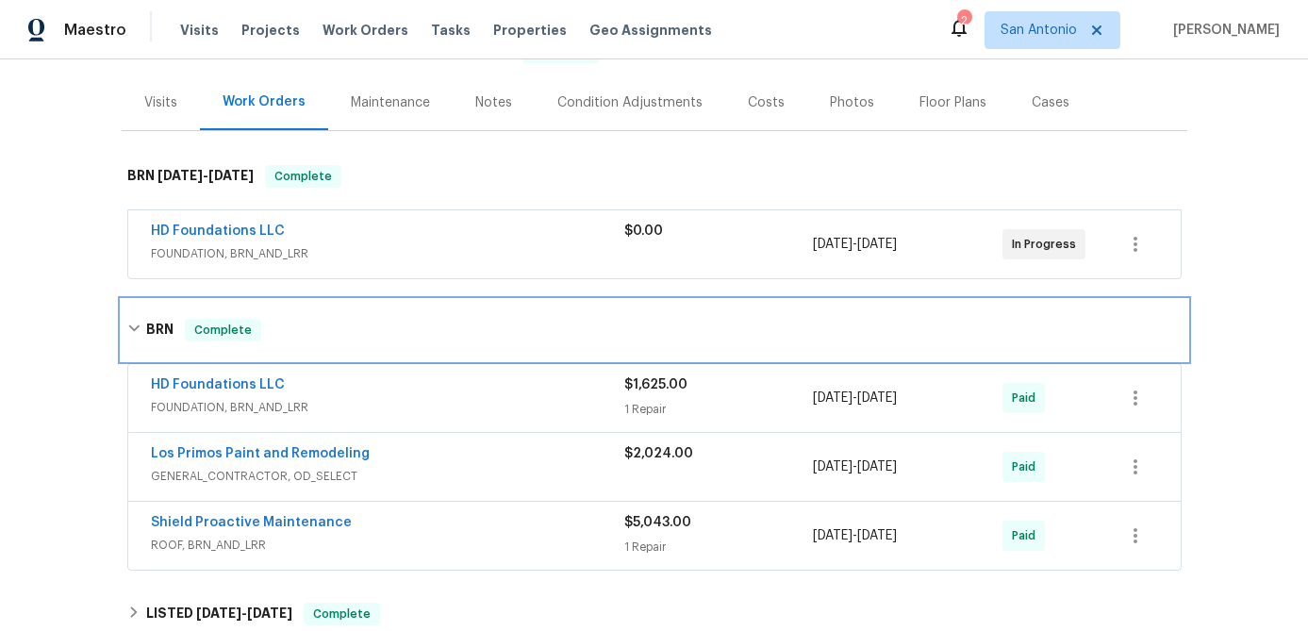
scroll to position [212, 0]
click at [213, 329] on span "Complete" at bounding box center [223, 329] width 73 height 19
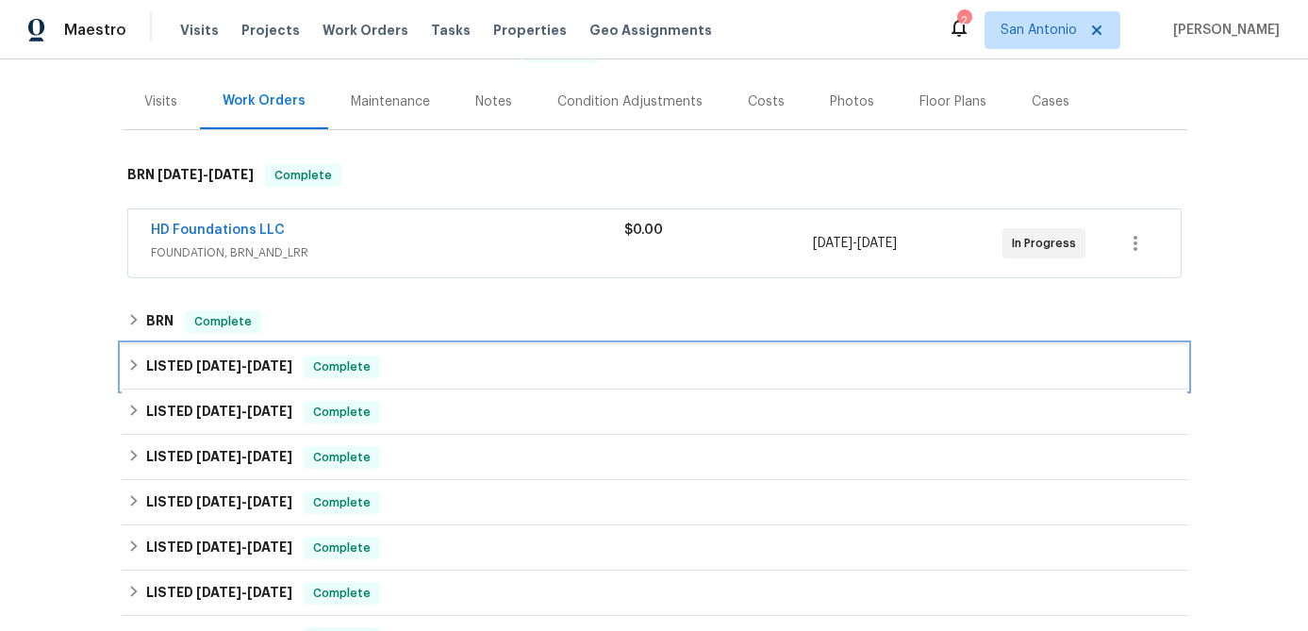
click at [343, 364] on span "Complete" at bounding box center [342, 366] width 73 height 19
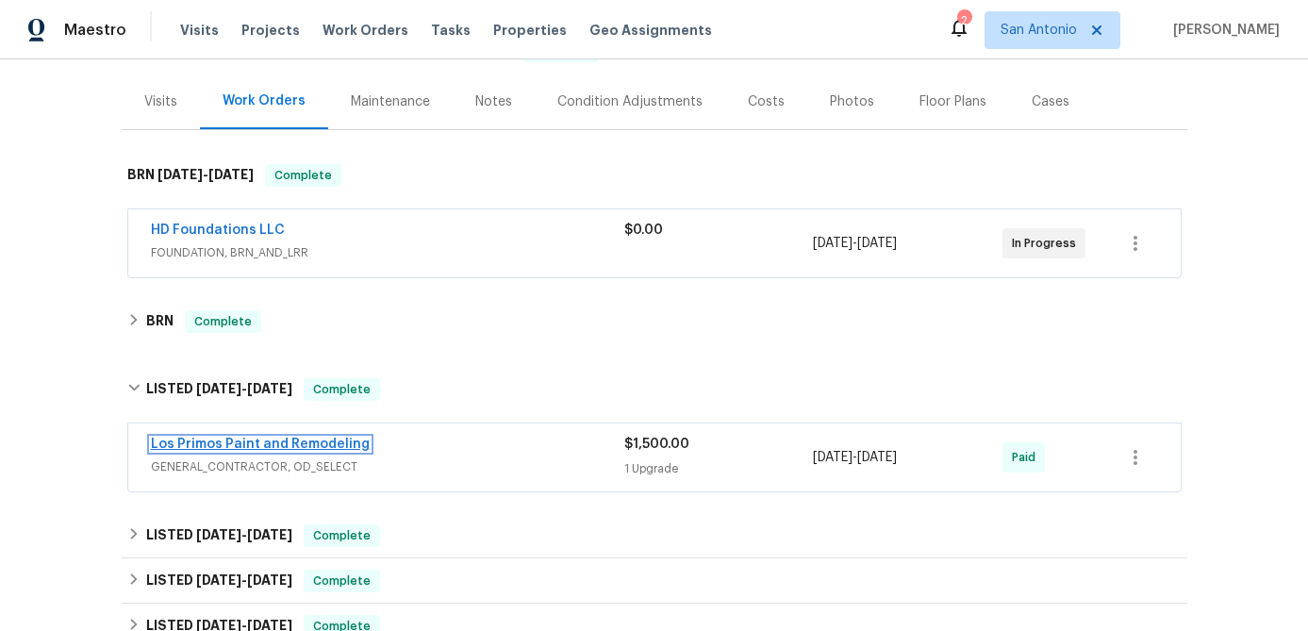
click at [315, 445] on link "Los Primos Paint and Remodeling" at bounding box center [260, 444] width 219 height 13
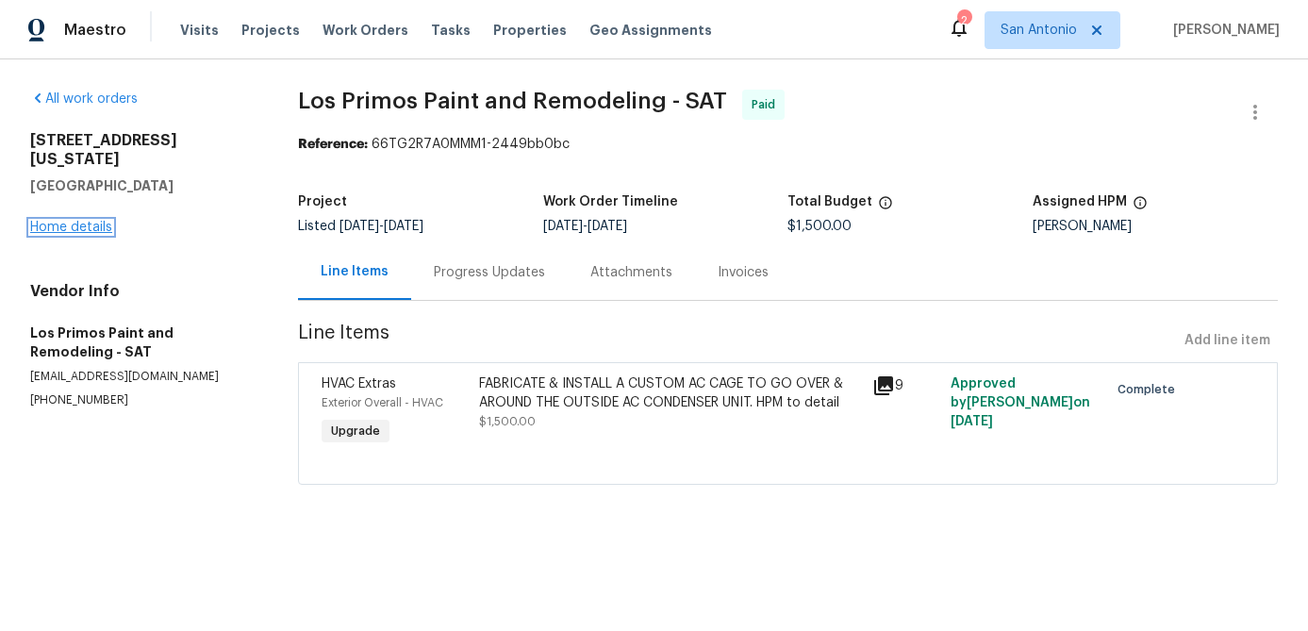
click at [44, 221] on link "Home details" at bounding box center [71, 227] width 82 height 13
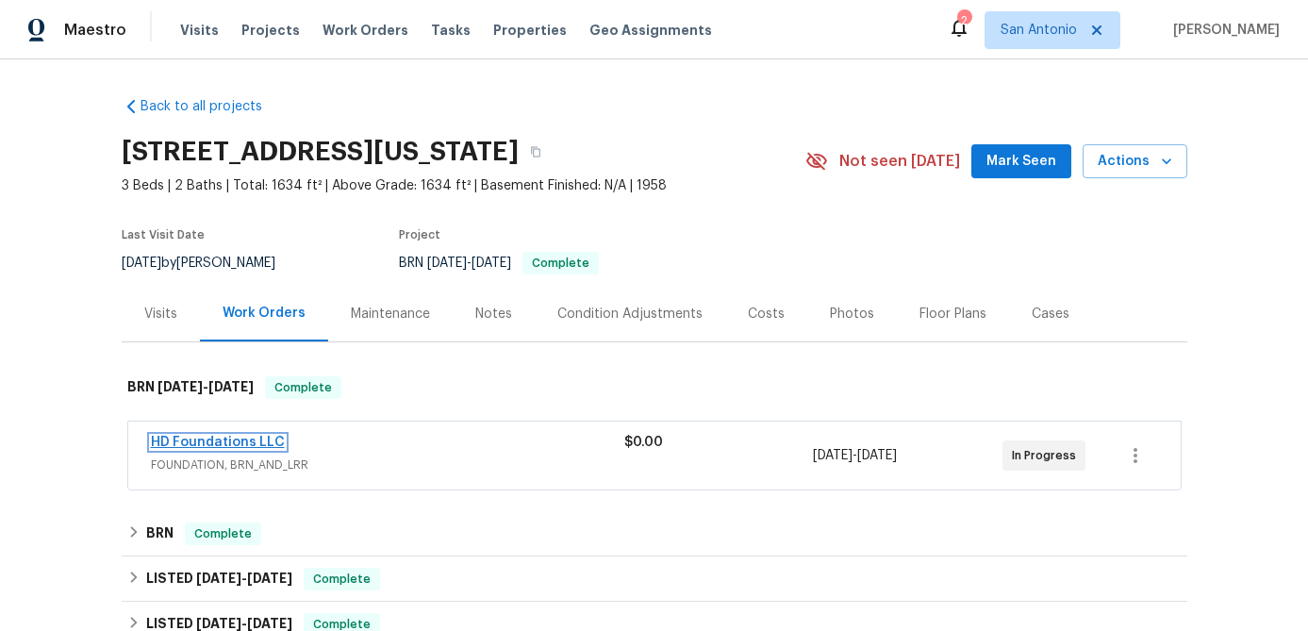
click at [242, 446] on link "HD Foundations LLC" at bounding box center [218, 442] width 134 height 13
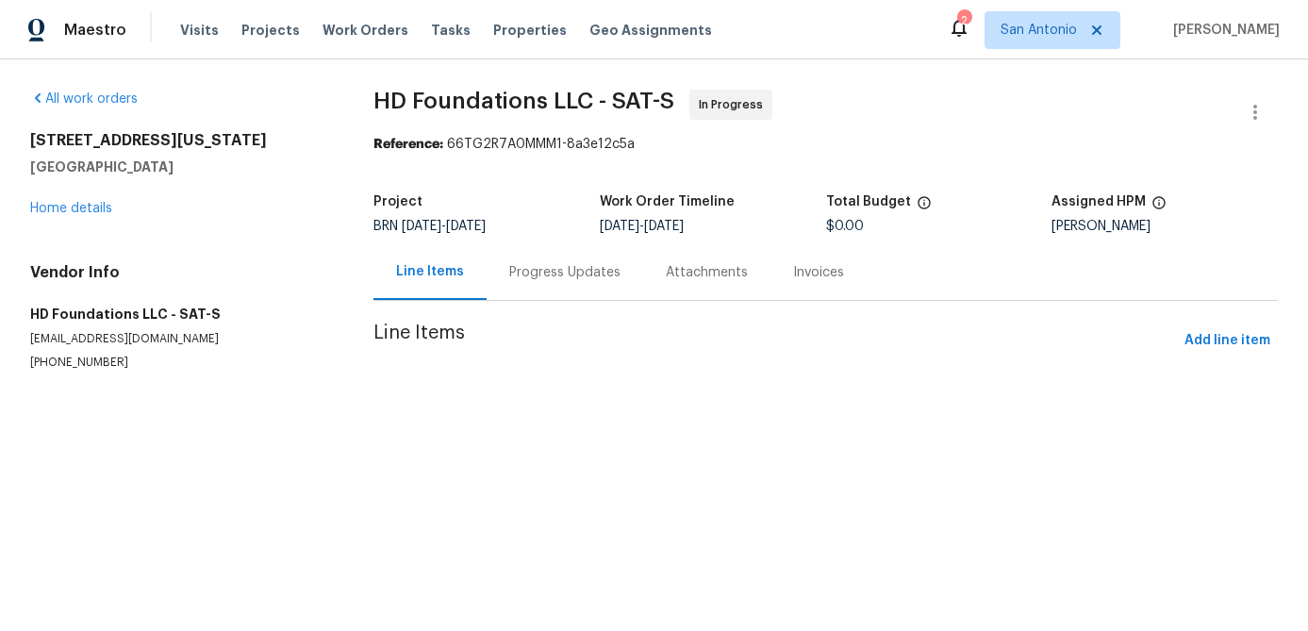
click at [532, 275] on div "Progress Updates" at bounding box center [564, 272] width 111 height 19
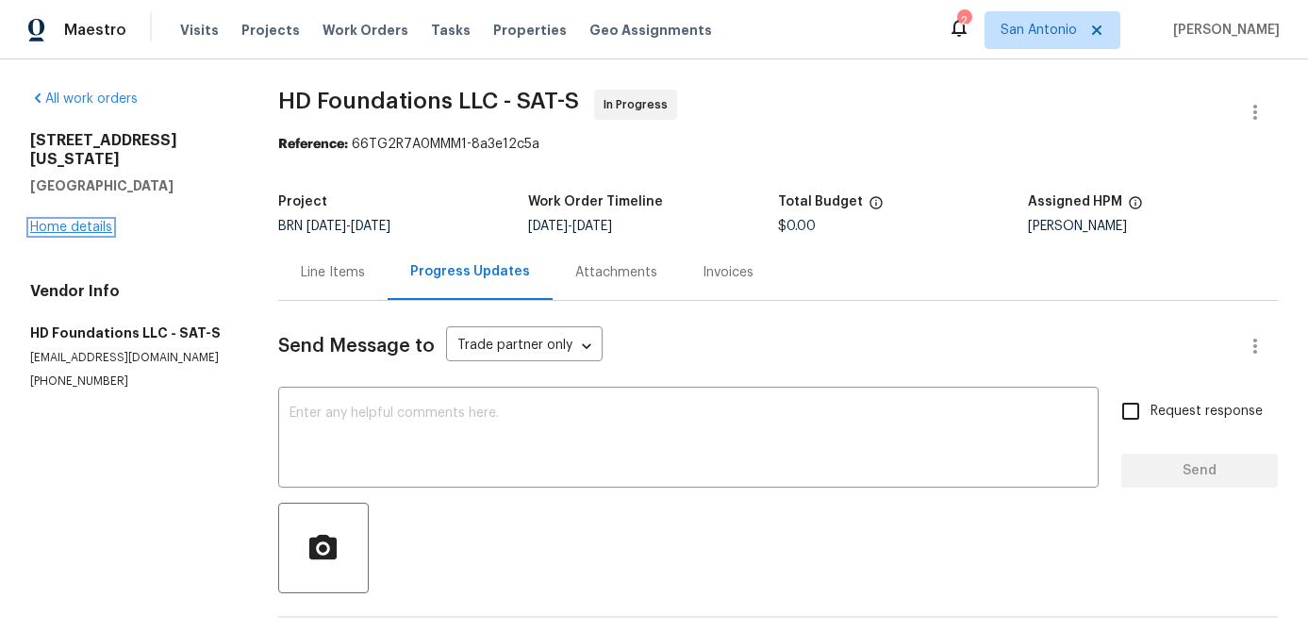
click at [47, 221] on link "Home details" at bounding box center [71, 227] width 82 height 13
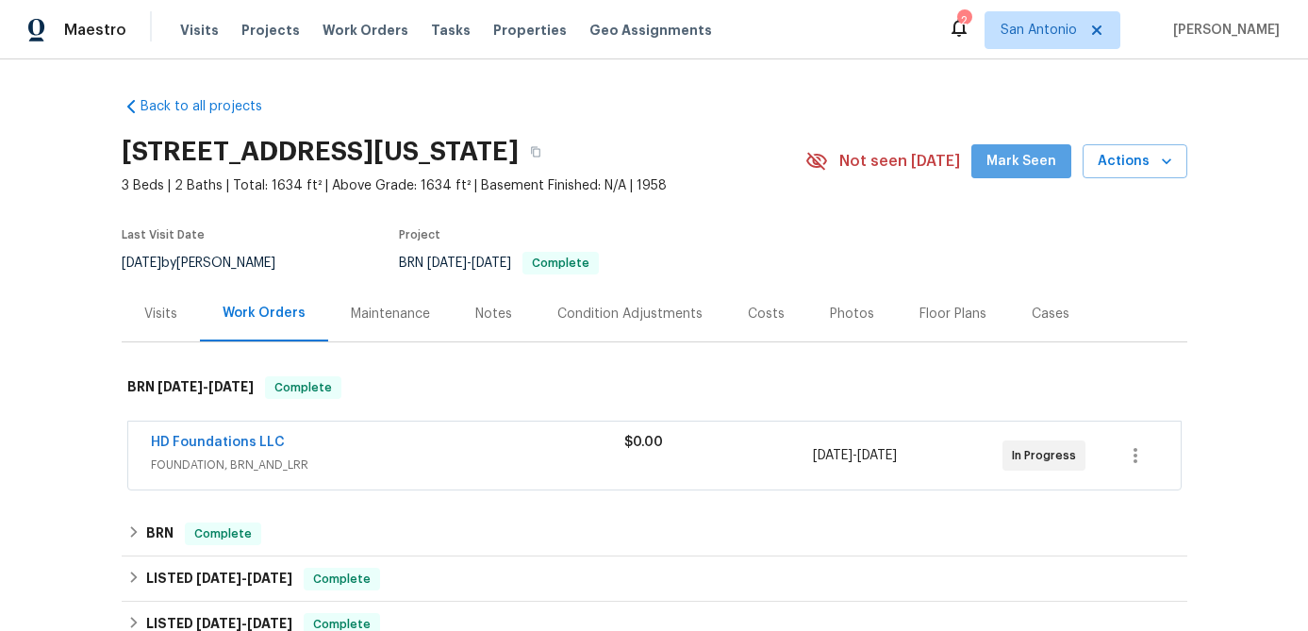
click at [1041, 164] on span "Mark Seen" at bounding box center [1021, 162] width 70 height 24
